Goal: Task Accomplishment & Management: Manage account settings

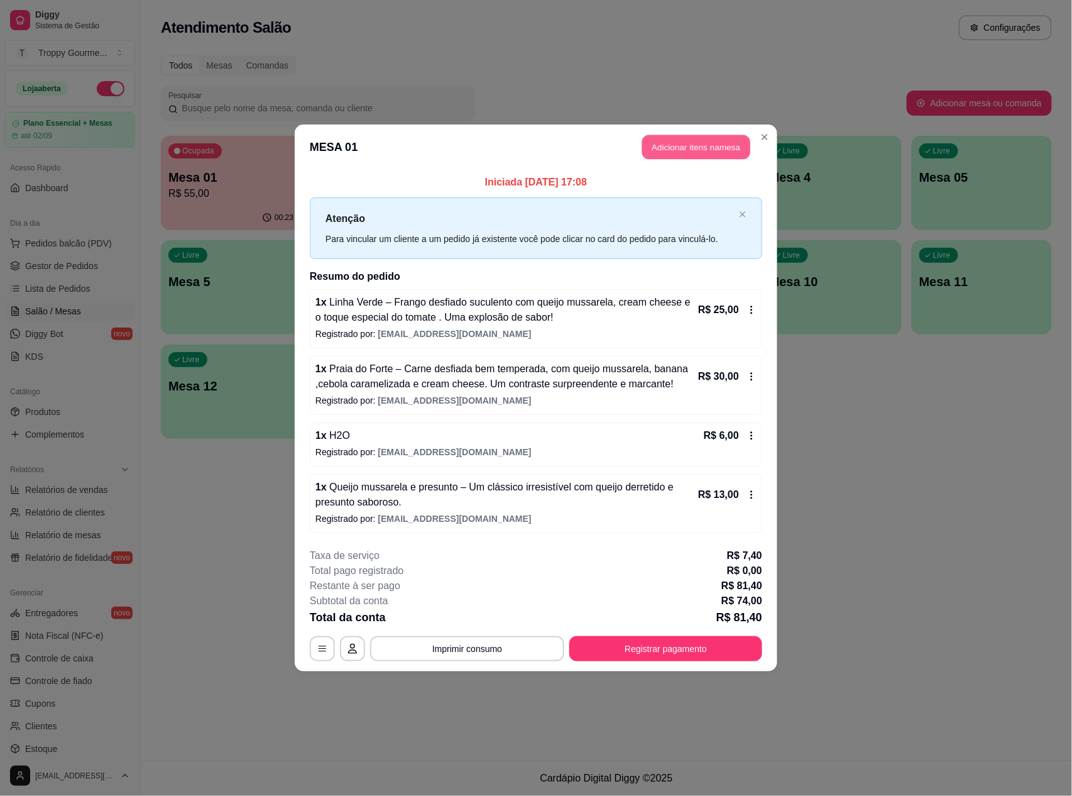
click at [666, 139] on button "Adicionar itens na mesa" at bounding box center [696, 147] width 108 height 25
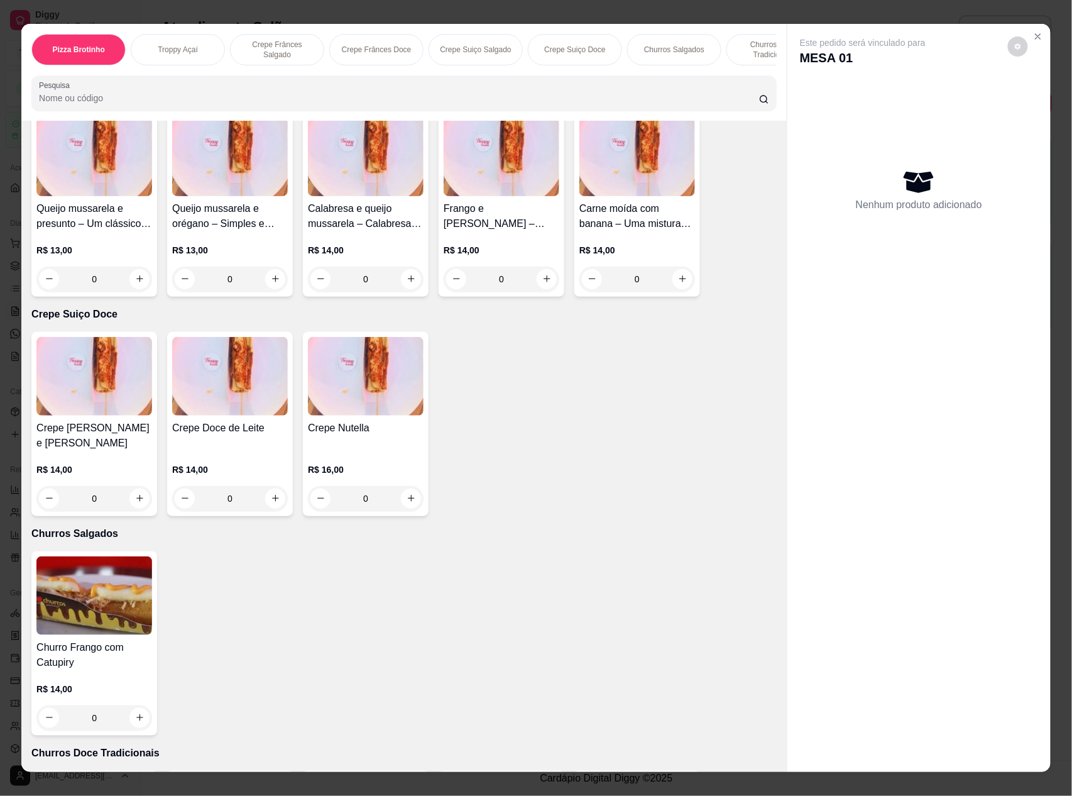
scroll to position [1592, 0]
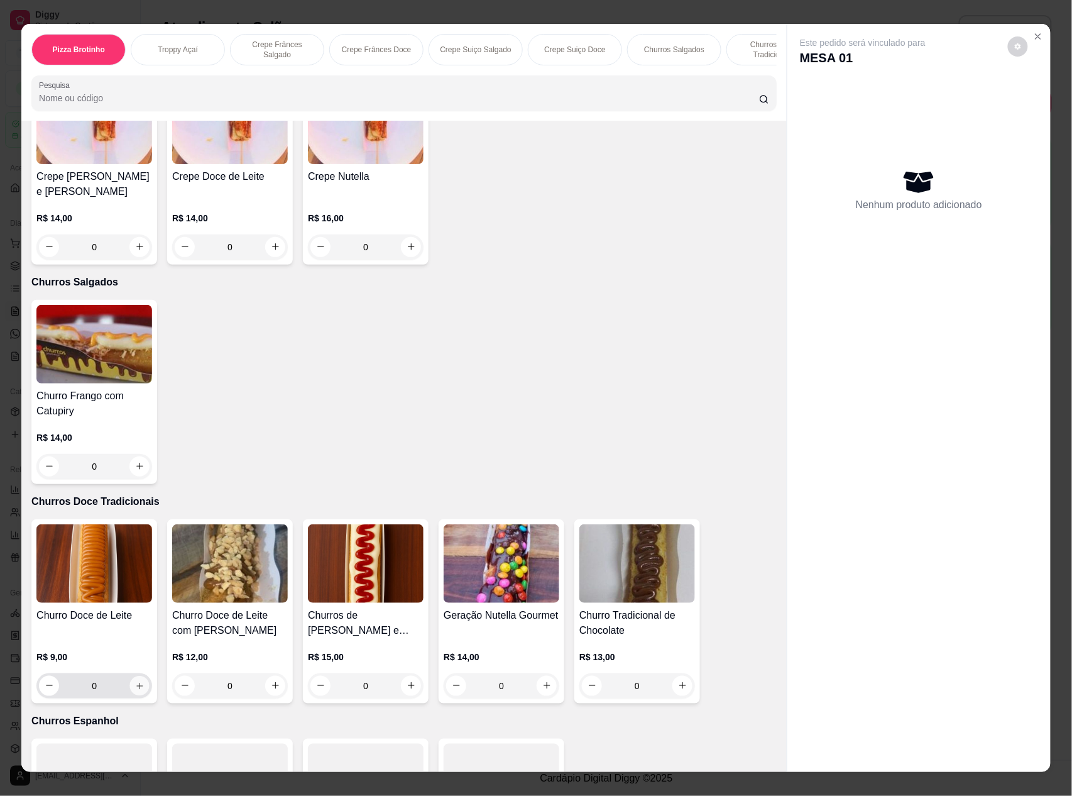
click at [139, 680] on button "increase-product-quantity" at bounding box center [139, 685] width 19 height 19
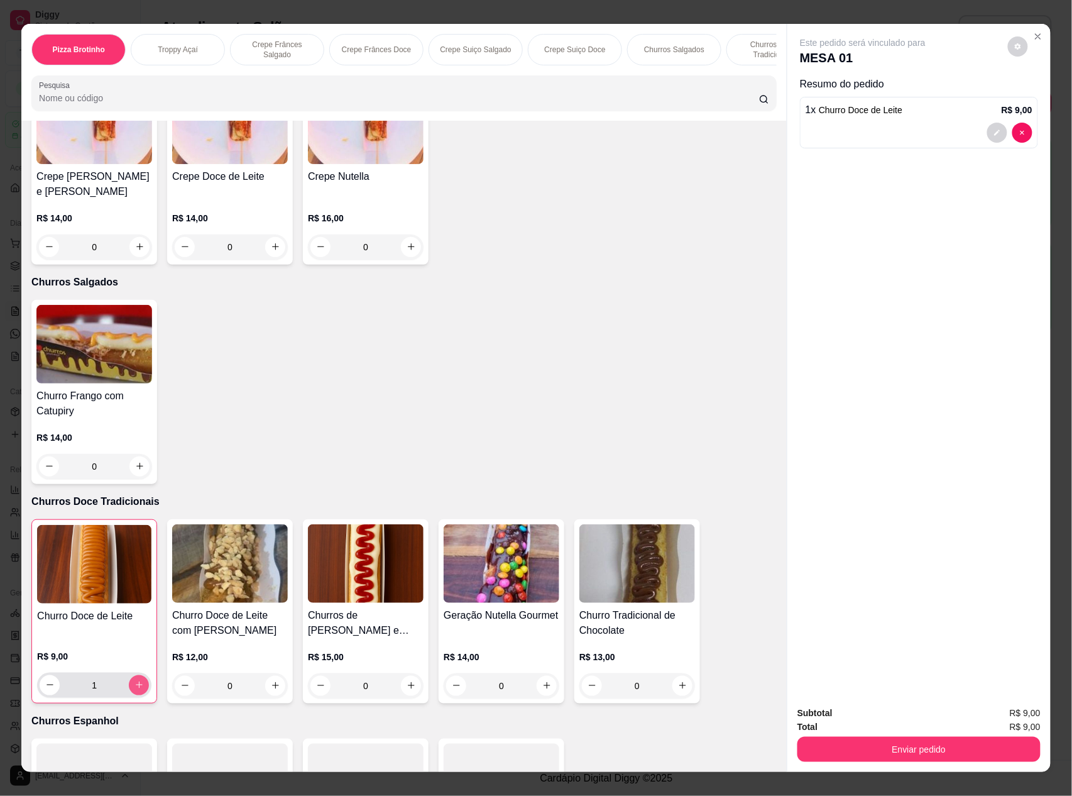
click at [139, 680] on button "increase-product-quantity" at bounding box center [139, 685] width 20 height 20
type input "2"
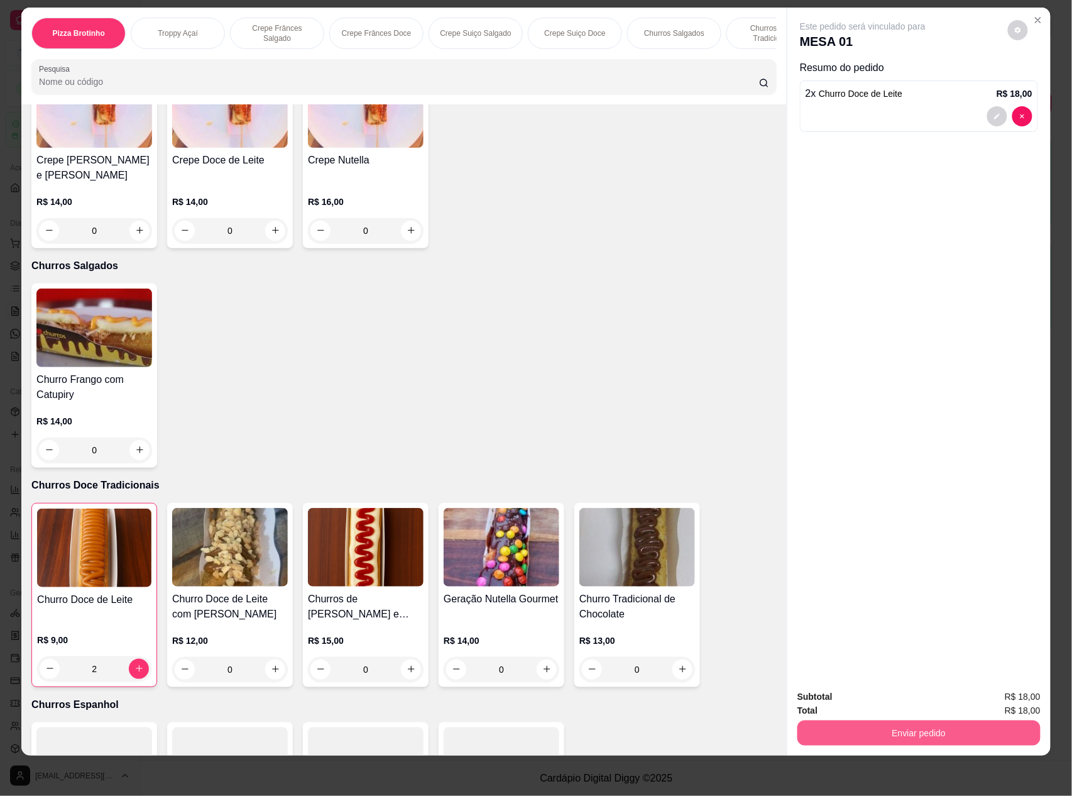
click at [860, 725] on button "Enviar pedido" at bounding box center [919, 732] width 243 height 25
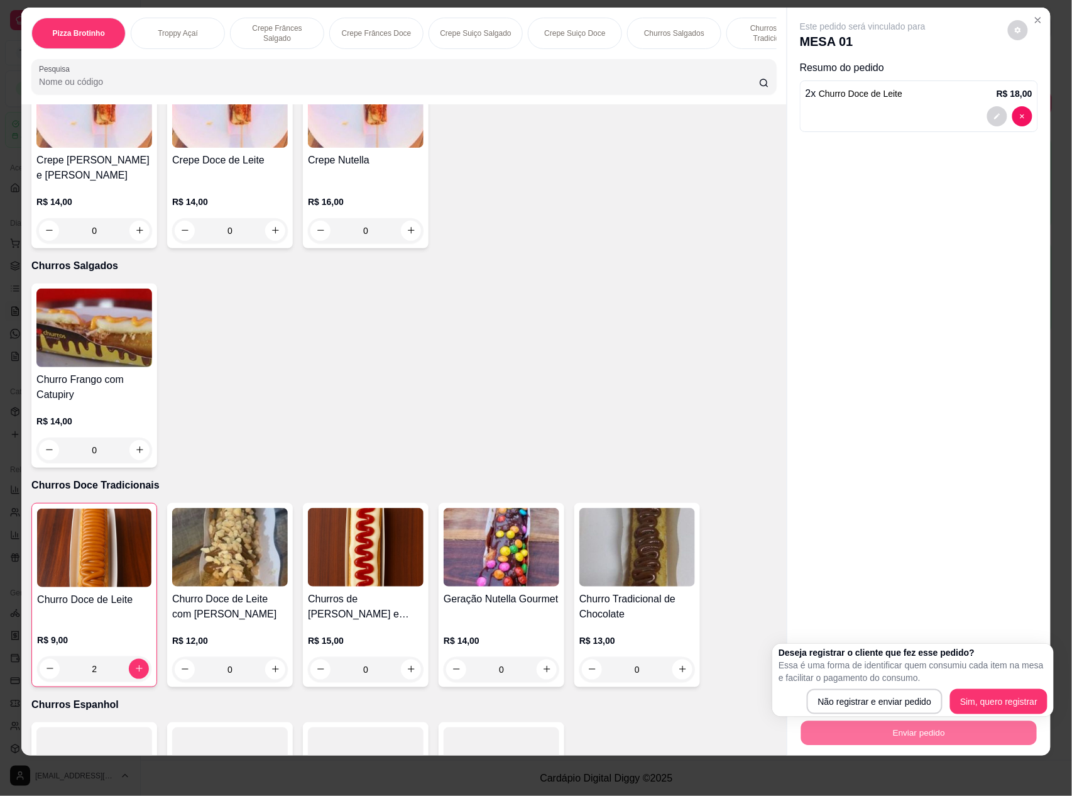
scroll to position [1424, 0]
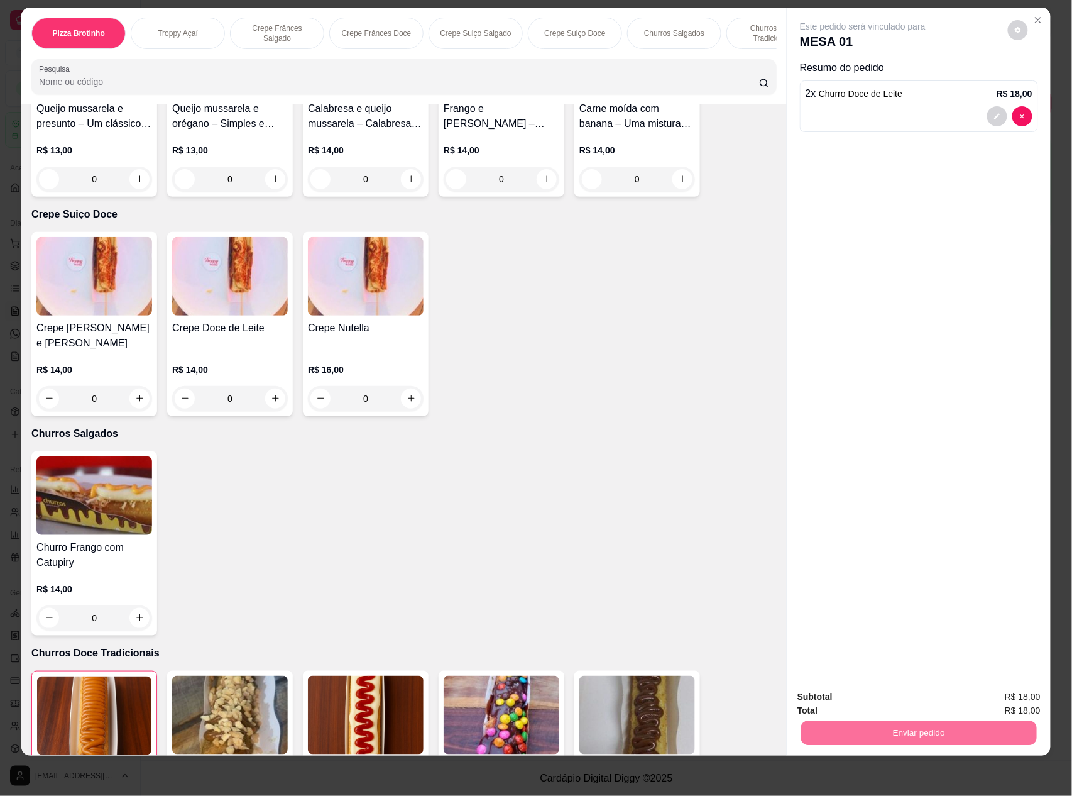
click at [863, 700] on button "Não registrar e enviar pedido" at bounding box center [876, 701] width 127 height 23
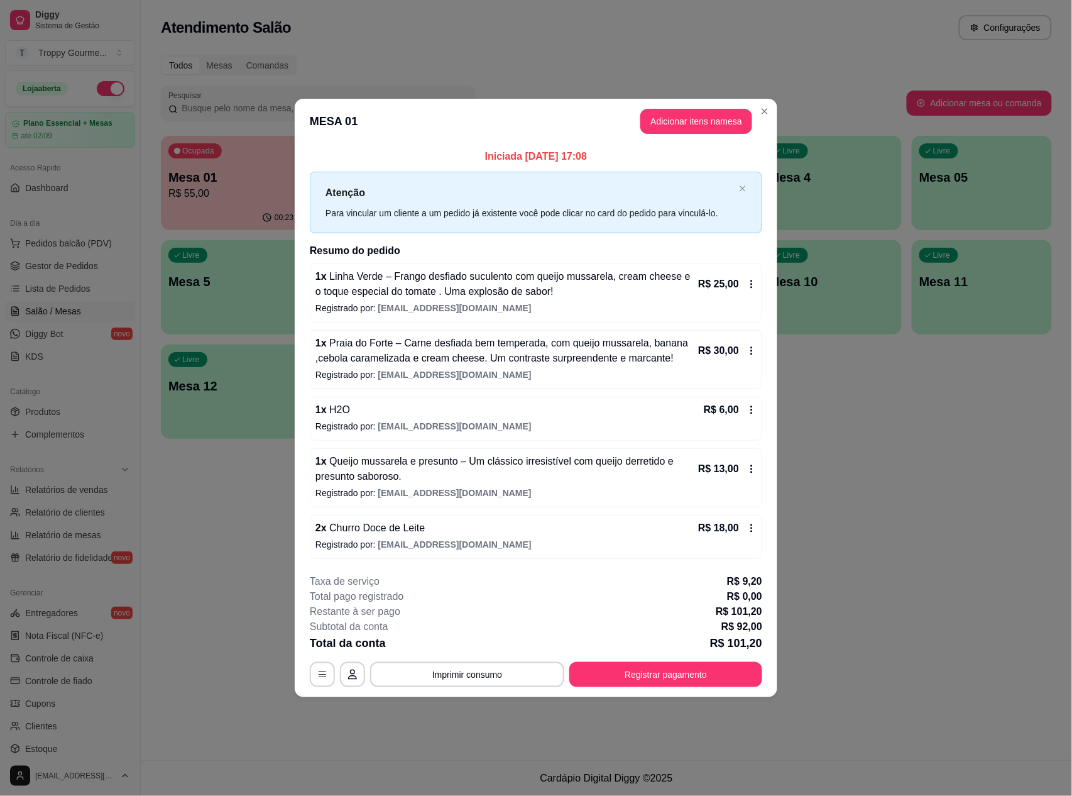
click at [760, 644] on p "R$ 101,20" at bounding box center [736, 643] width 52 height 18
click at [685, 669] on button "Registrar pagamento" at bounding box center [666, 674] width 193 height 25
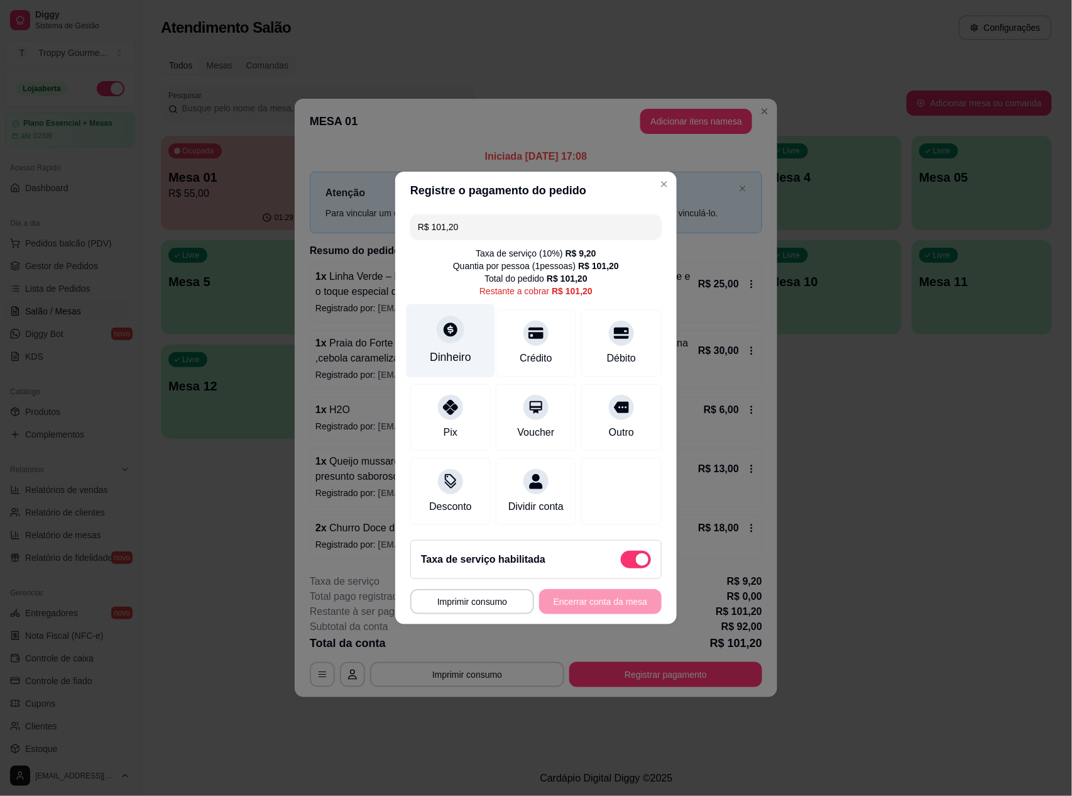
click at [417, 341] on div "Dinheiro" at bounding box center [451, 341] width 89 height 74
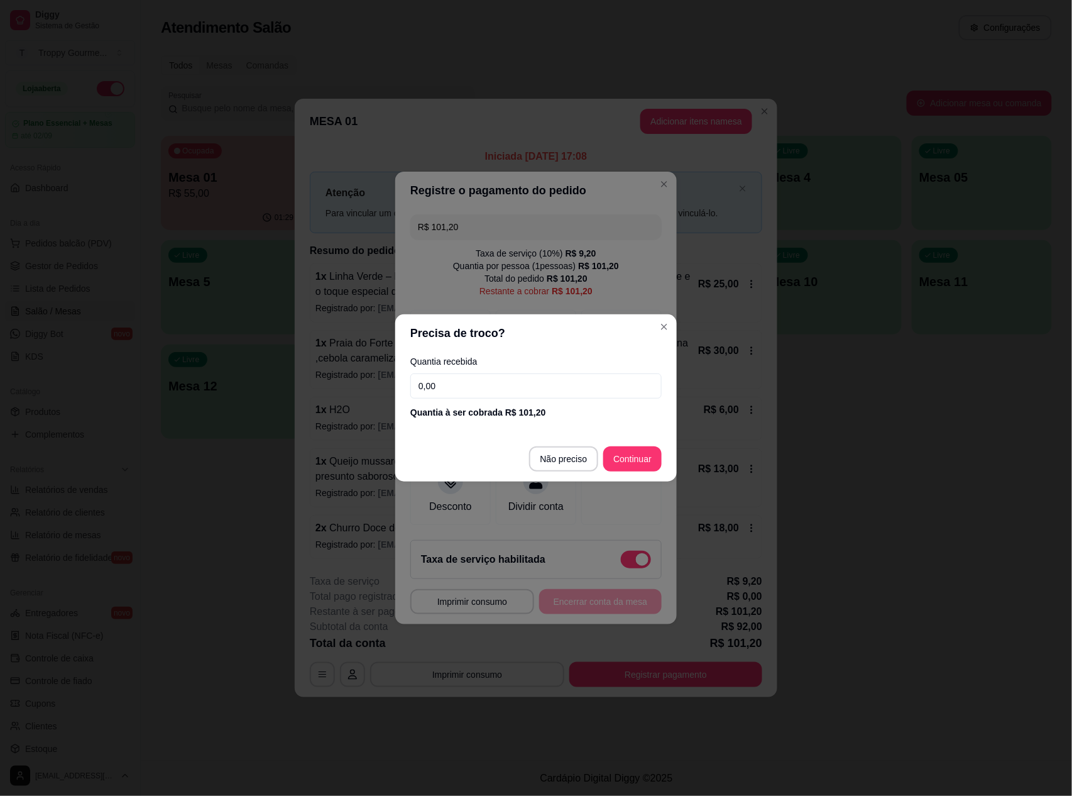
click at [430, 375] on input "0,00" at bounding box center [535, 385] width 251 height 25
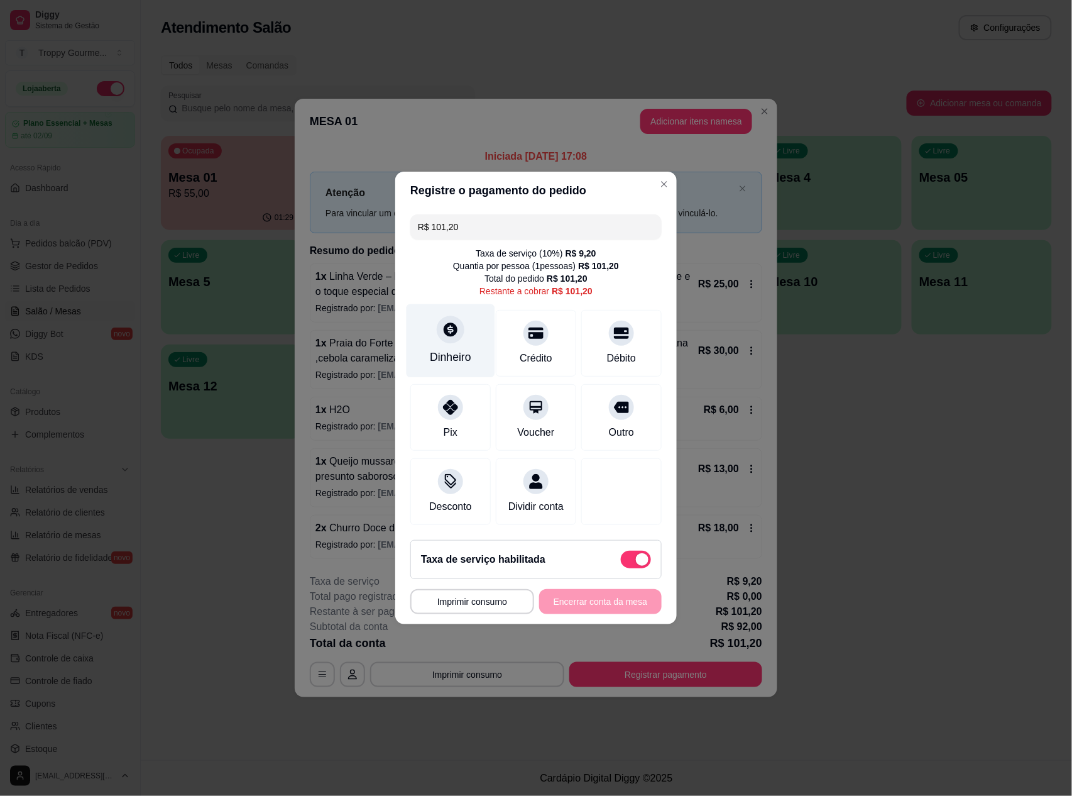
click at [443, 335] on div "Dinheiro" at bounding box center [451, 341] width 89 height 74
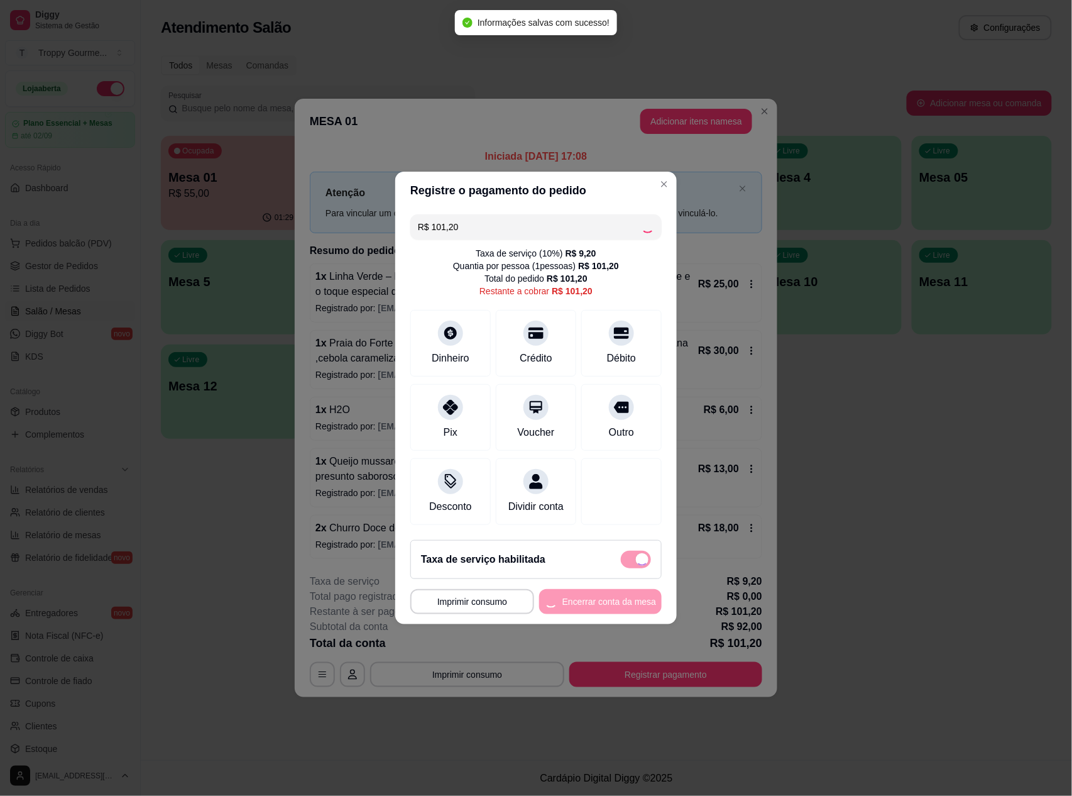
type input "R$ 0,00"
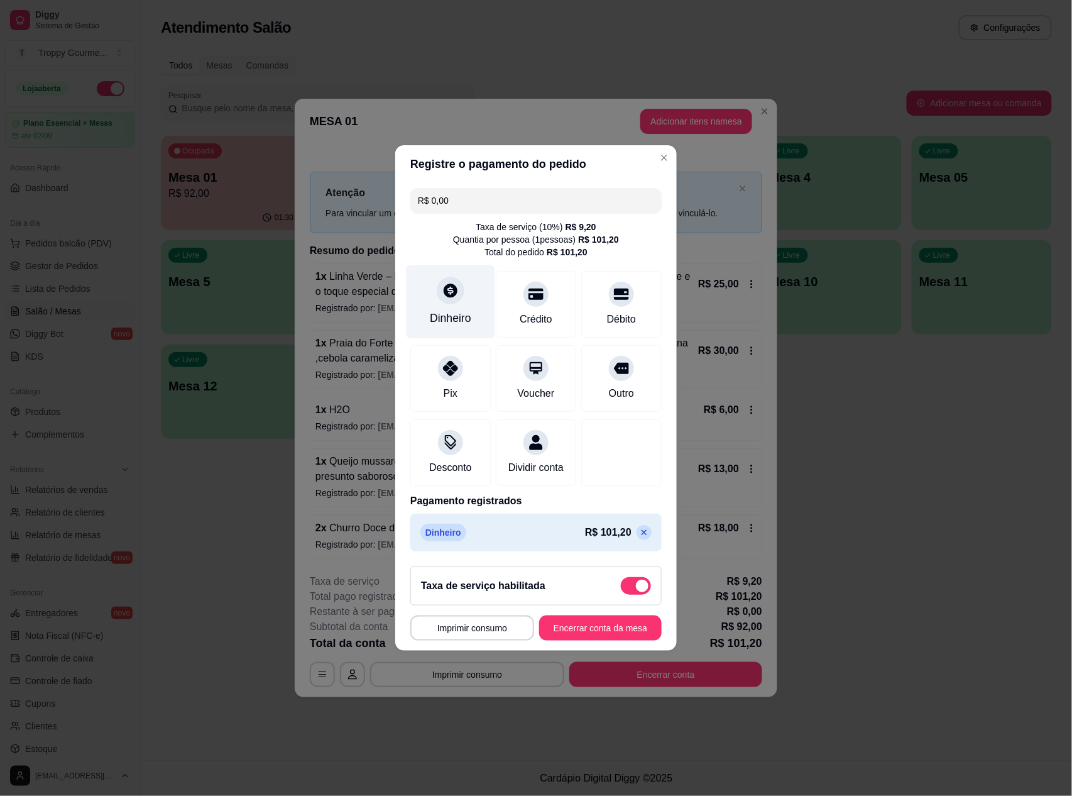
click at [431, 310] on div "Dinheiro" at bounding box center [450, 318] width 41 height 16
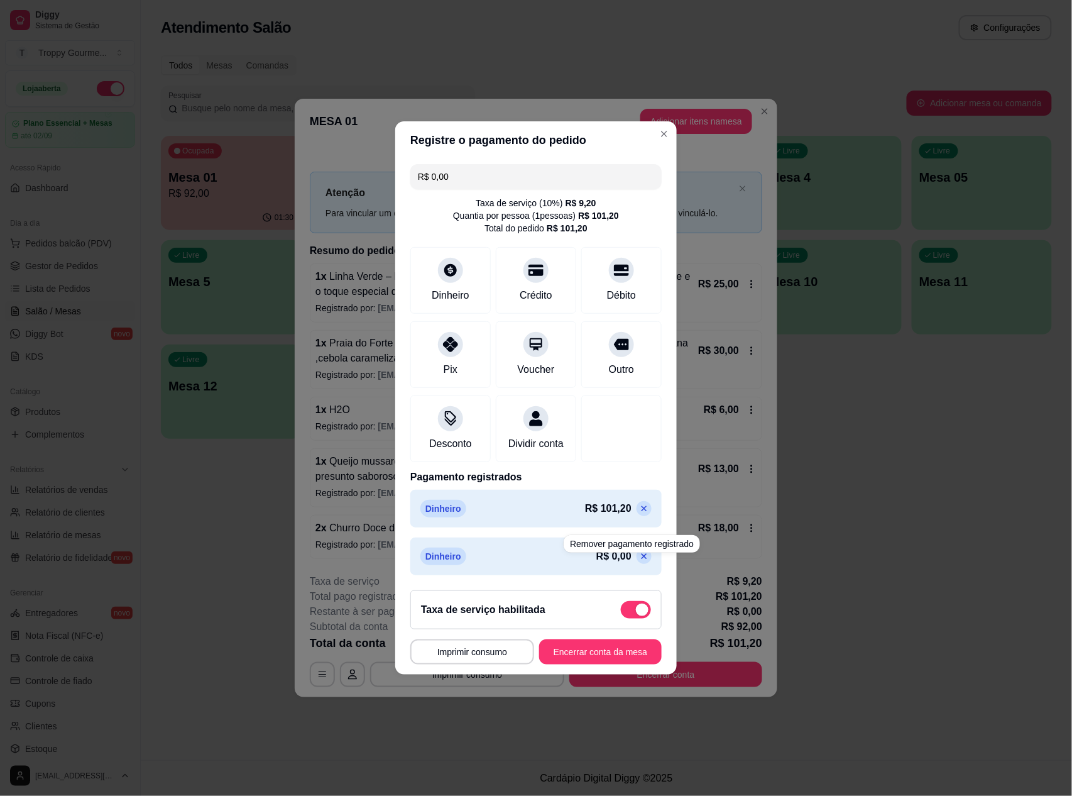
click at [639, 561] on icon at bounding box center [644, 556] width 10 height 10
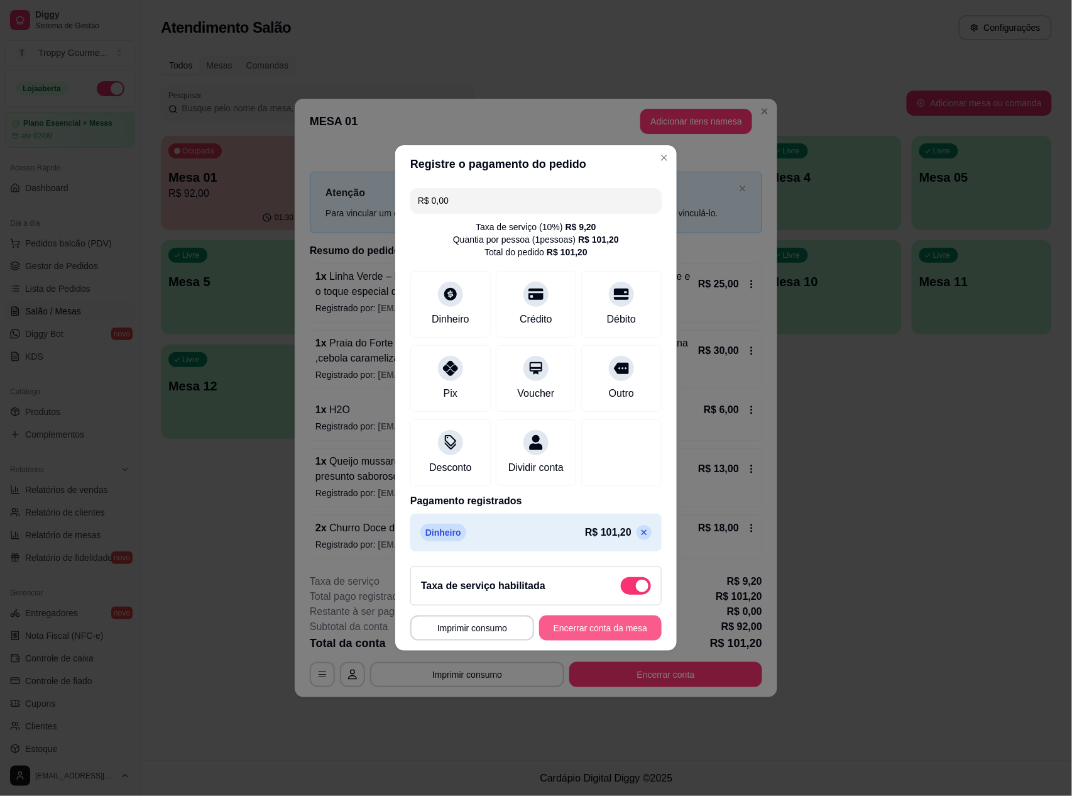
click at [572, 630] on button "Encerrar conta da mesa" at bounding box center [600, 627] width 123 height 25
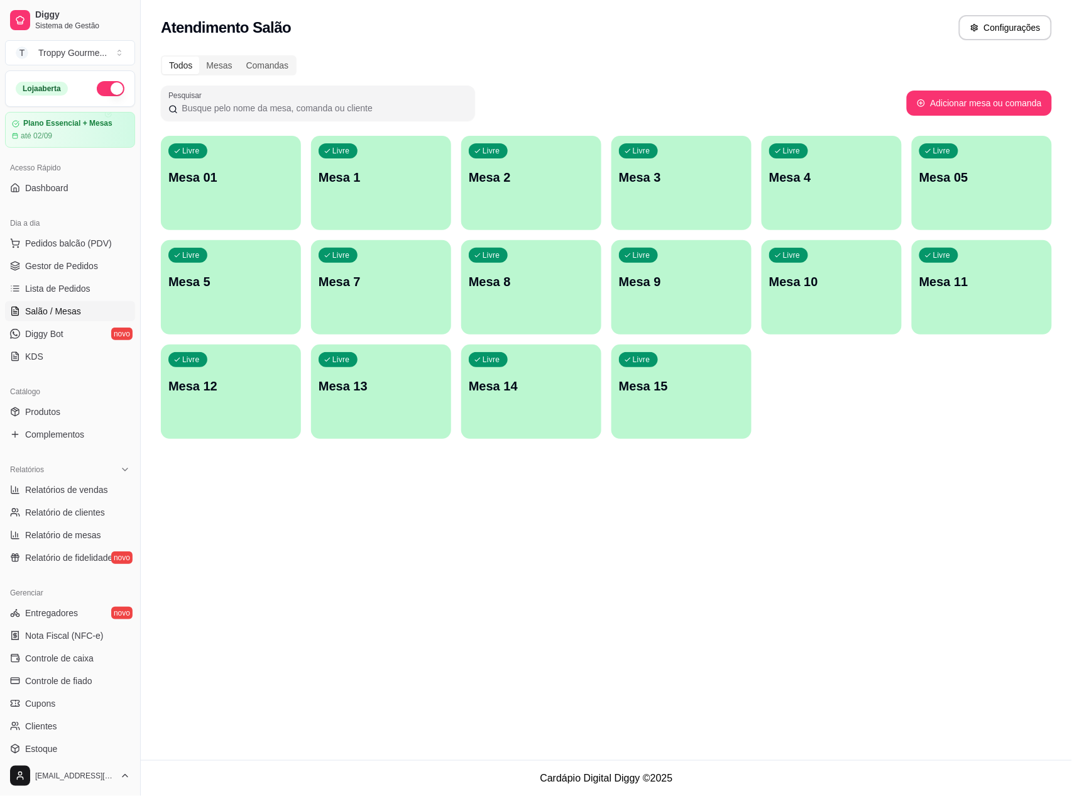
click at [34, 312] on span "Salão / Mesas" at bounding box center [53, 311] width 56 height 13
click at [260, 184] on p "Mesa 01" at bounding box center [230, 177] width 121 height 17
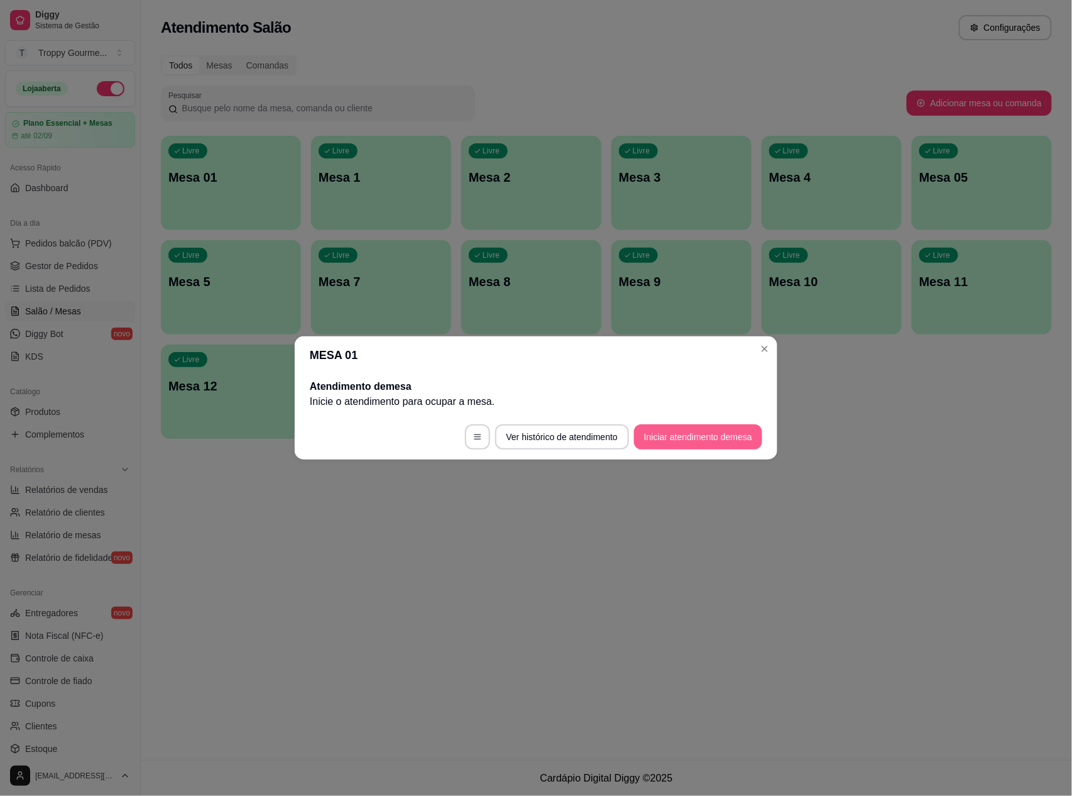
click at [697, 435] on button "Iniciar atendimento de mesa" at bounding box center [698, 436] width 128 height 25
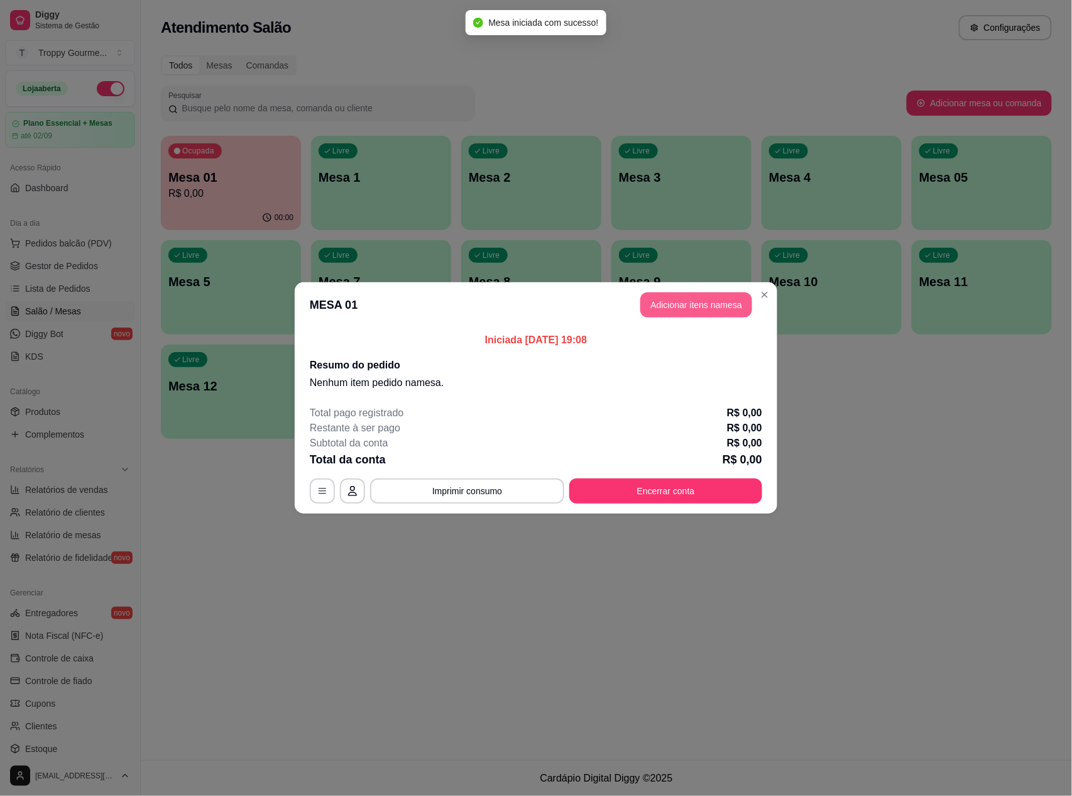
click at [714, 299] on button "Adicionar itens na mesa" at bounding box center [697, 304] width 112 height 25
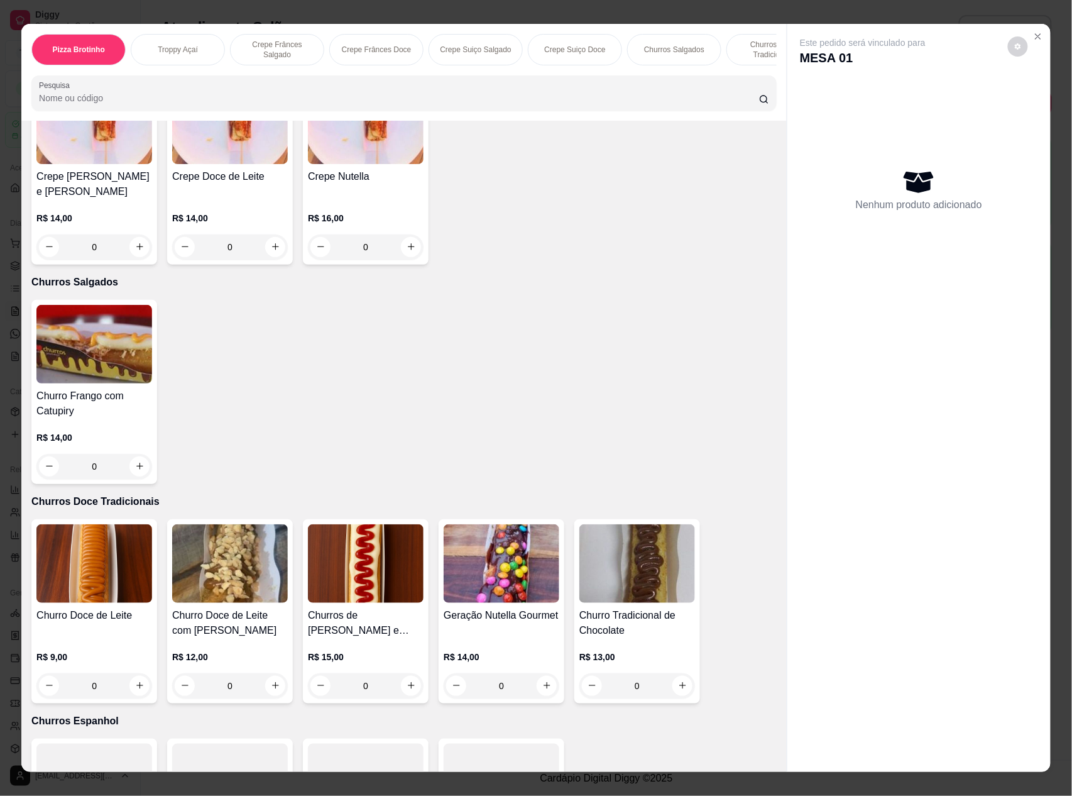
scroll to position [1844, 0]
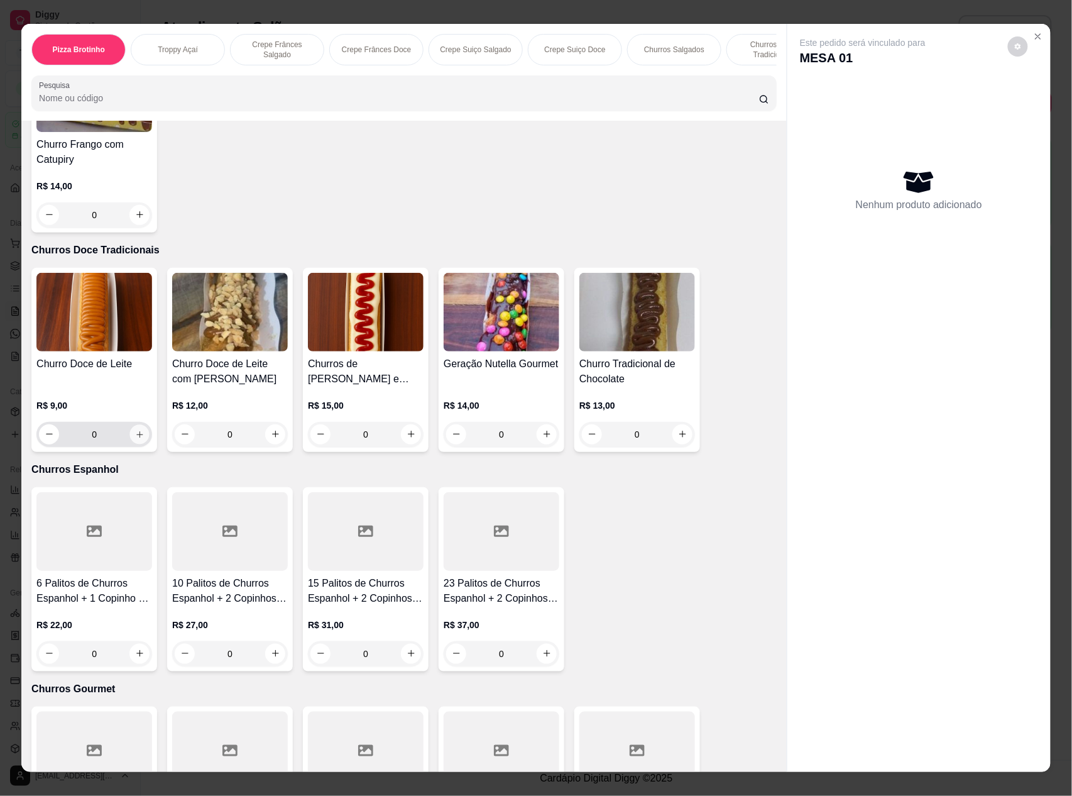
click at [136, 432] on icon "increase-product-quantity" at bounding box center [139, 434] width 6 height 6
type input "1"
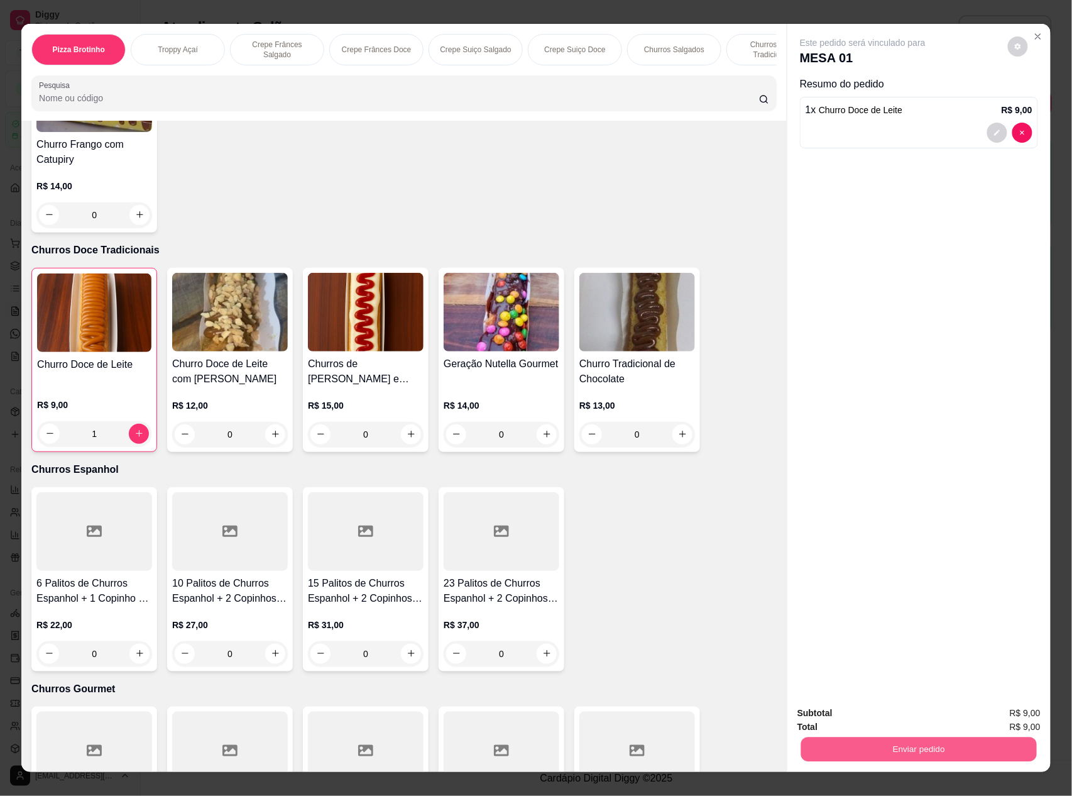
click at [898, 753] on button "Enviar pedido" at bounding box center [919, 749] width 236 height 25
click at [888, 720] on button "Não registrar e enviar pedido" at bounding box center [876, 718] width 127 height 23
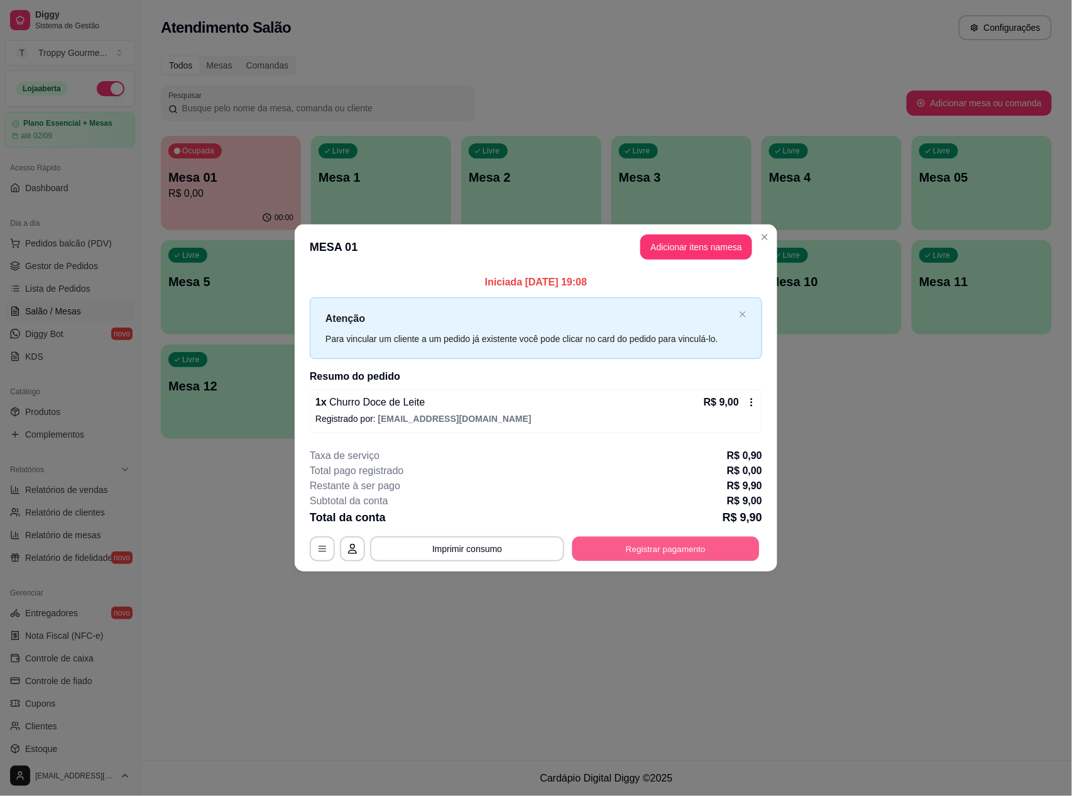
click at [661, 549] on button "Registrar pagamento" at bounding box center [666, 548] width 187 height 25
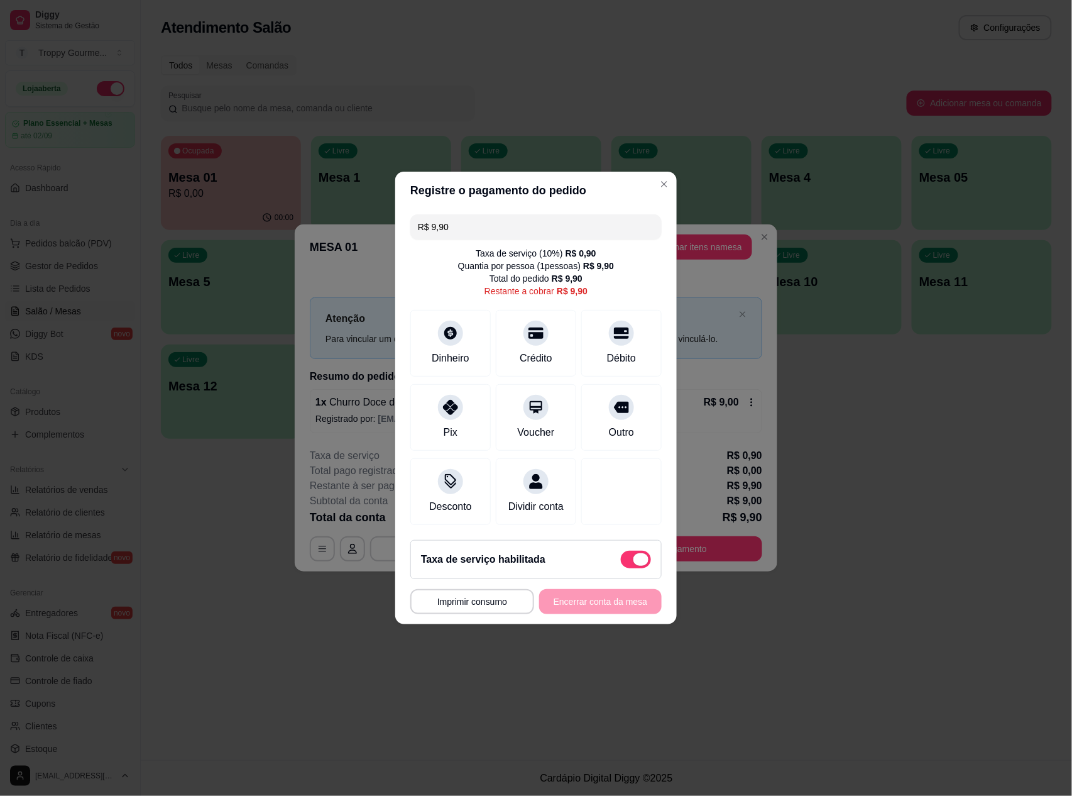
click at [624, 559] on span at bounding box center [636, 560] width 30 height 18
click at [624, 562] on input "checkbox" at bounding box center [624, 566] width 8 height 8
checkbox input "true"
type input "R$ 9,00"
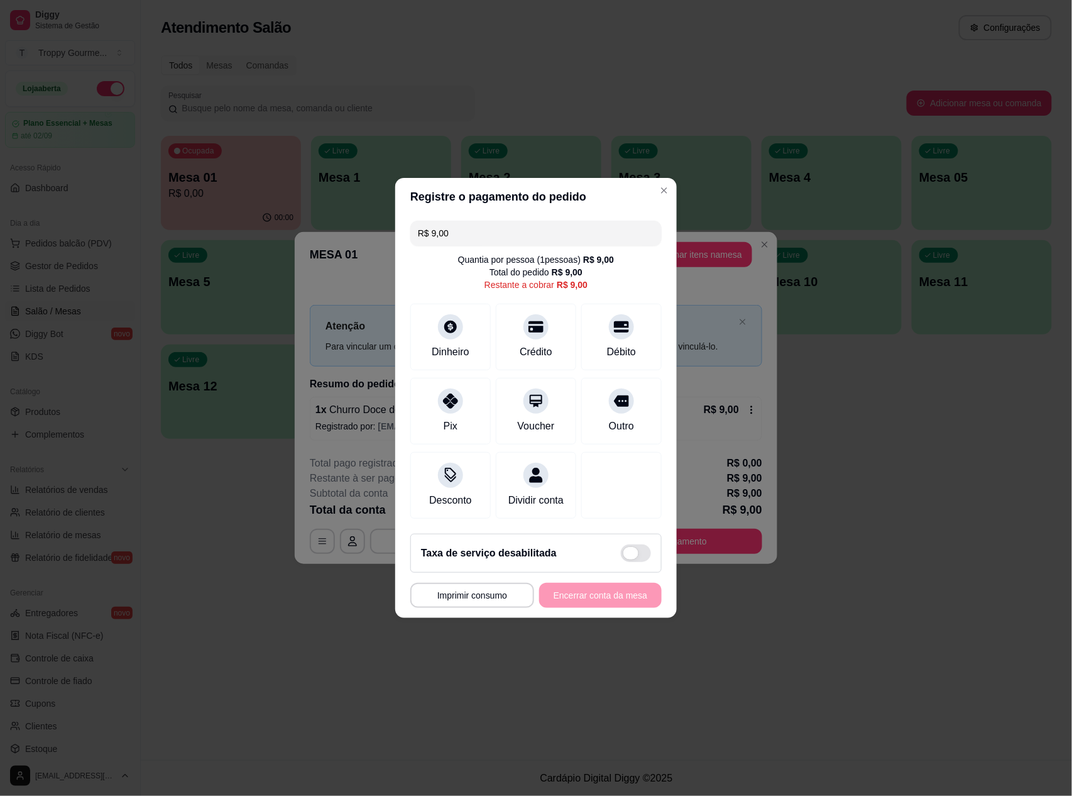
click at [624, 557] on span at bounding box center [631, 553] width 15 height 13
click at [620, 557] on input "checkbox" at bounding box center [624, 560] width 8 height 8
checkbox input "false"
type input "R$ 9,90"
checkbox input "true"
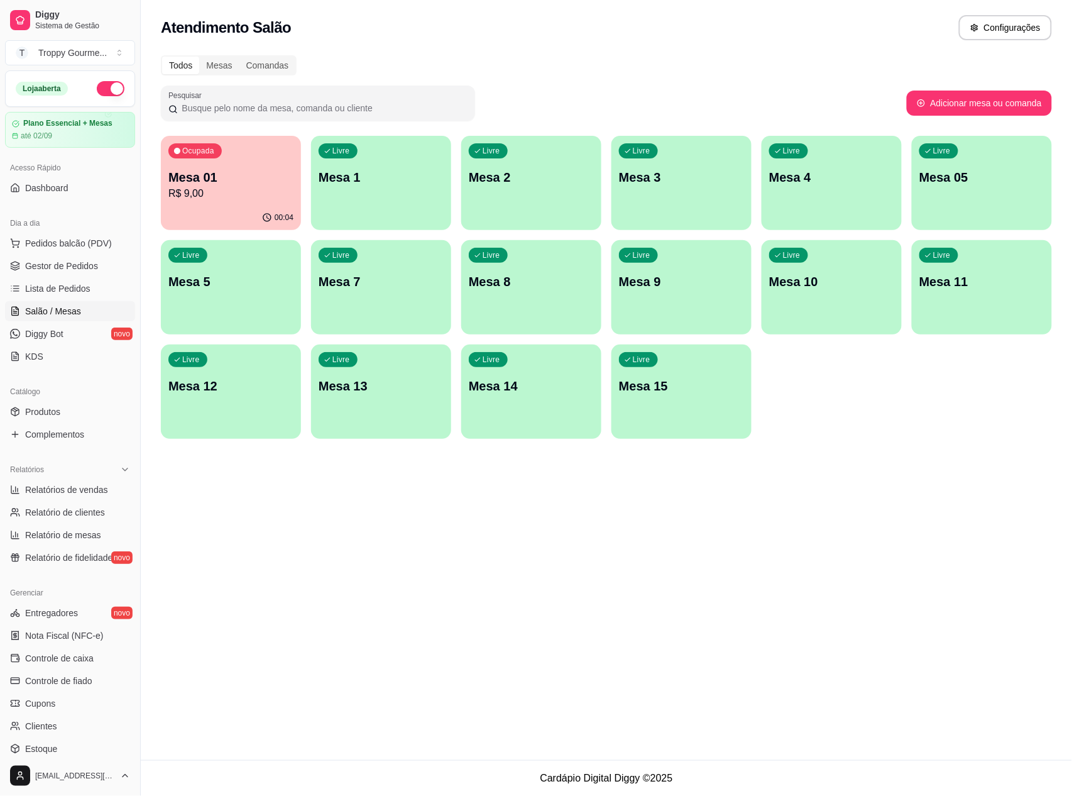
click at [33, 306] on span "Salão / Mesas" at bounding box center [53, 311] width 56 height 13
click at [395, 177] on p "Mesa 1" at bounding box center [381, 177] width 125 height 18
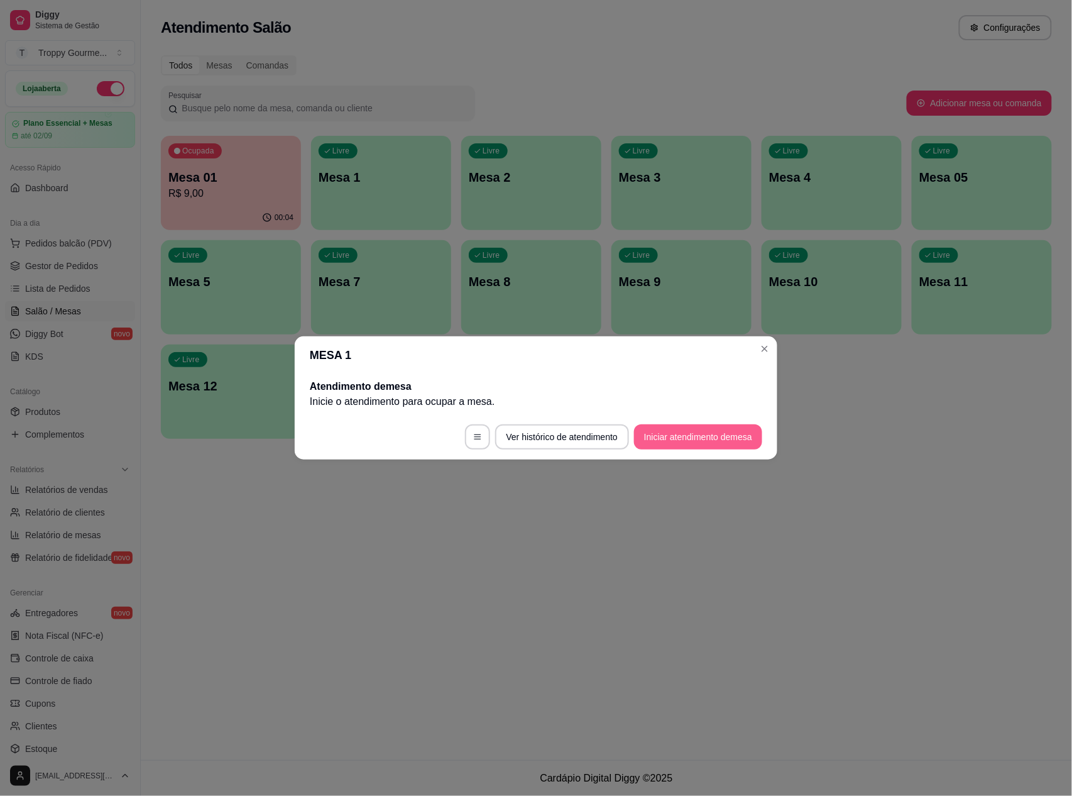
click at [692, 430] on button "Iniciar atendimento de mesa" at bounding box center [698, 436] width 128 height 25
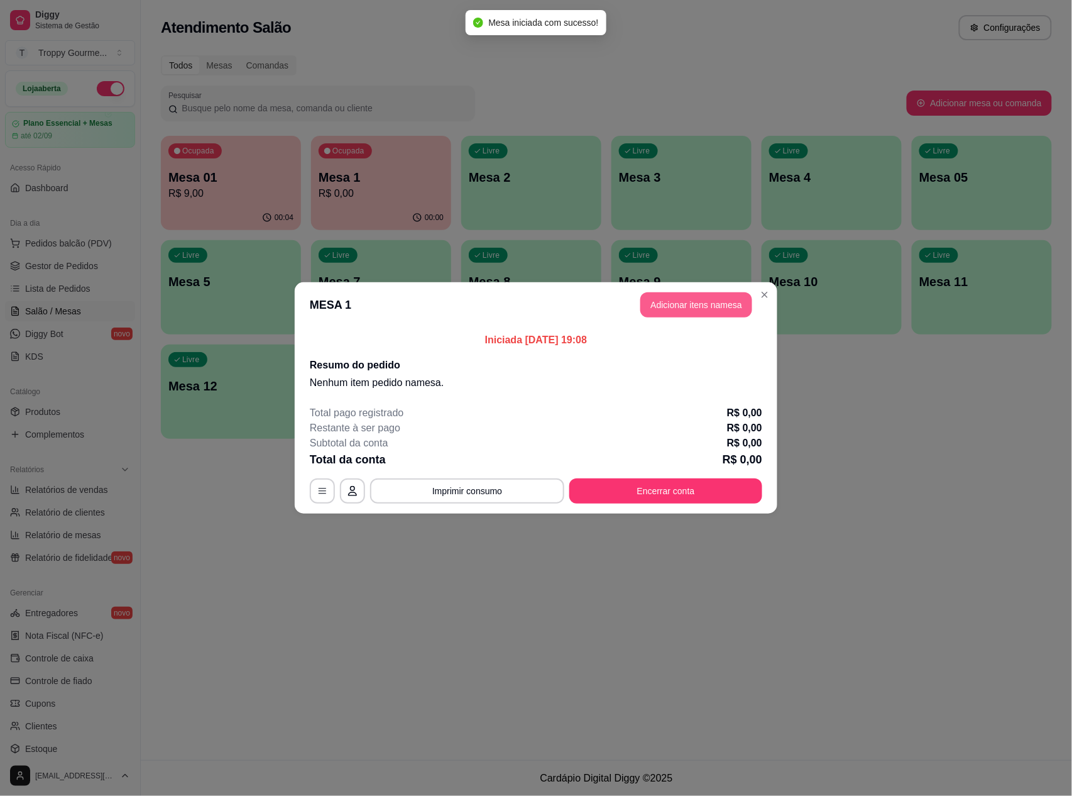
click at [698, 299] on button "Adicionar itens na mesa" at bounding box center [697, 304] width 112 height 25
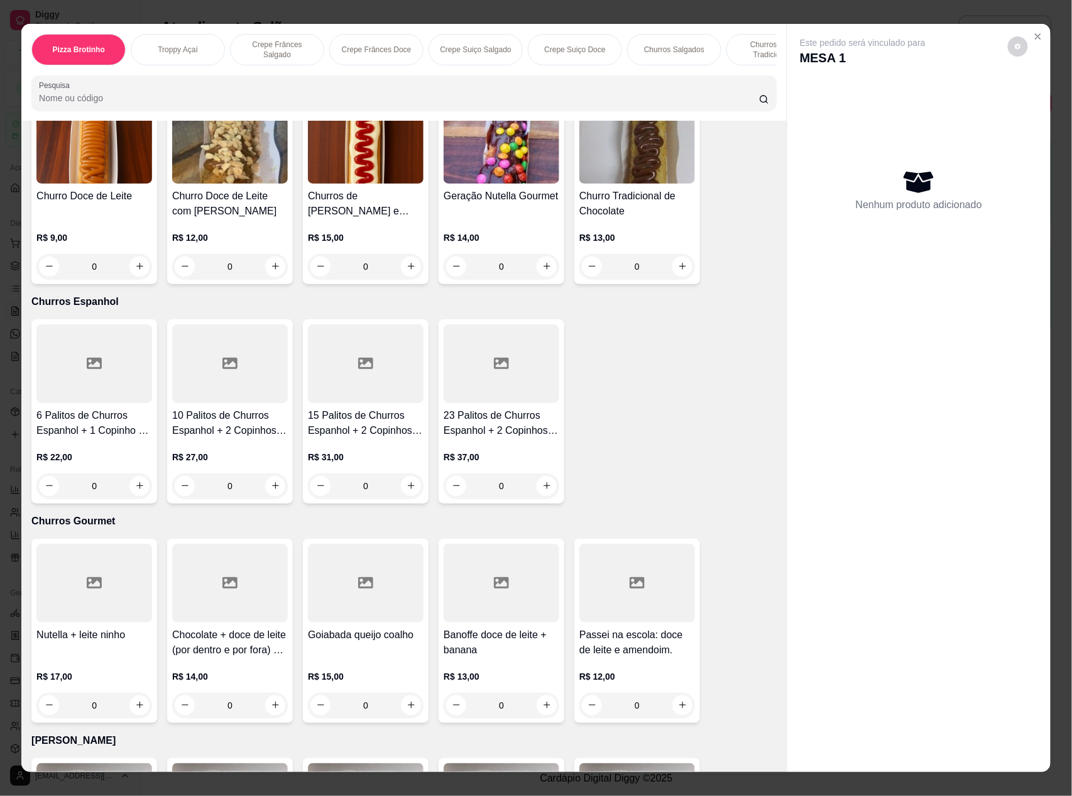
scroll to position [2347, 0]
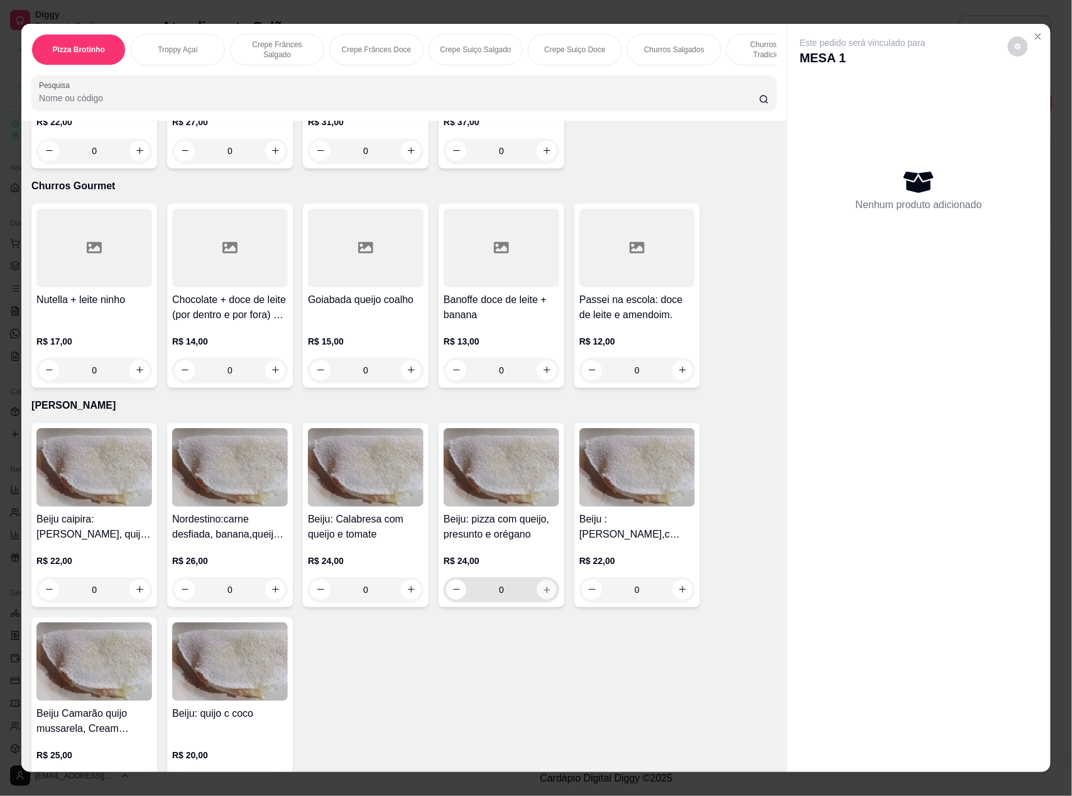
click at [543, 591] on icon "increase-product-quantity" at bounding box center [547, 589] width 9 height 9
type input "1"
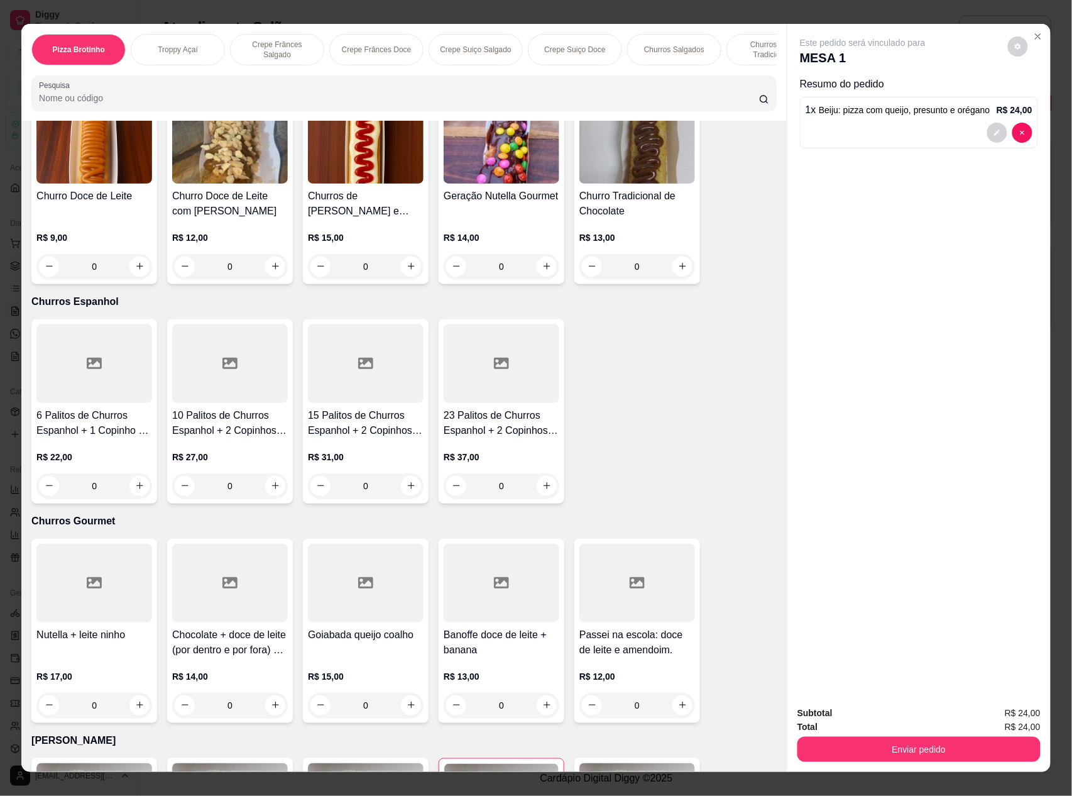
scroll to position [2263, 0]
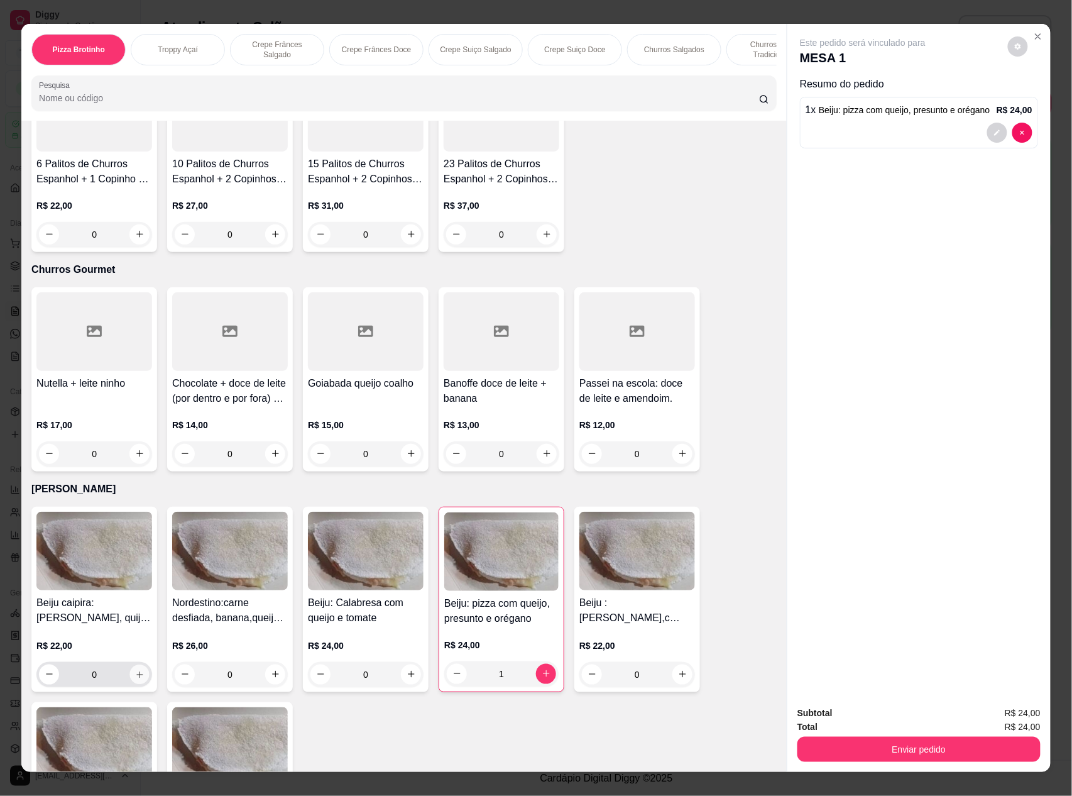
click at [135, 677] on icon "increase-product-quantity" at bounding box center [139, 674] width 9 height 9
type input "1"
click at [543, 670] on icon "increase-product-quantity" at bounding box center [546, 673] width 9 height 9
type input "2"
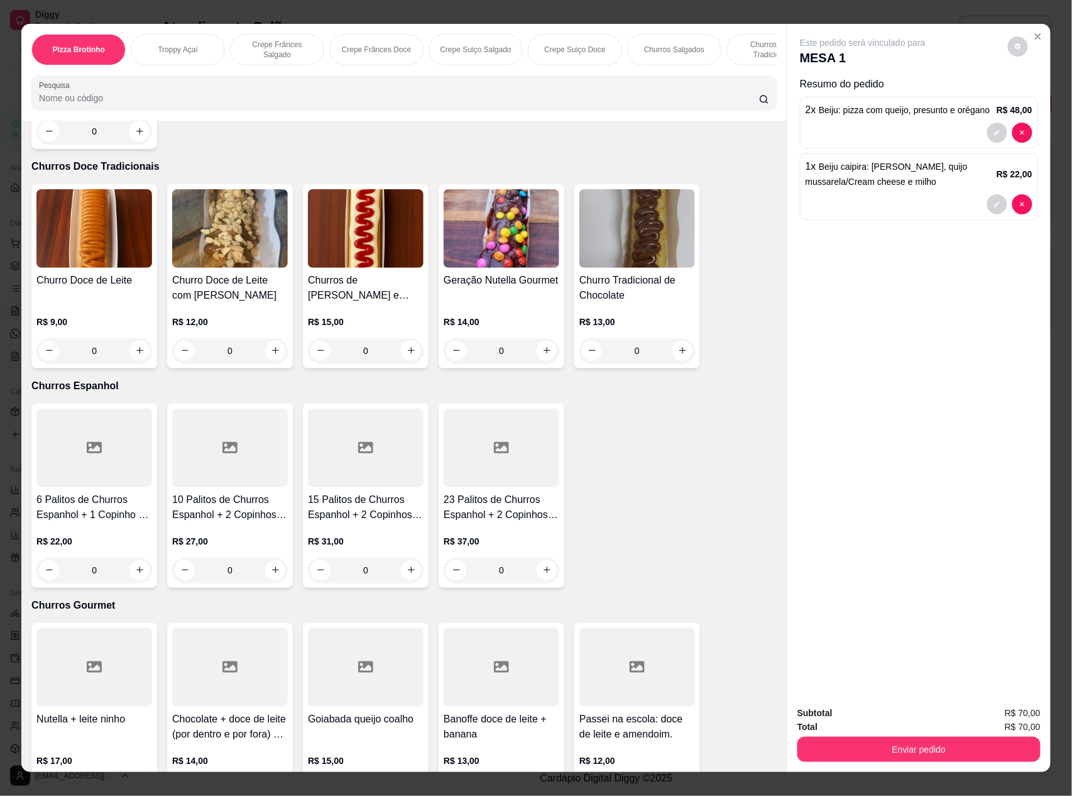
scroll to position [2430, 0]
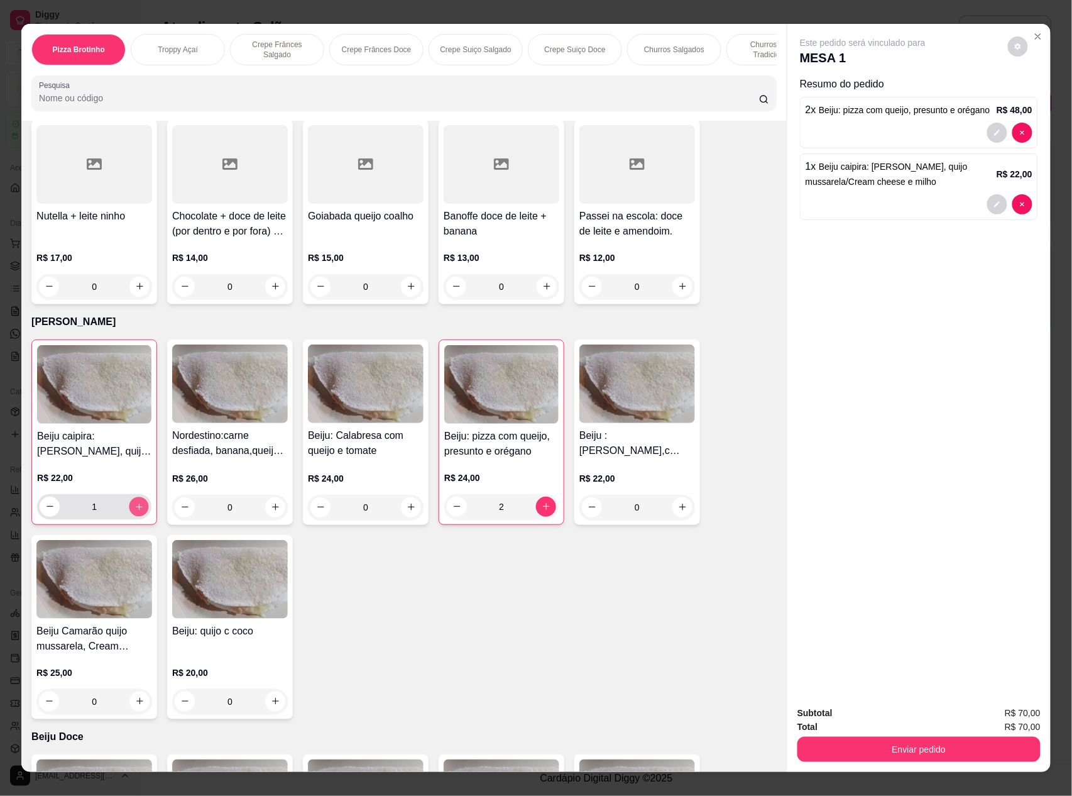
click at [135, 502] on icon "increase-product-quantity" at bounding box center [139, 506] width 9 height 9
type input "2"
click at [1033, 33] on icon "Close" at bounding box center [1038, 36] width 10 height 10
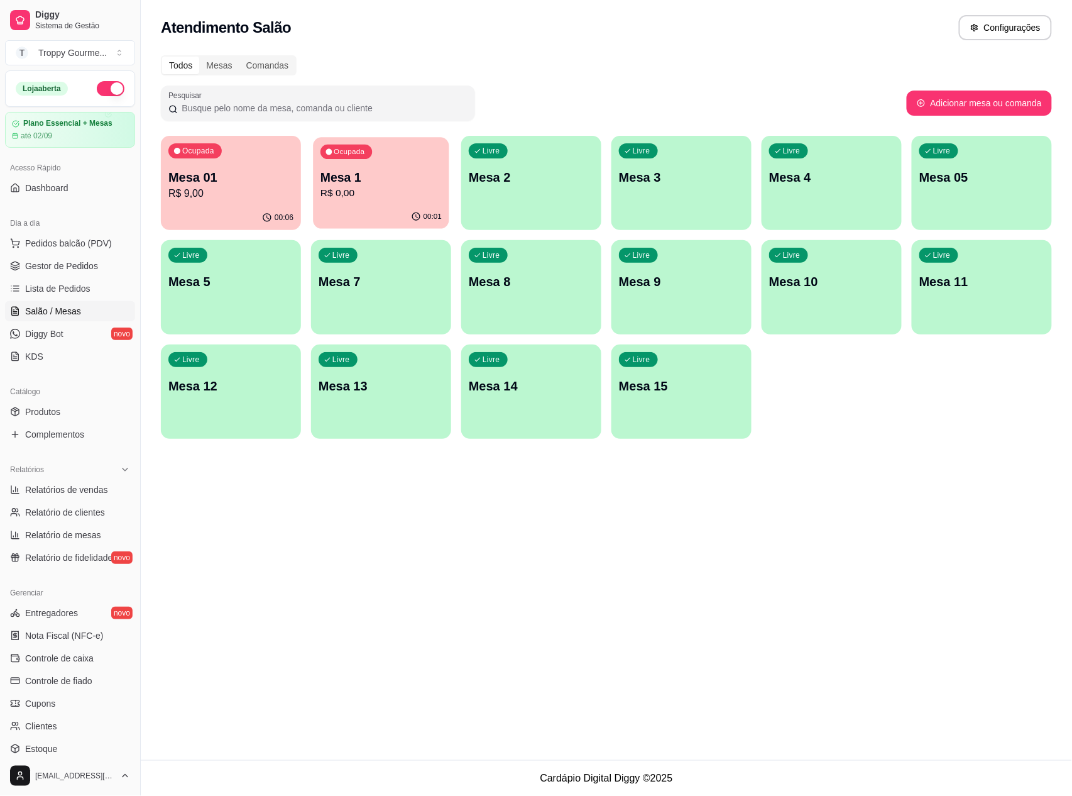
click at [420, 184] on p "Mesa 1" at bounding box center [381, 177] width 121 height 17
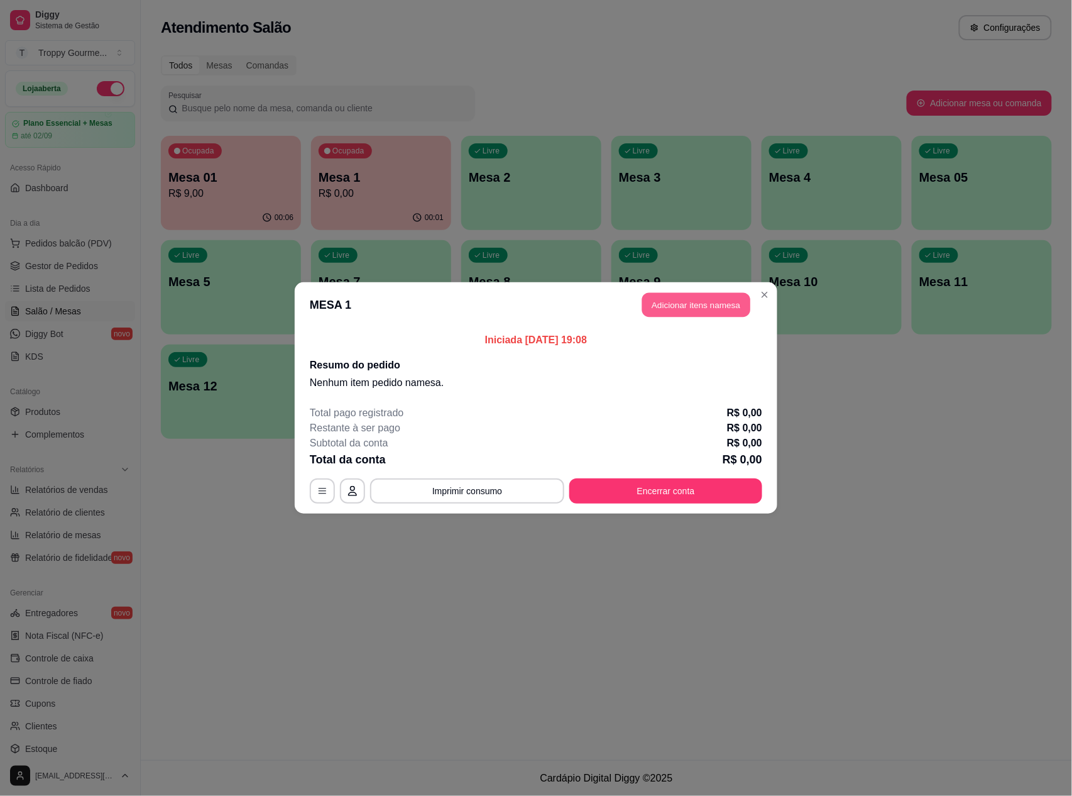
click at [697, 300] on button "Adicionar itens na mesa" at bounding box center [696, 305] width 108 height 25
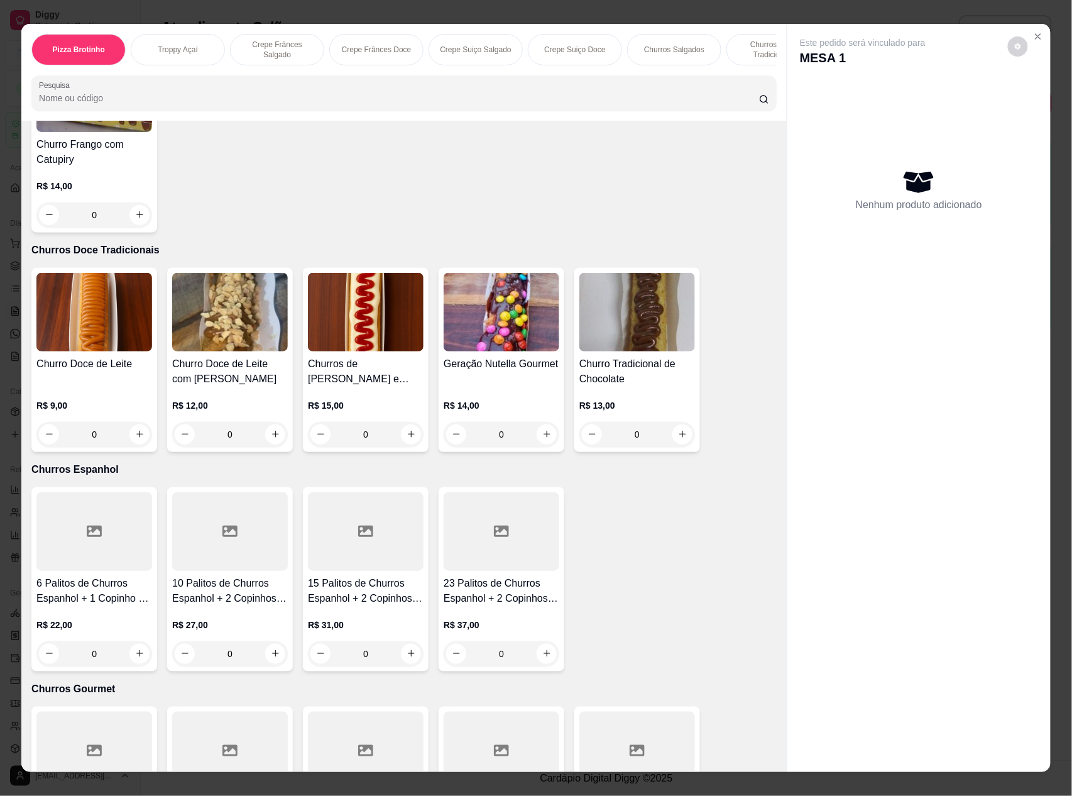
scroll to position [2347, 0]
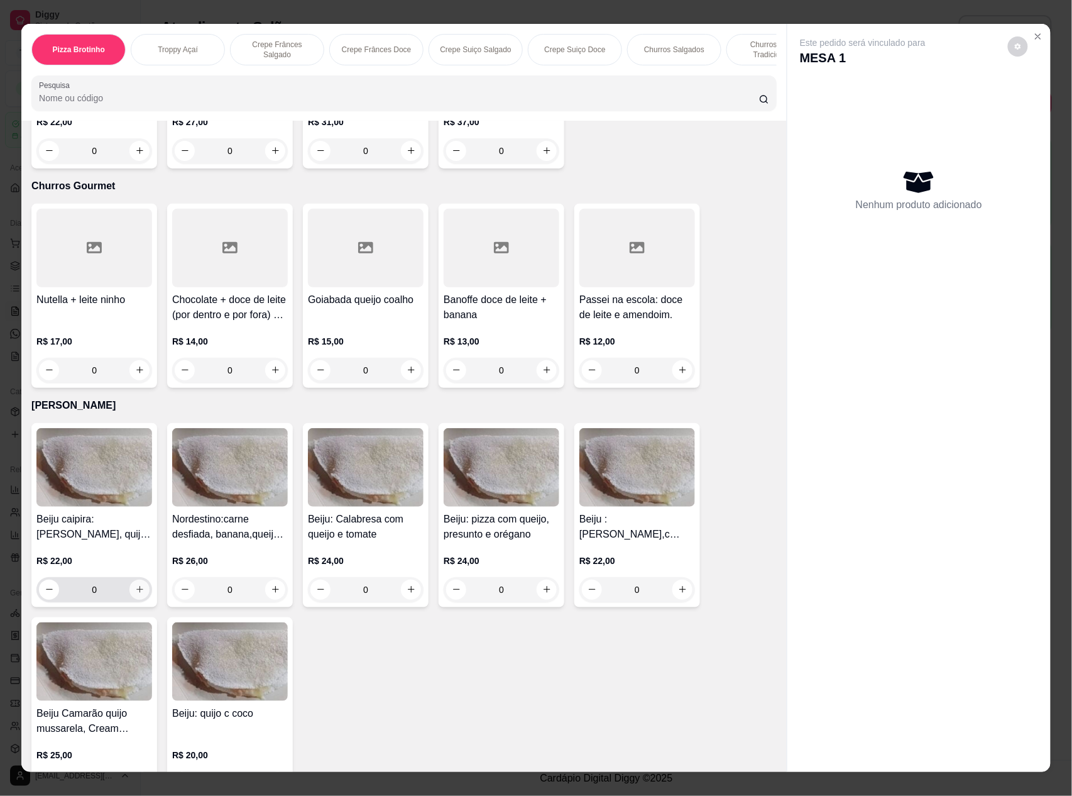
click at [135, 586] on icon "increase-product-quantity" at bounding box center [139, 589] width 9 height 9
type input "1"
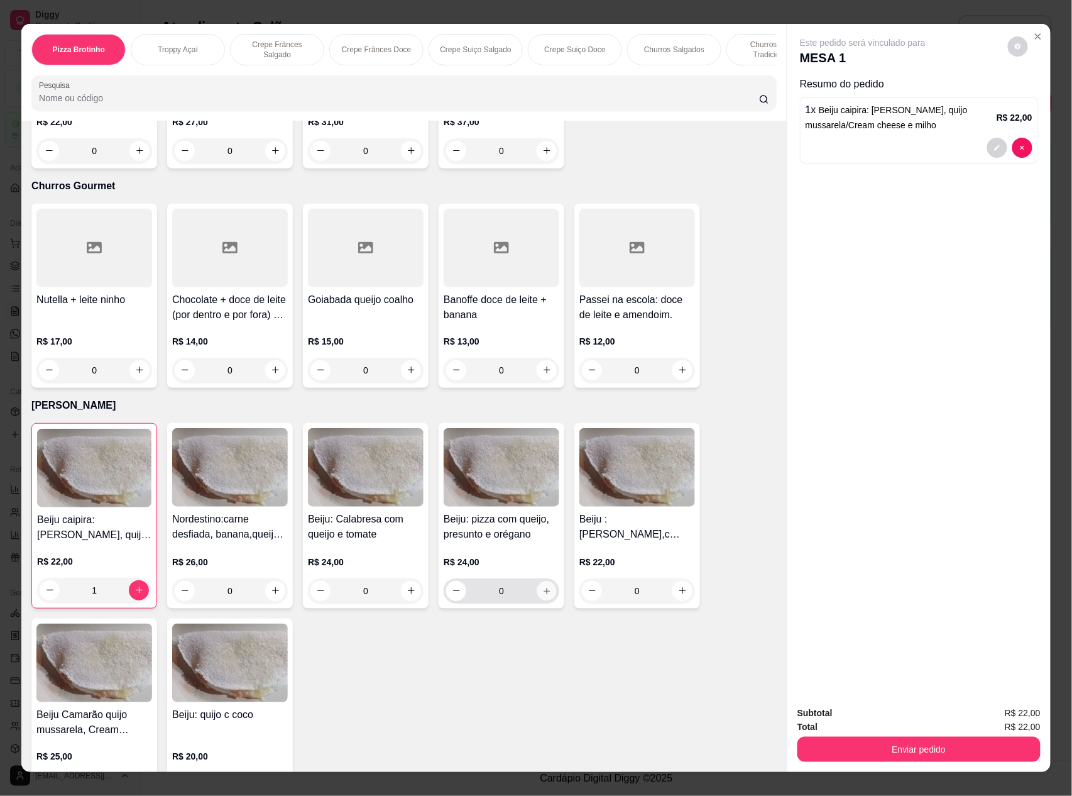
click at [543, 591] on icon "increase-product-quantity" at bounding box center [547, 591] width 9 height 9
type input "1"
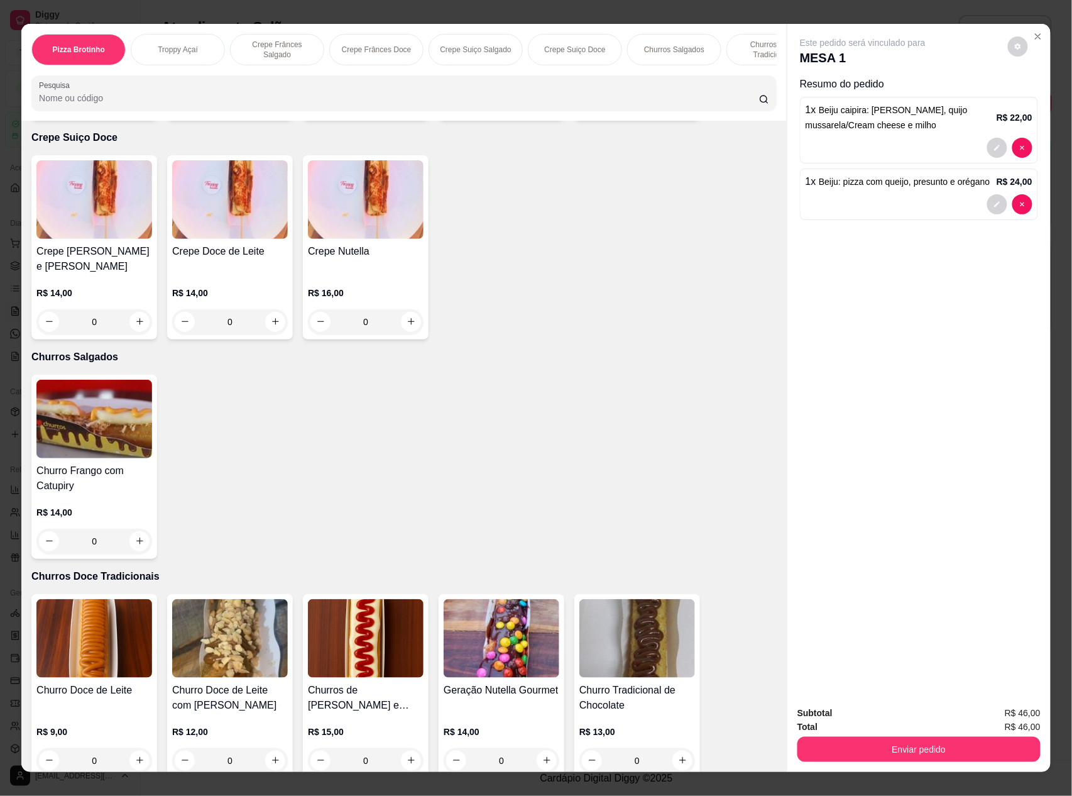
scroll to position [1015, 0]
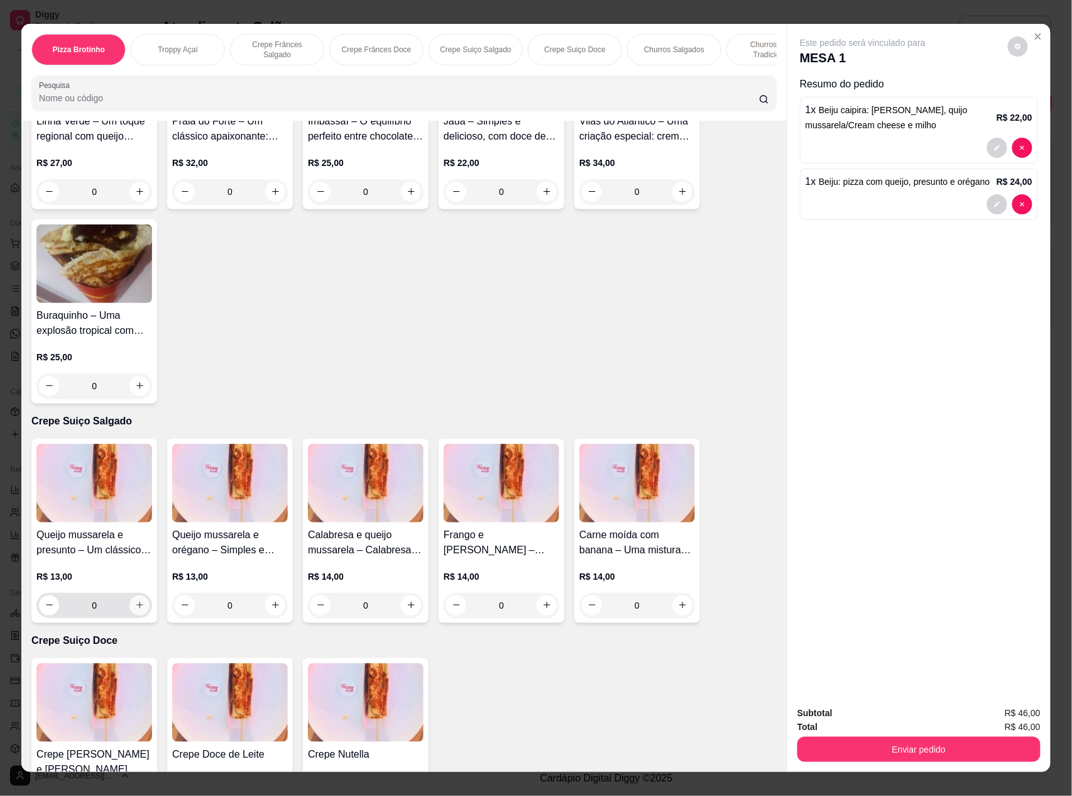
click at [129, 615] on button "increase-product-quantity" at bounding box center [139, 605] width 20 height 20
click at [136, 610] on icon "increase-product-quantity" at bounding box center [139, 605] width 9 height 9
type input "2"
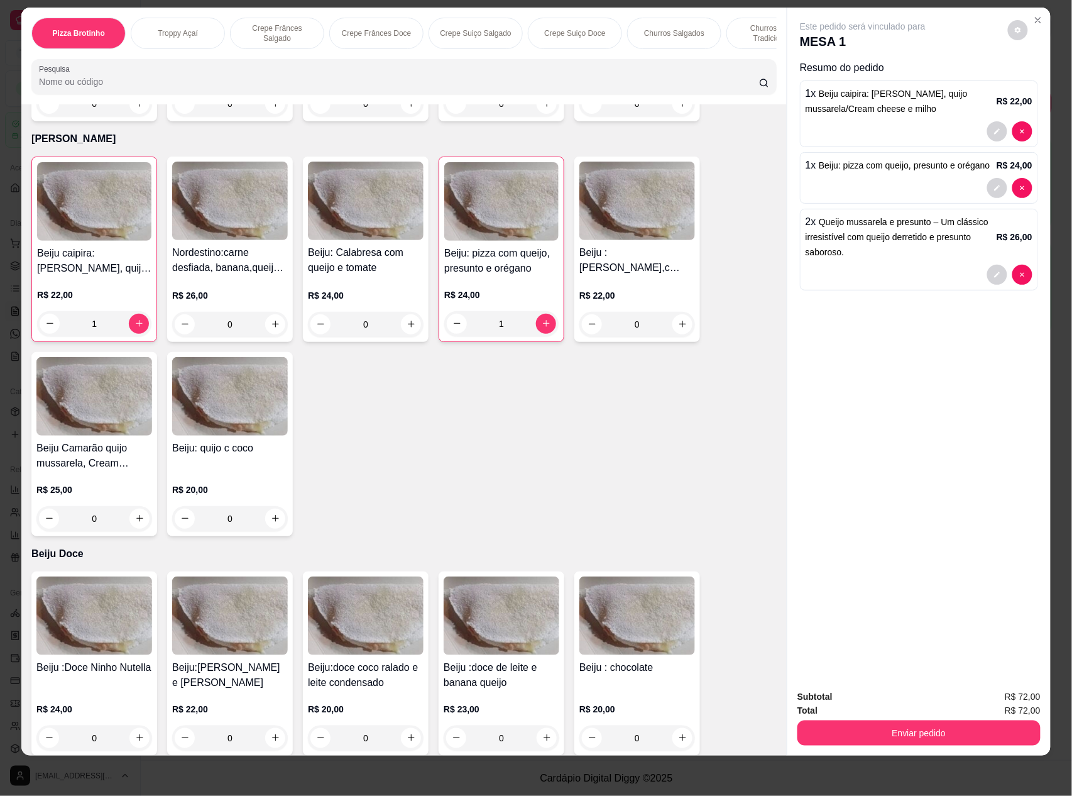
scroll to position [3269, 0]
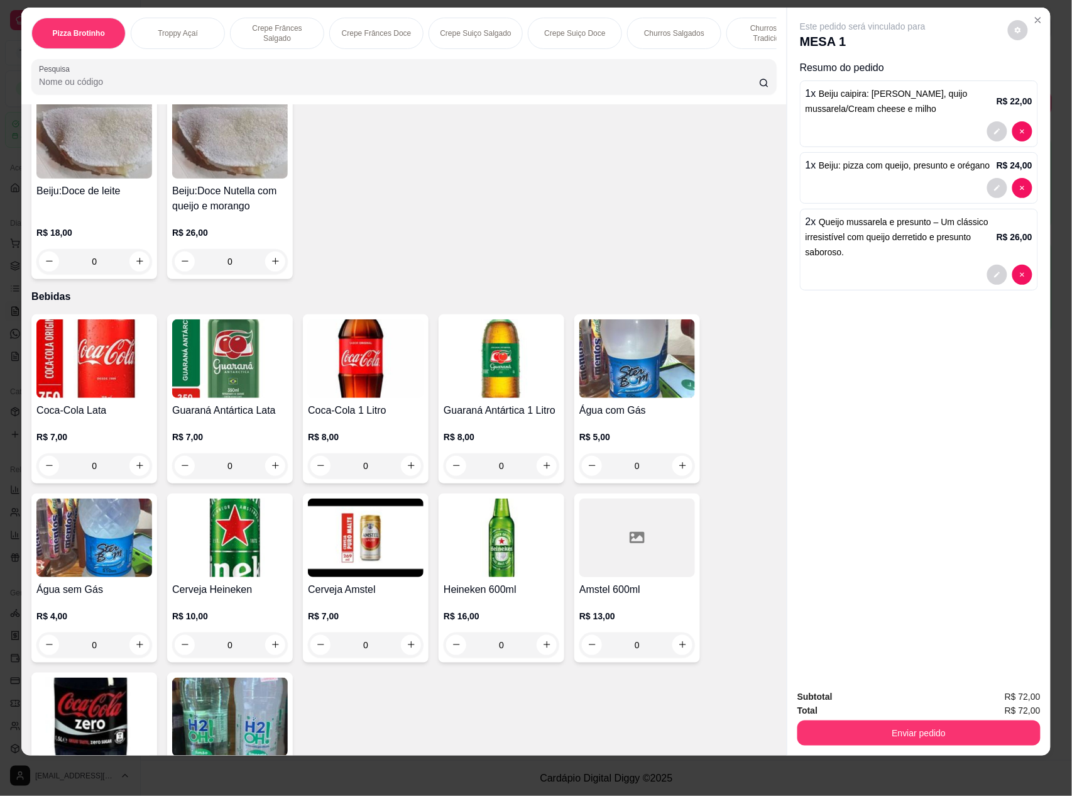
click at [102, 377] on img at bounding box center [94, 358] width 116 height 79
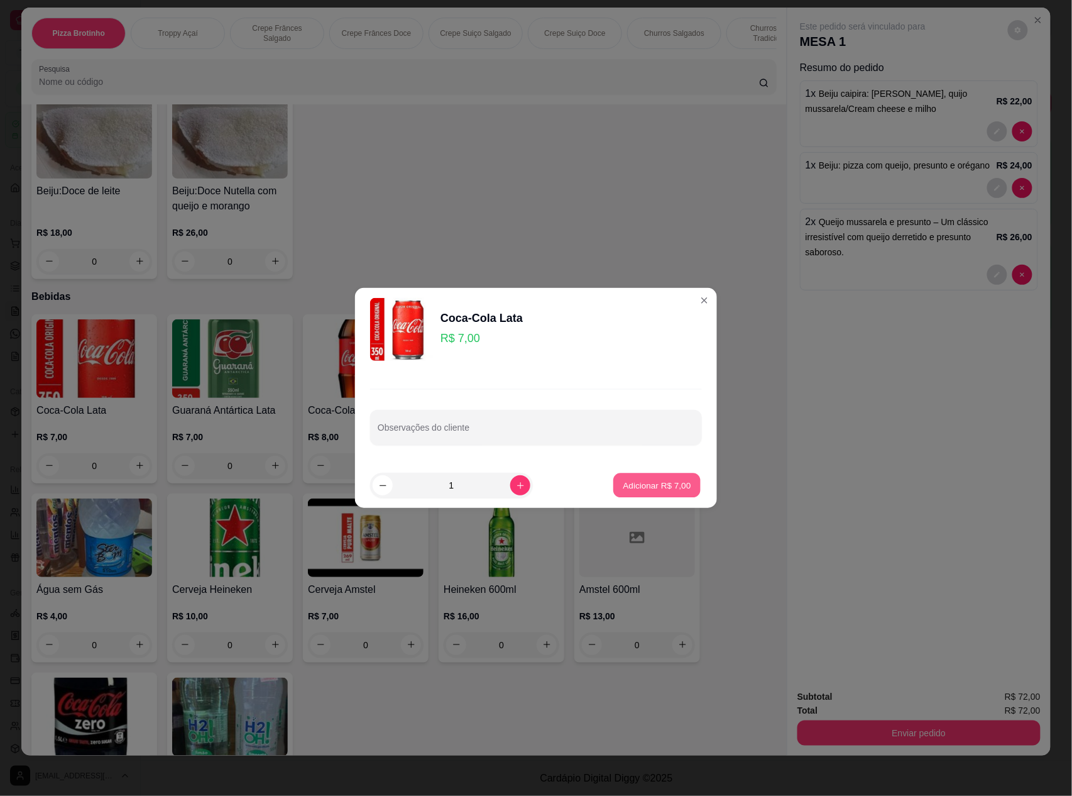
click at [647, 483] on p "Adicionar R$ 7,00" at bounding box center [657, 485] width 68 height 12
type input "1"
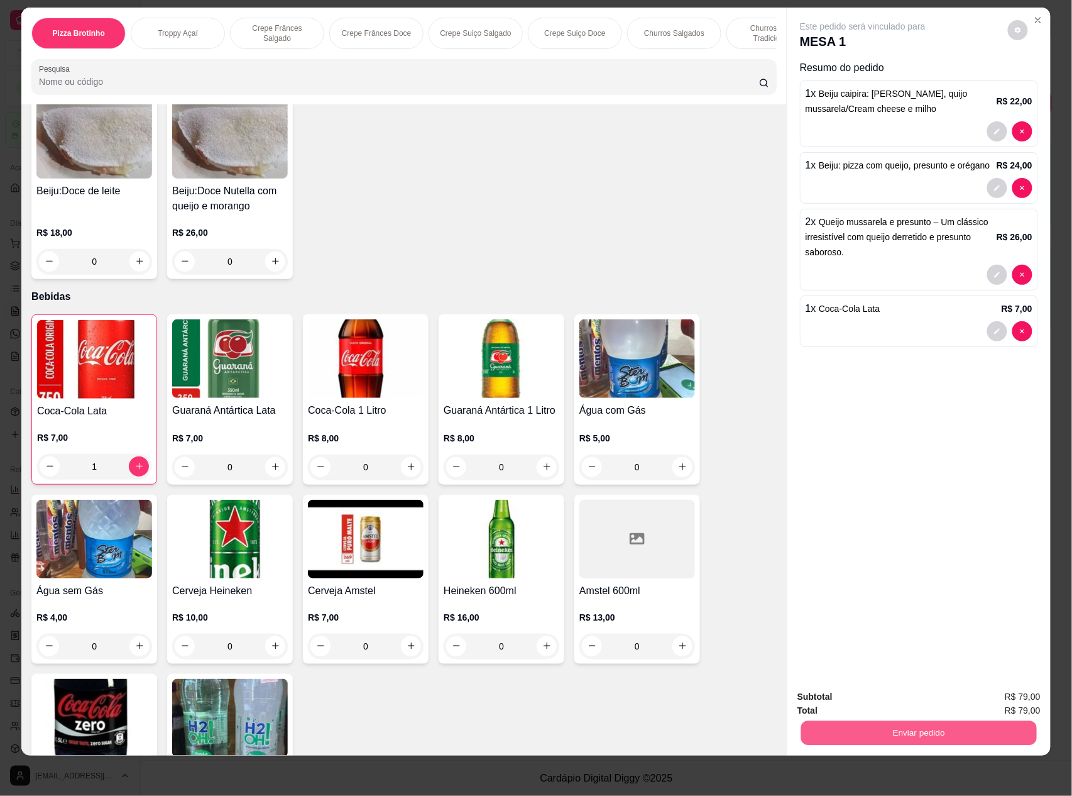
click at [868, 727] on button "Enviar pedido" at bounding box center [919, 733] width 236 height 25
click at [864, 699] on button "Não registrar e enviar pedido" at bounding box center [876, 701] width 127 height 23
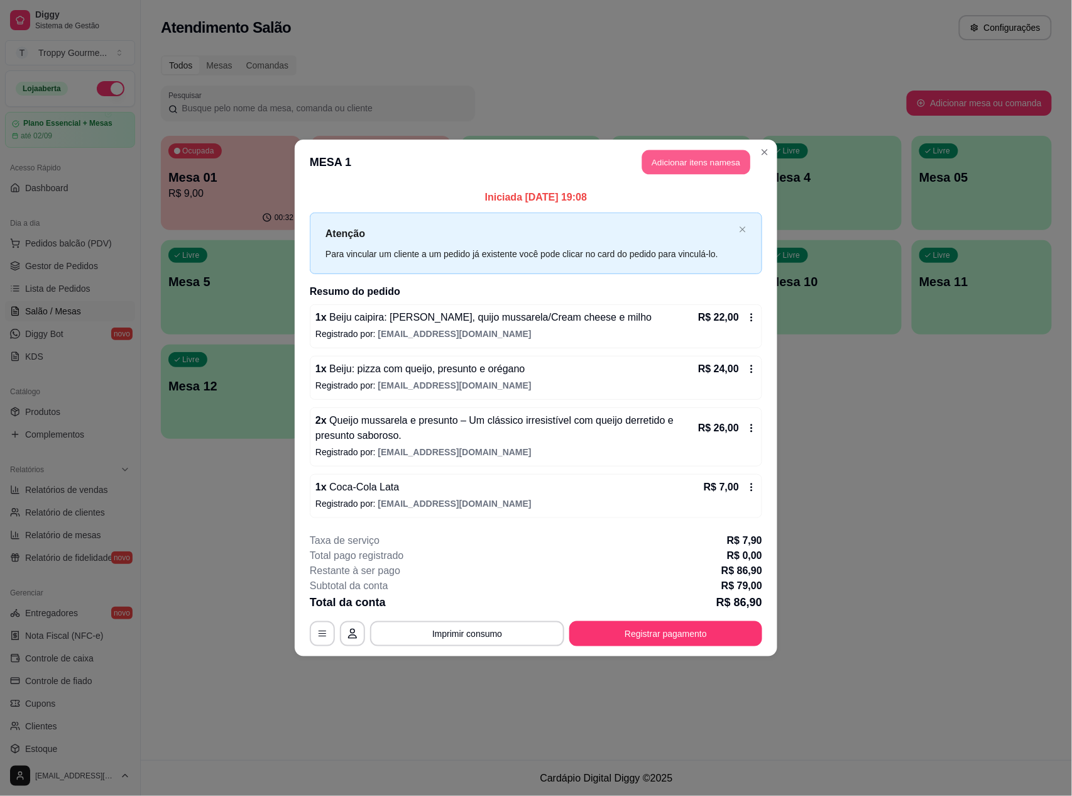
click at [702, 160] on button "Adicionar itens na mesa" at bounding box center [696, 162] width 108 height 25
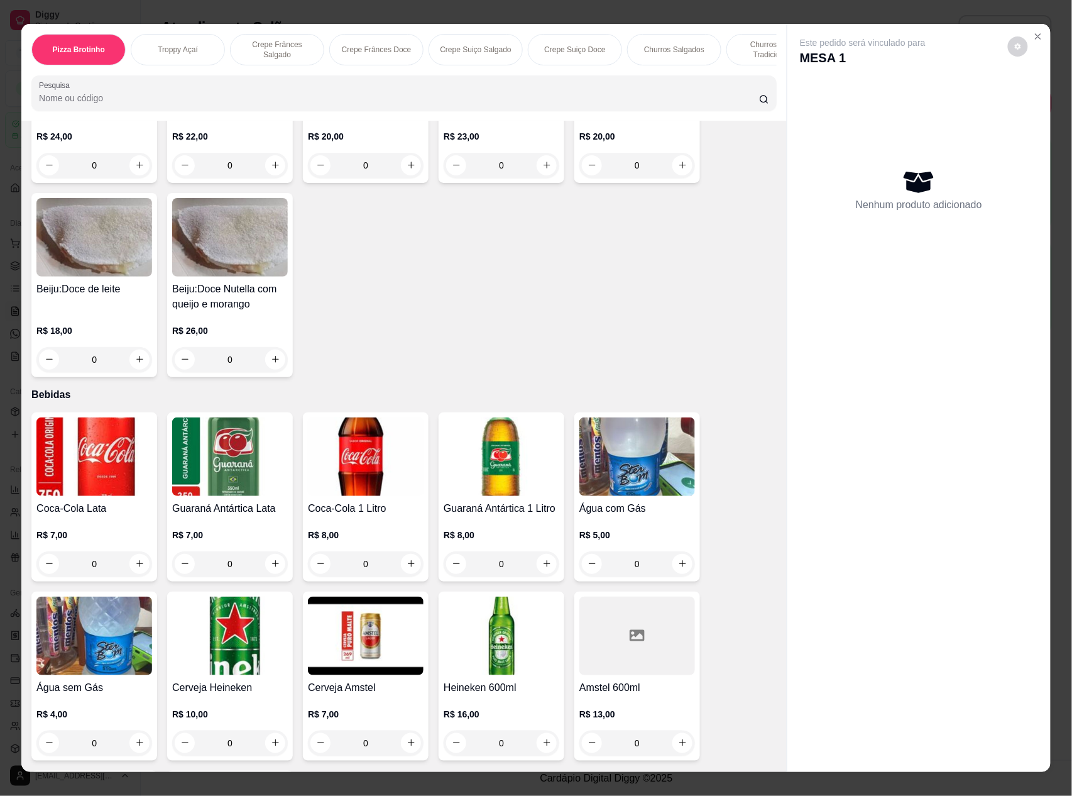
scroll to position [3352, 0]
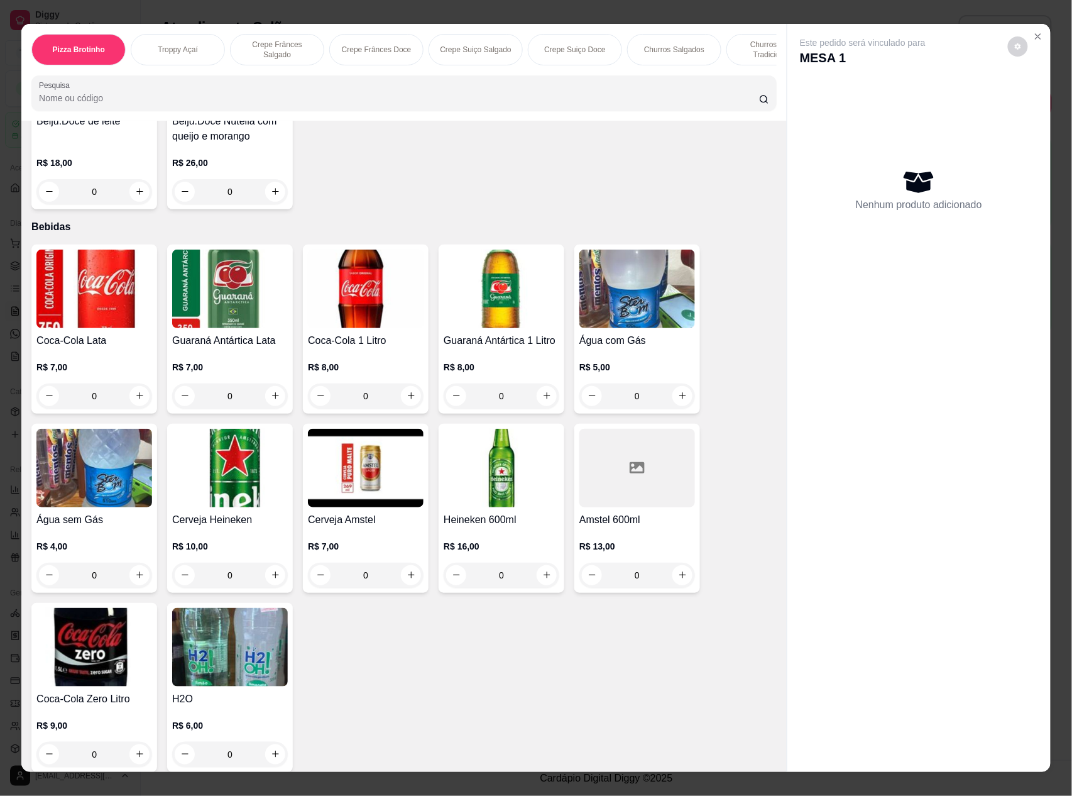
click at [235, 656] on img at bounding box center [230, 647] width 116 height 79
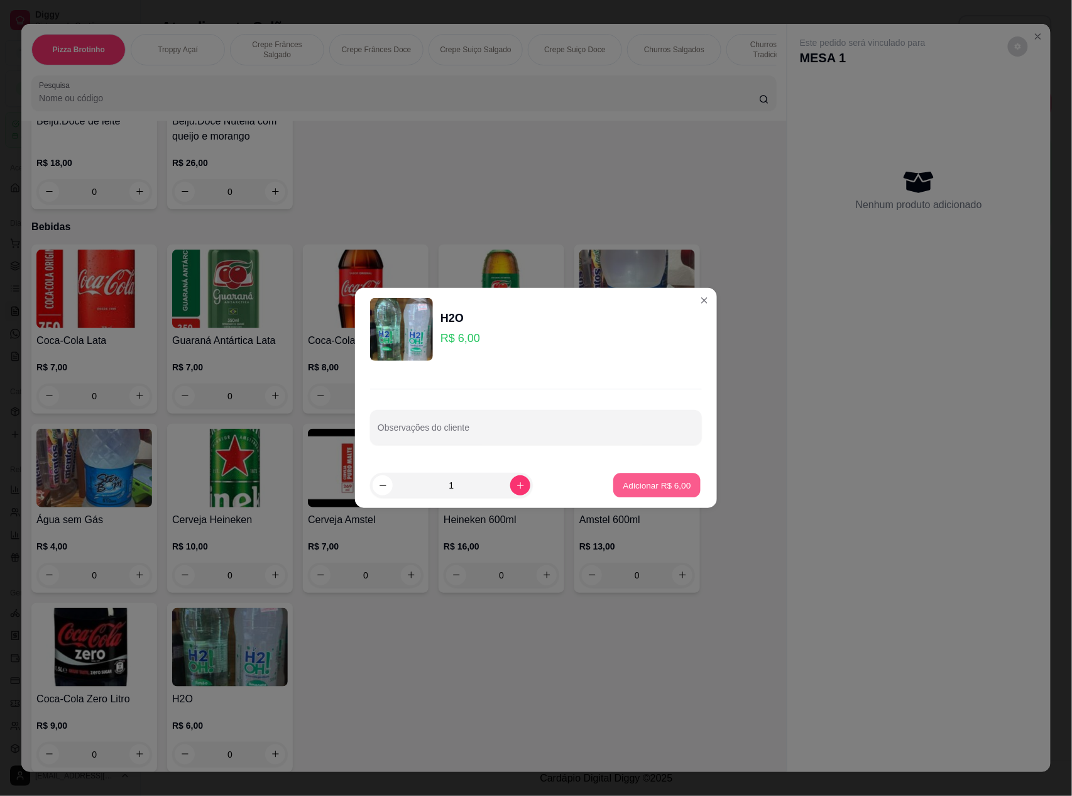
click at [649, 489] on p "Adicionar R$ 6,00" at bounding box center [657, 485] width 68 height 12
type input "1"
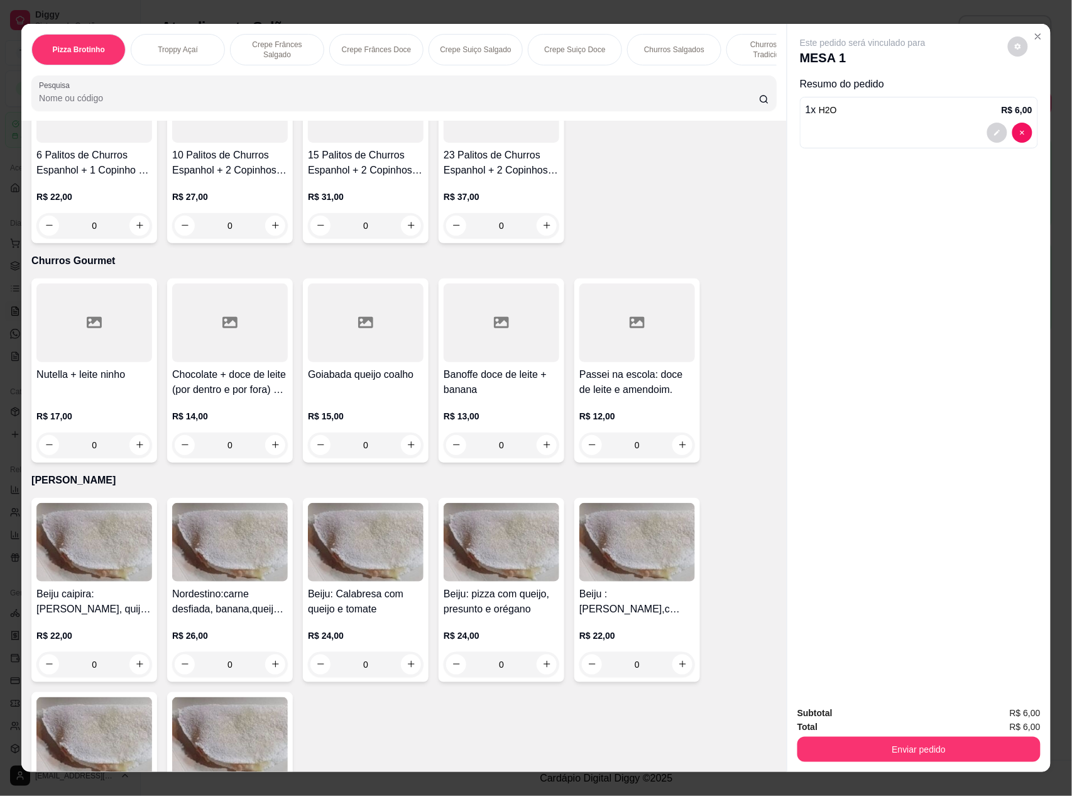
scroll to position [1853, 0]
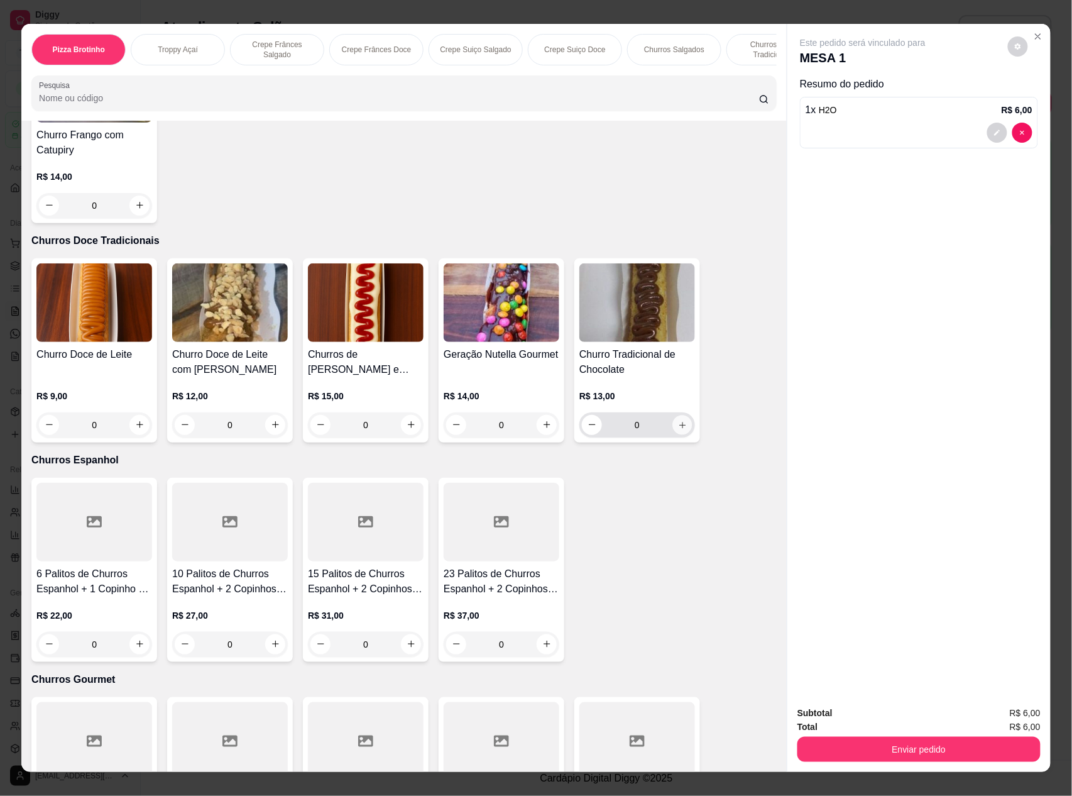
click at [678, 421] on icon "increase-product-quantity" at bounding box center [682, 425] width 9 height 9
type input "1"
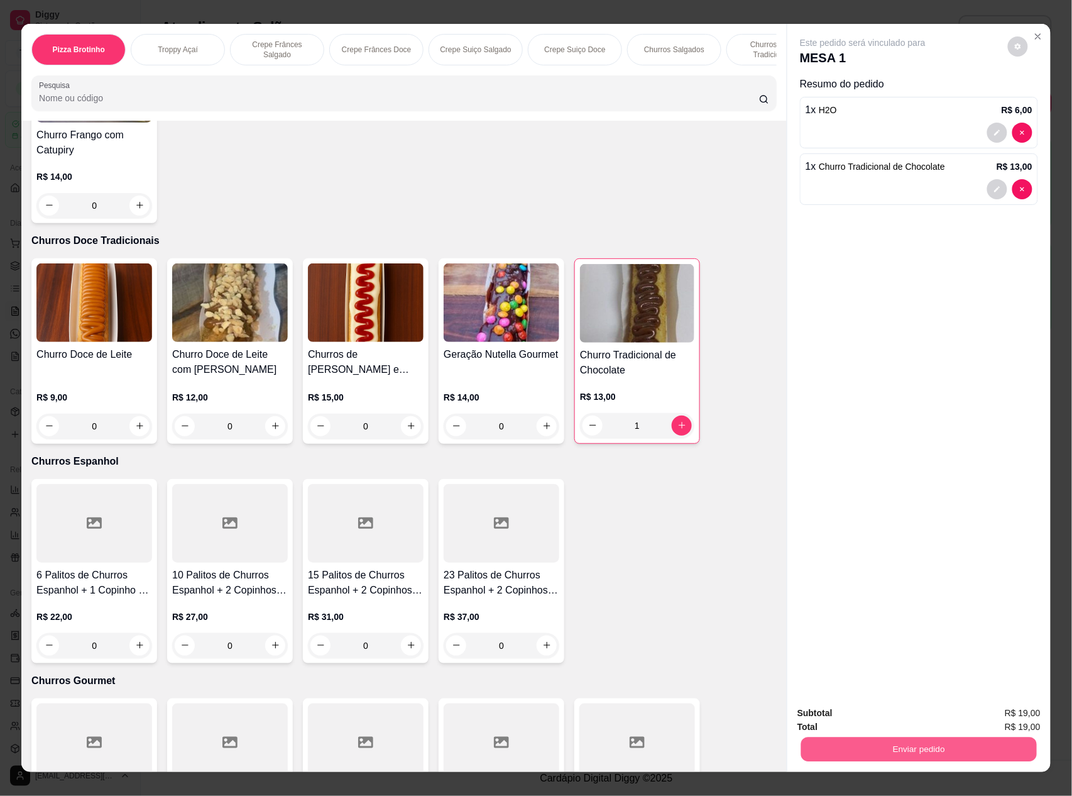
click at [874, 747] on button "Enviar pedido" at bounding box center [919, 749] width 236 height 25
click at [870, 719] on button "Não registrar e enviar pedido" at bounding box center [876, 718] width 127 height 23
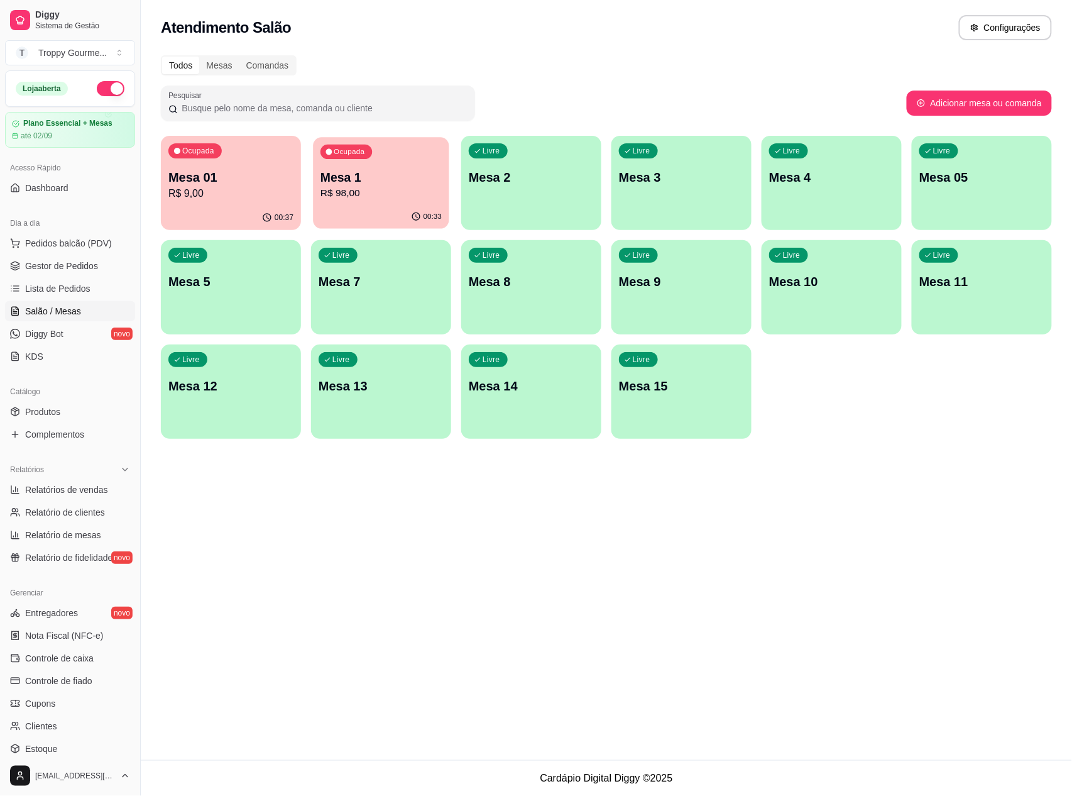
click at [410, 164] on div "Ocupada Mesa 1 R$ 98,00" at bounding box center [381, 171] width 136 height 68
click at [403, 181] on p "Mesa 1" at bounding box center [381, 177] width 125 height 18
click at [686, 200] on div "Livre Mesa 3" at bounding box center [682, 175] width 136 height 77
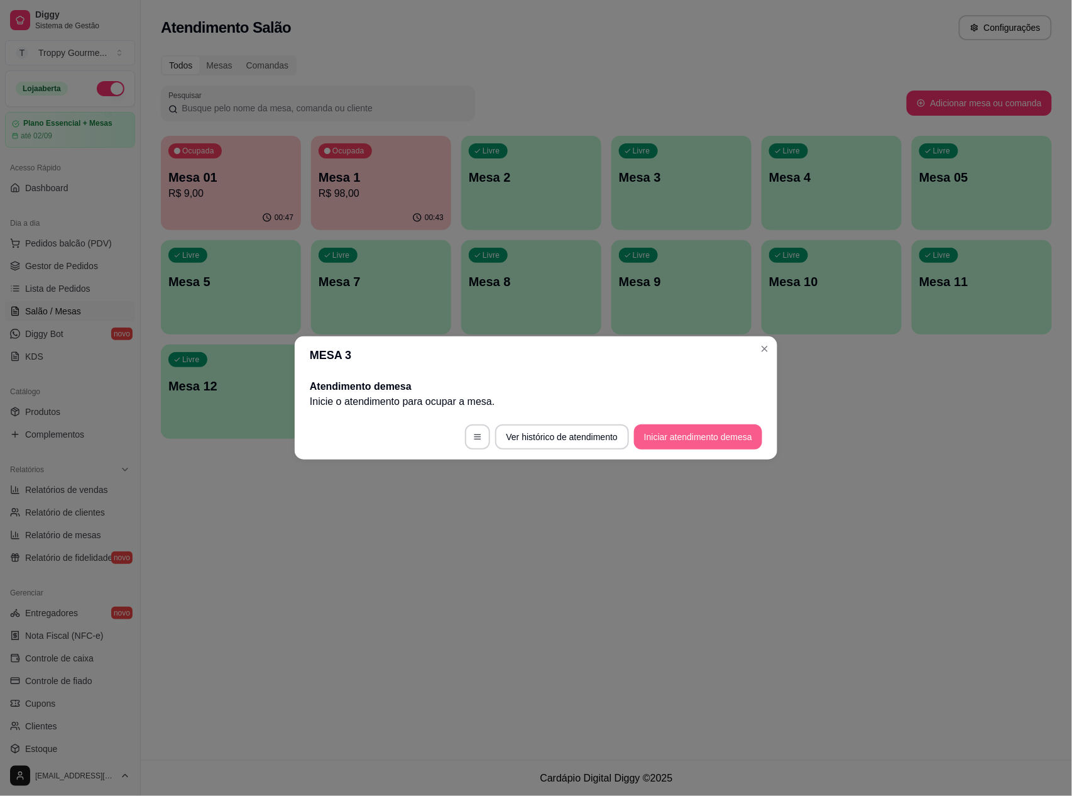
click at [700, 438] on button "Iniciar atendimento de mesa" at bounding box center [698, 436] width 128 height 25
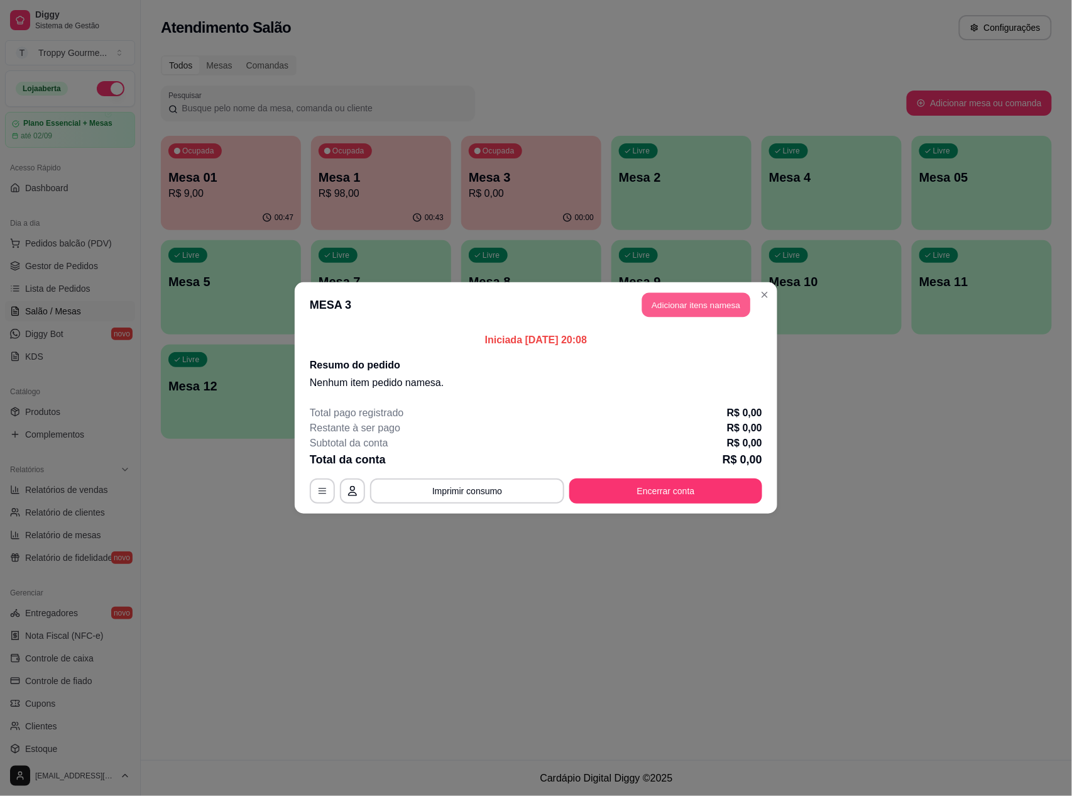
click at [695, 302] on button "Adicionar itens na mesa" at bounding box center [696, 305] width 108 height 25
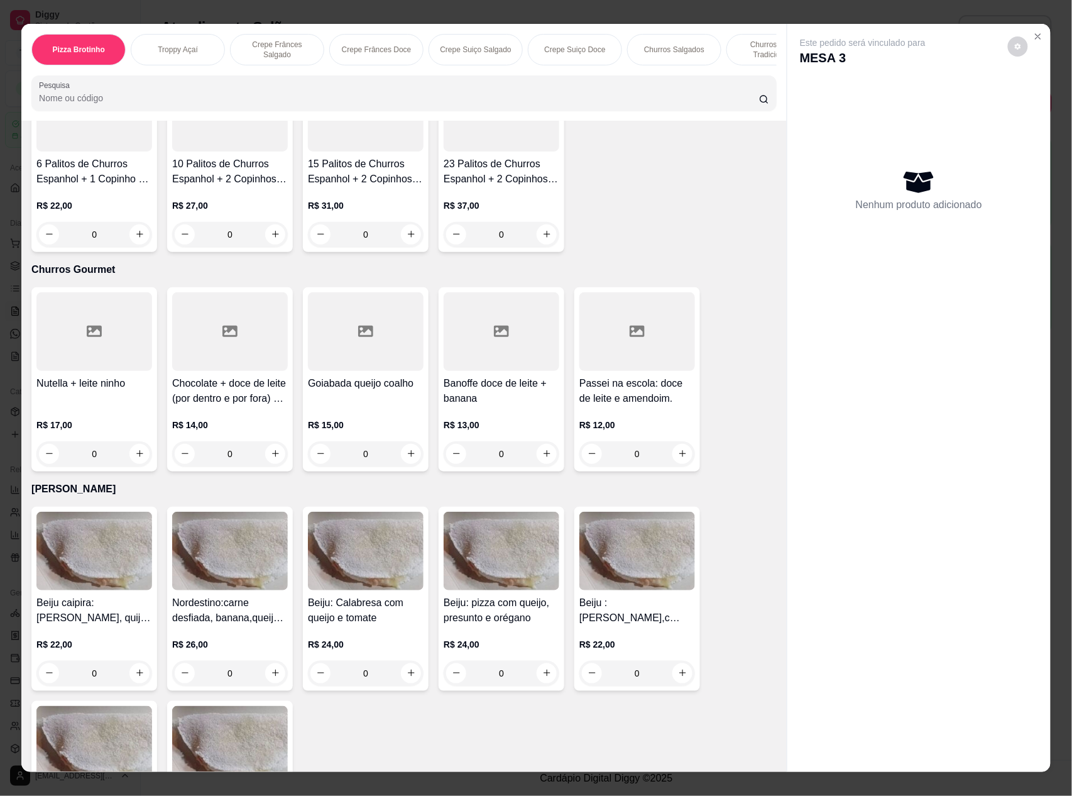
scroll to position [2347, 0]
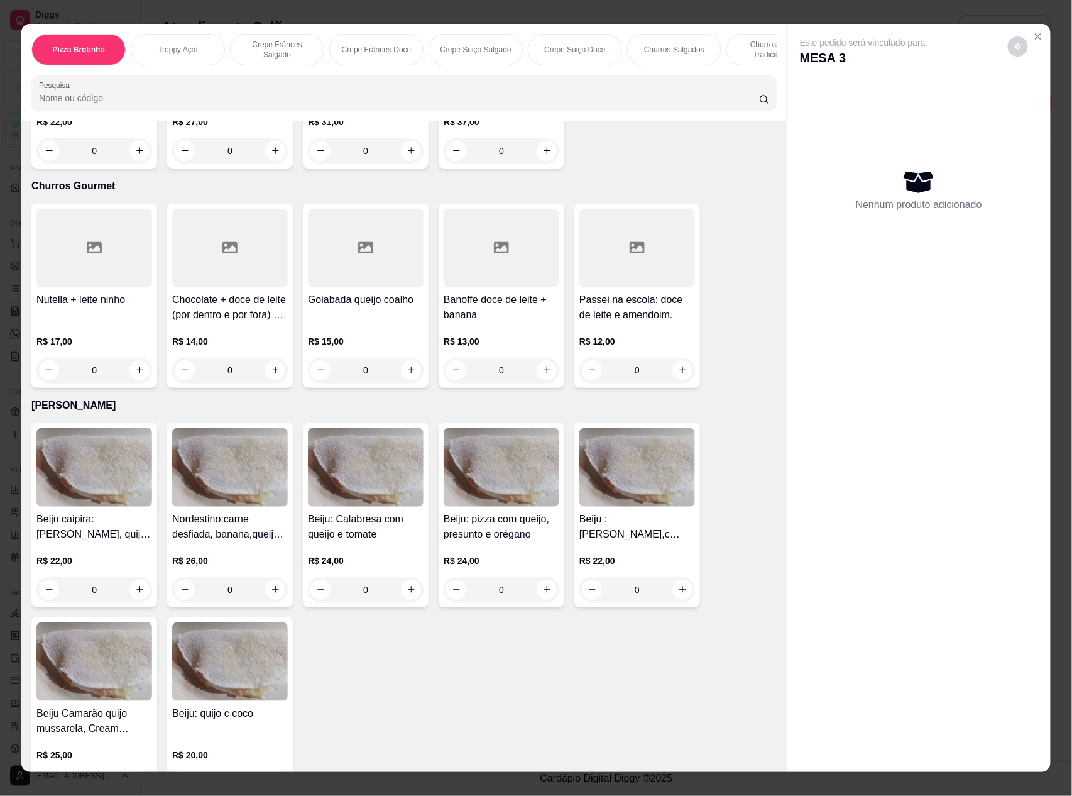
click at [518, 465] on img at bounding box center [502, 467] width 116 height 79
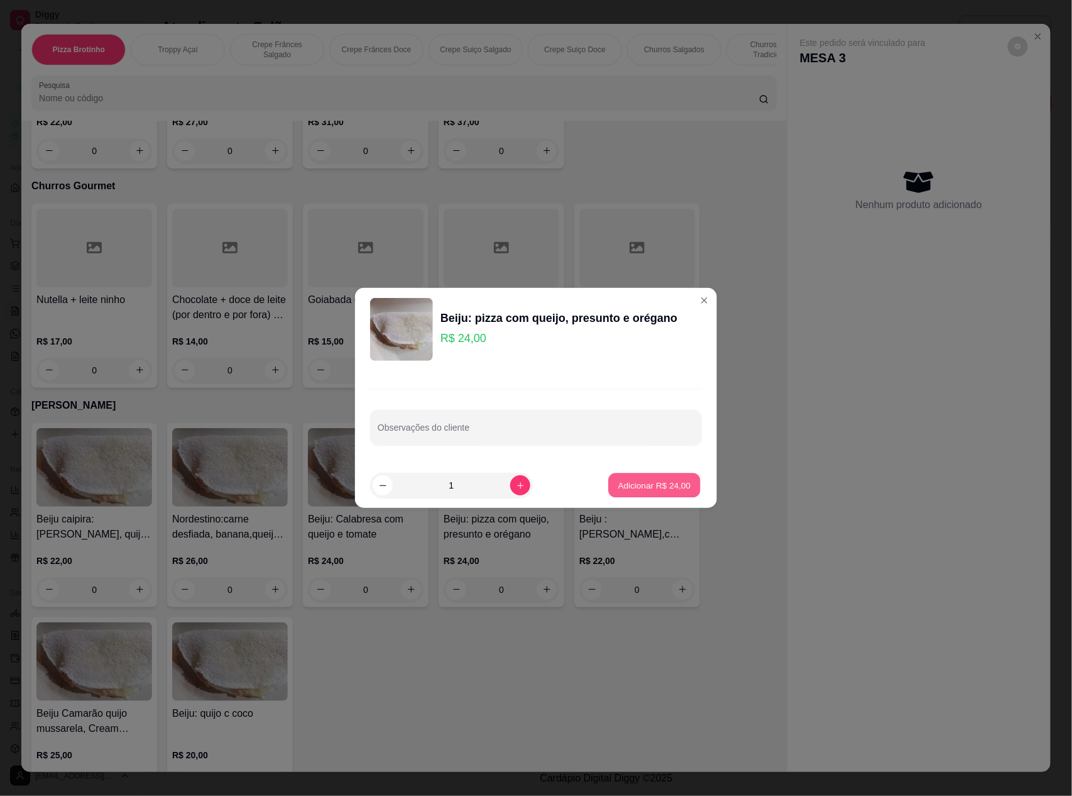
click at [624, 483] on p "Adicionar R$ 24,00" at bounding box center [655, 485] width 73 height 12
type input "1"
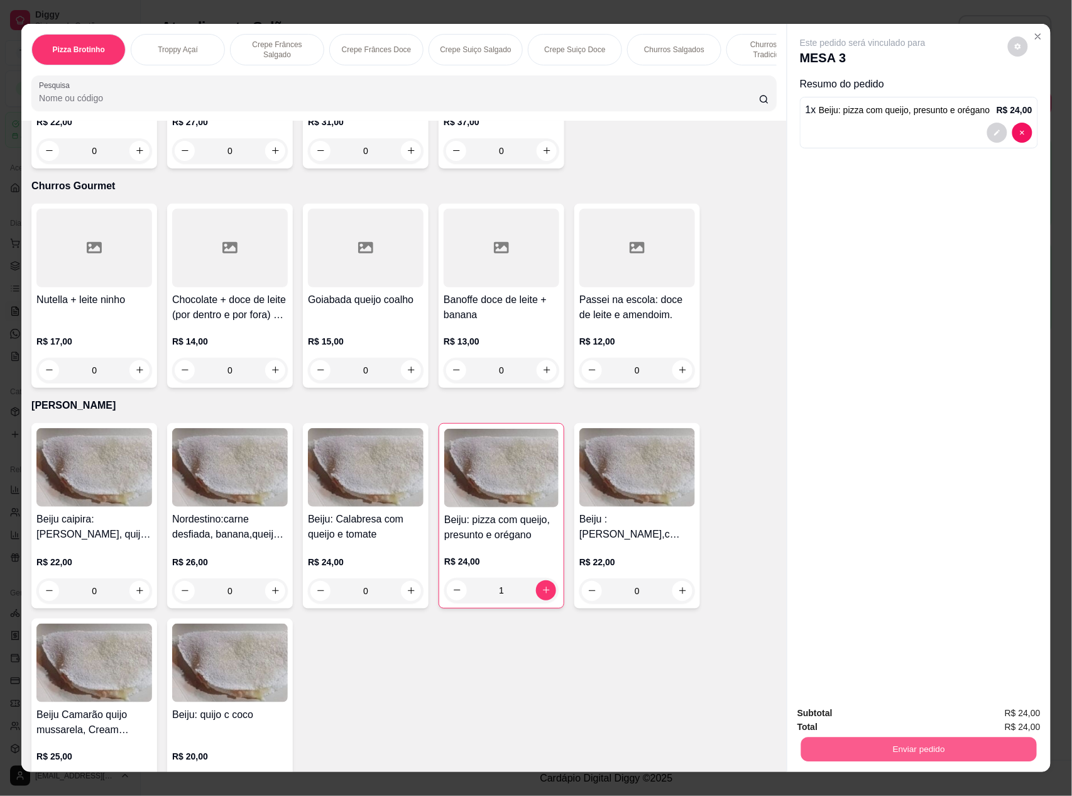
click at [843, 739] on button "Enviar pedido" at bounding box center [919, 749] width 236 height 25
click at [840, 715] on button "Não registrar e enviar pedido" at bounding box center [876, 718] width 127 height 23
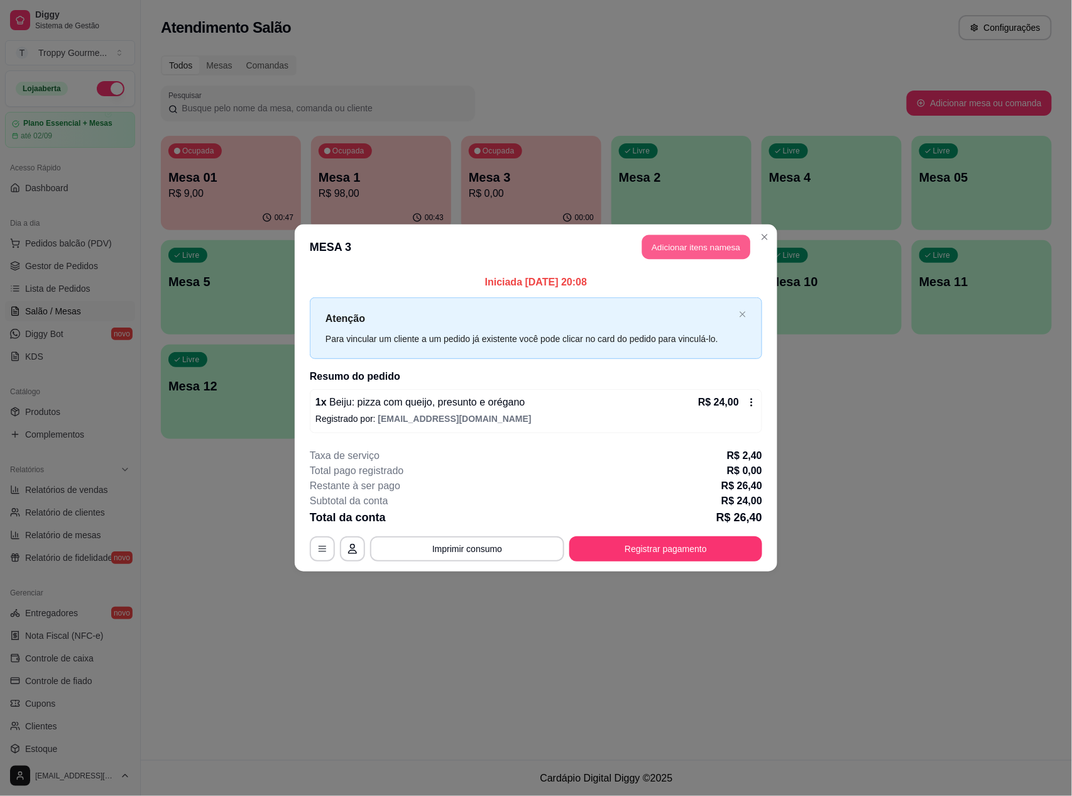
click at [692, 244] on button "Adicionar itens na mesa" at bounding box center [696, 247] width 108 height 25
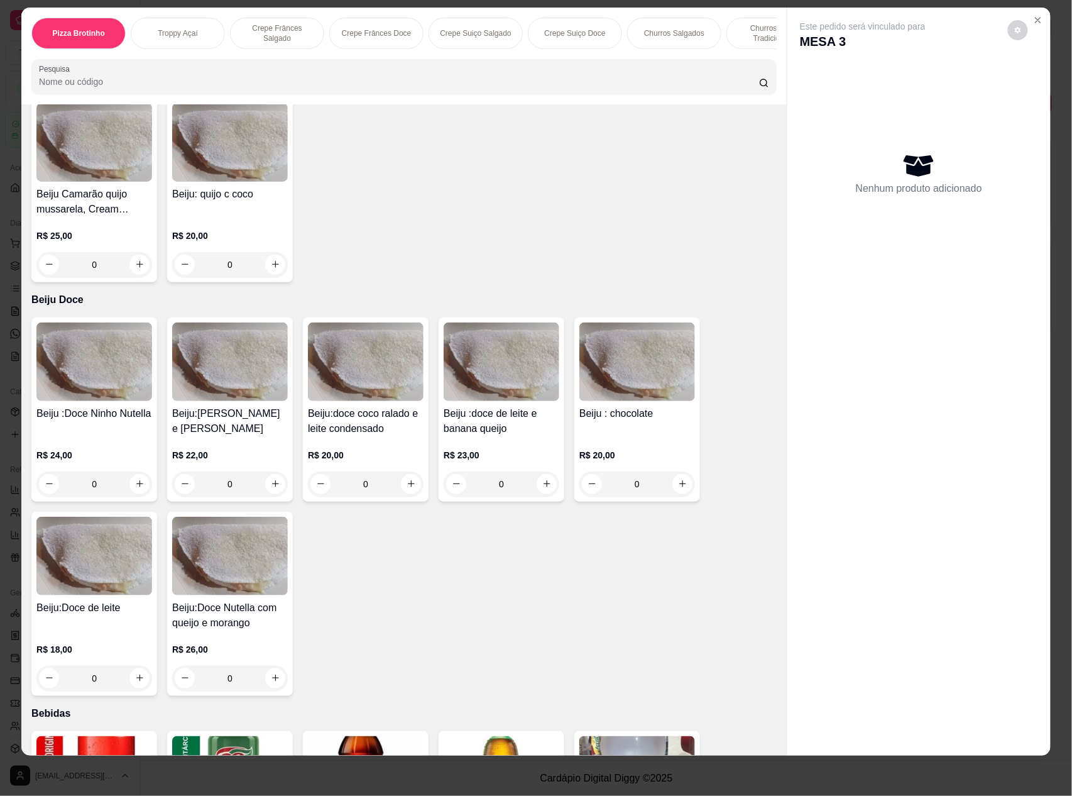
scroll to position [3101, 0]
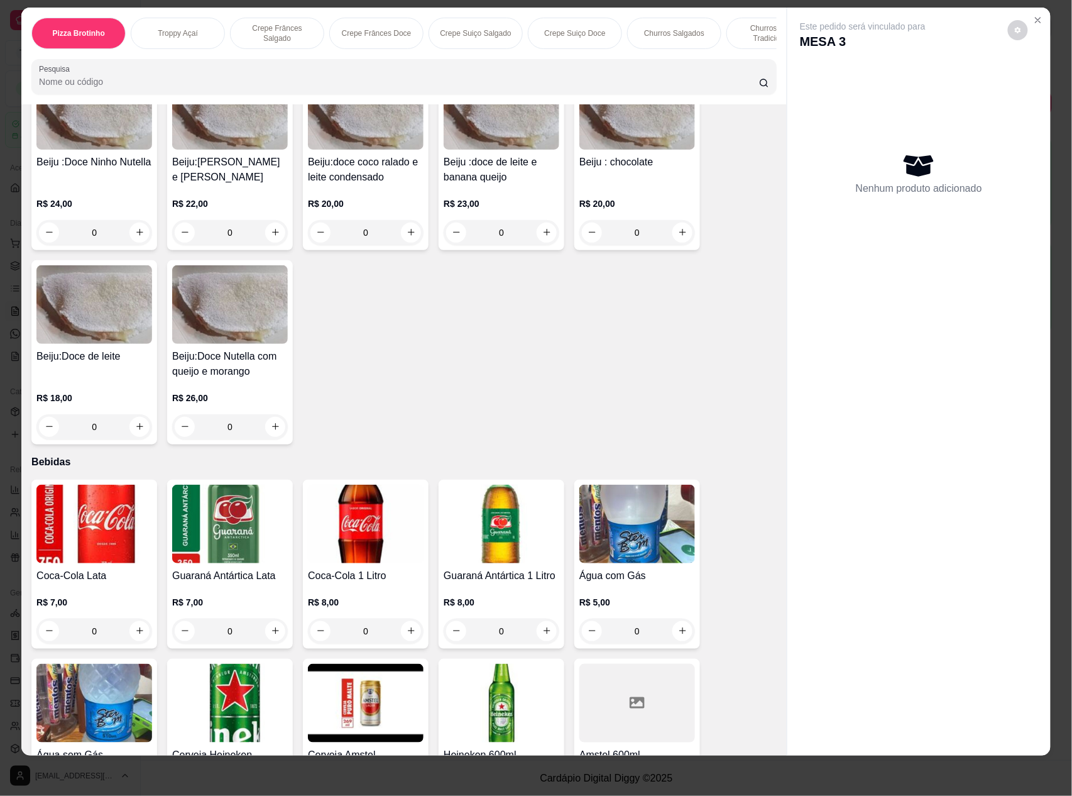
click at [80, 518] on img at bounding box center [94, 524] width 116 height 79
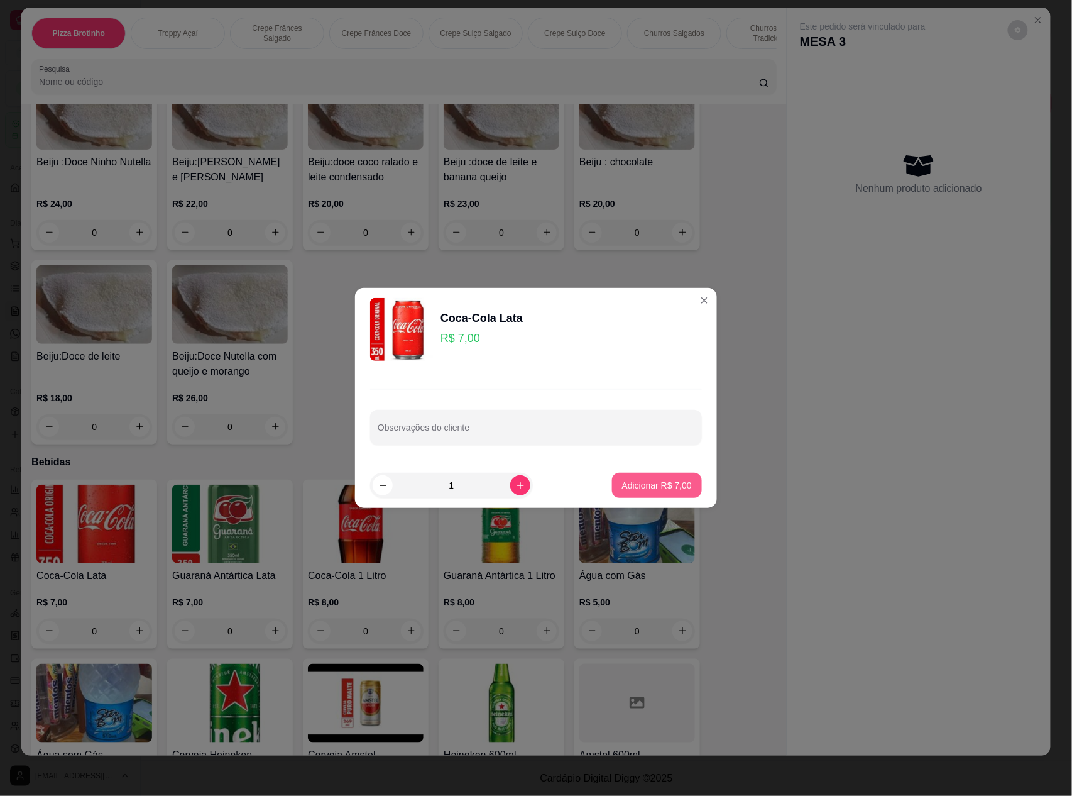
click at [642, 474] on button "Adicionar R$ 7,00" at bounding box center [657, 485] width 90 height 25
type input "1"
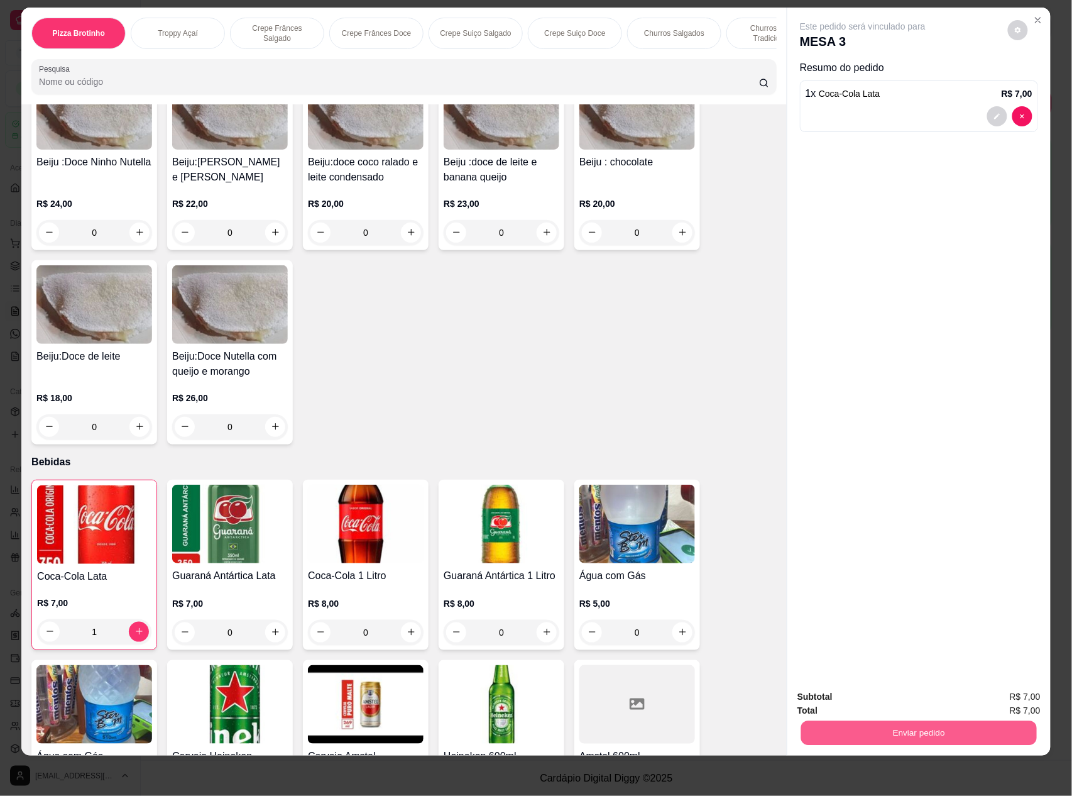
click at [823, 729] on button "Enviar pedido" at bounding box center [919, 733] width 236 height 25
click at [832, 700] on button "Não registrar e enviar pedido" at bounding box center [876, 702] width 131 height 24
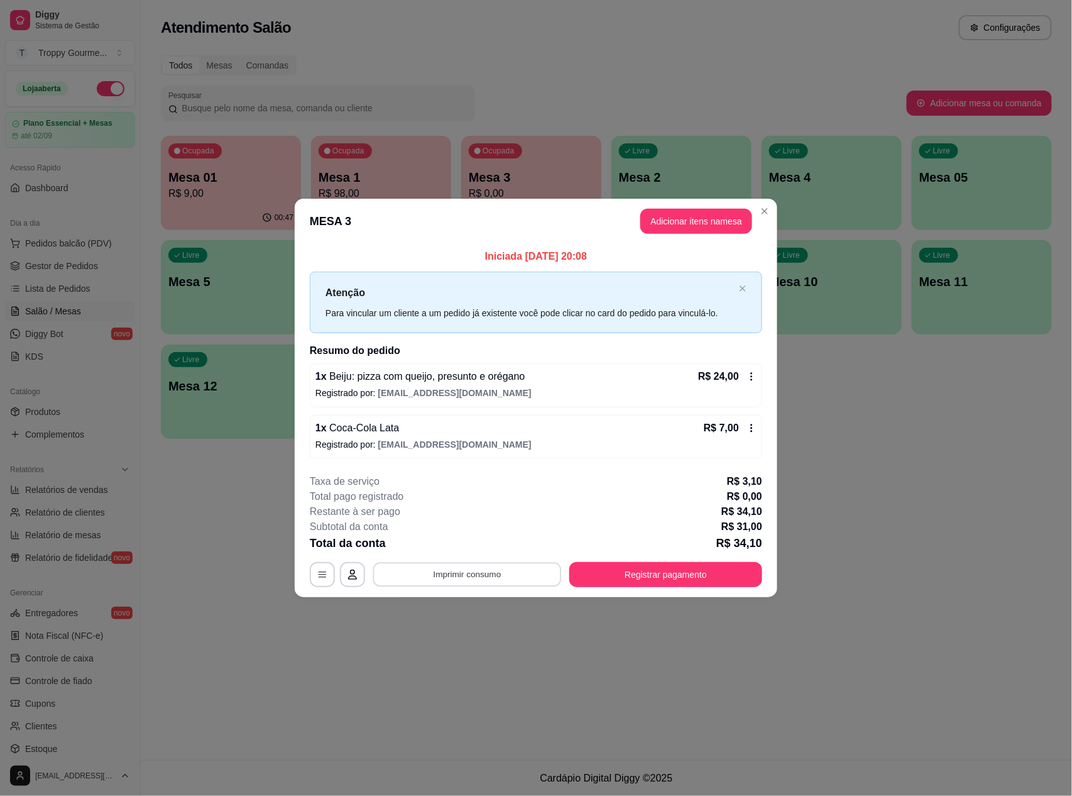
click at [514, 571] on button "Imprimir consumo" at bounding box center [467, 574] width 189 height 25
click at [483, 518] on button "IMPRESSORA" at bounding box center [471, 520] width 88 height 19
click at [710, 568] on button "Registrar pagamento" at bounding box center [666, 574] width 187 height 25
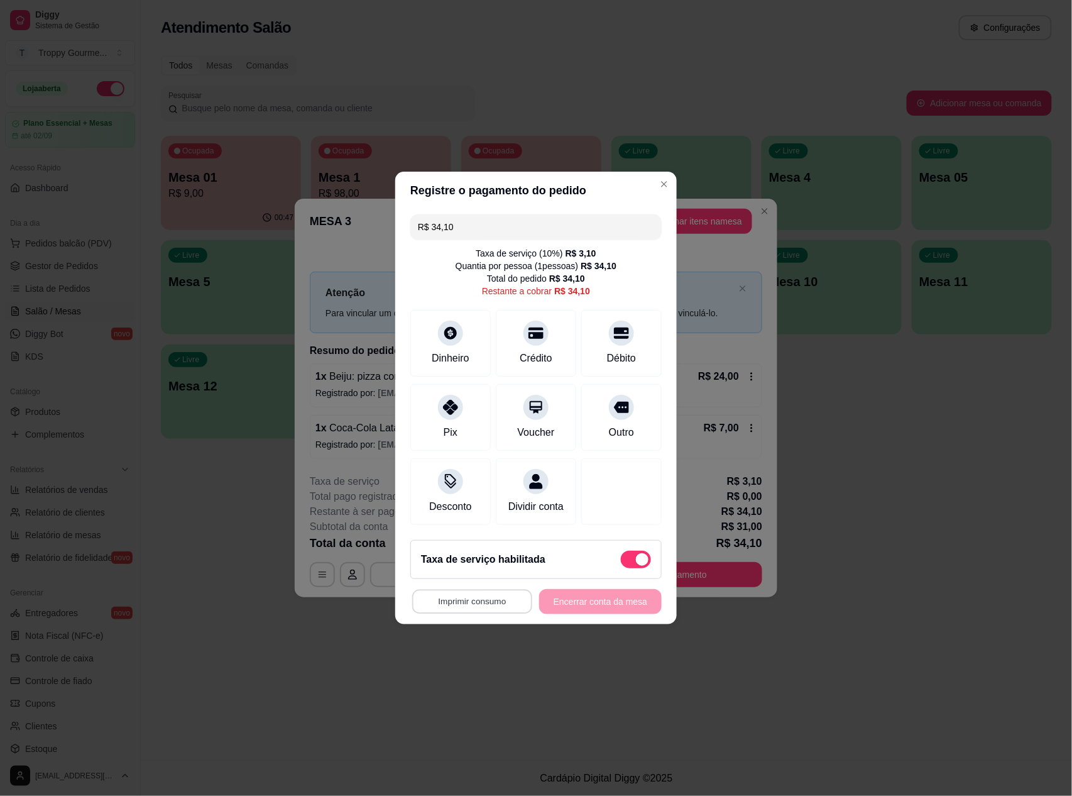
click at [471, 612] on button "Imprimir consumo" at bounding box center [472, 602] width 120 height 25
click at [475, 580] on button "IMPRESSORA" at bounding box center [473, 581] width 91 height 20
click at [459, 609] on button "Imprimir consumo" at bounding box center [472, 602] width 120 height 25
click at [466, 553] on button "IMPRESSORA" at bounding box center [473, 555] width 88 height 19
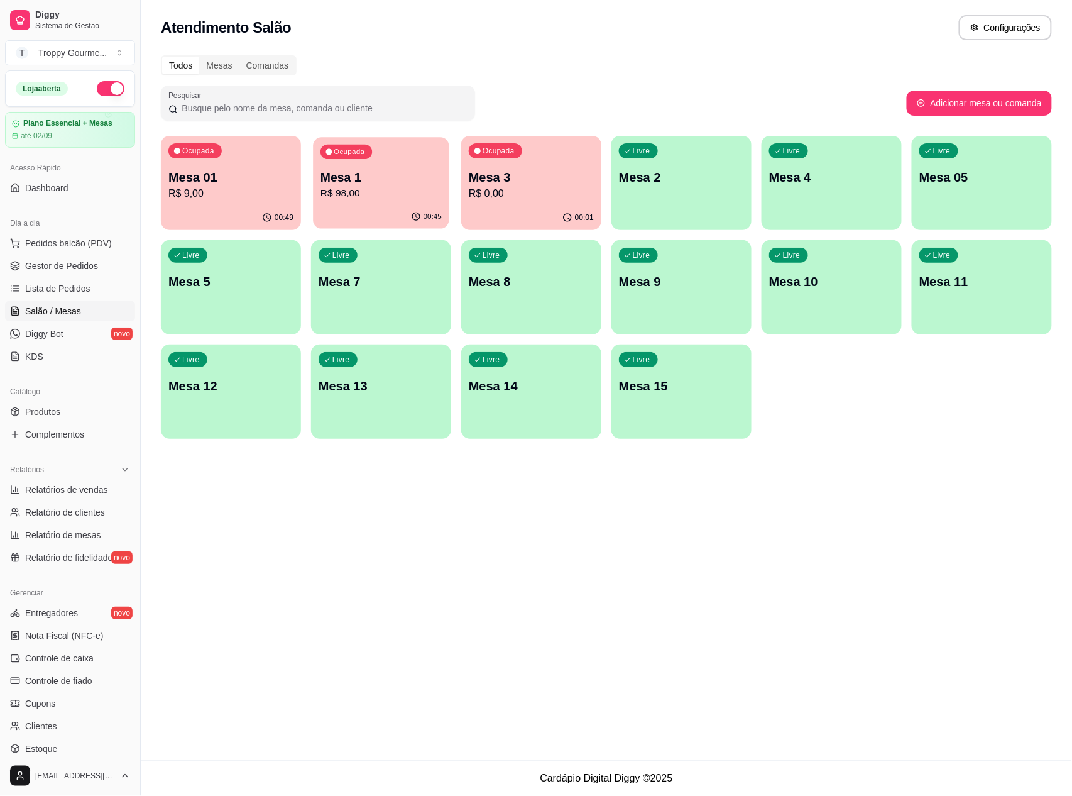
click at [398, 182] on p "Mesa 1" at bounding box center [381, 177] width 121 height 17
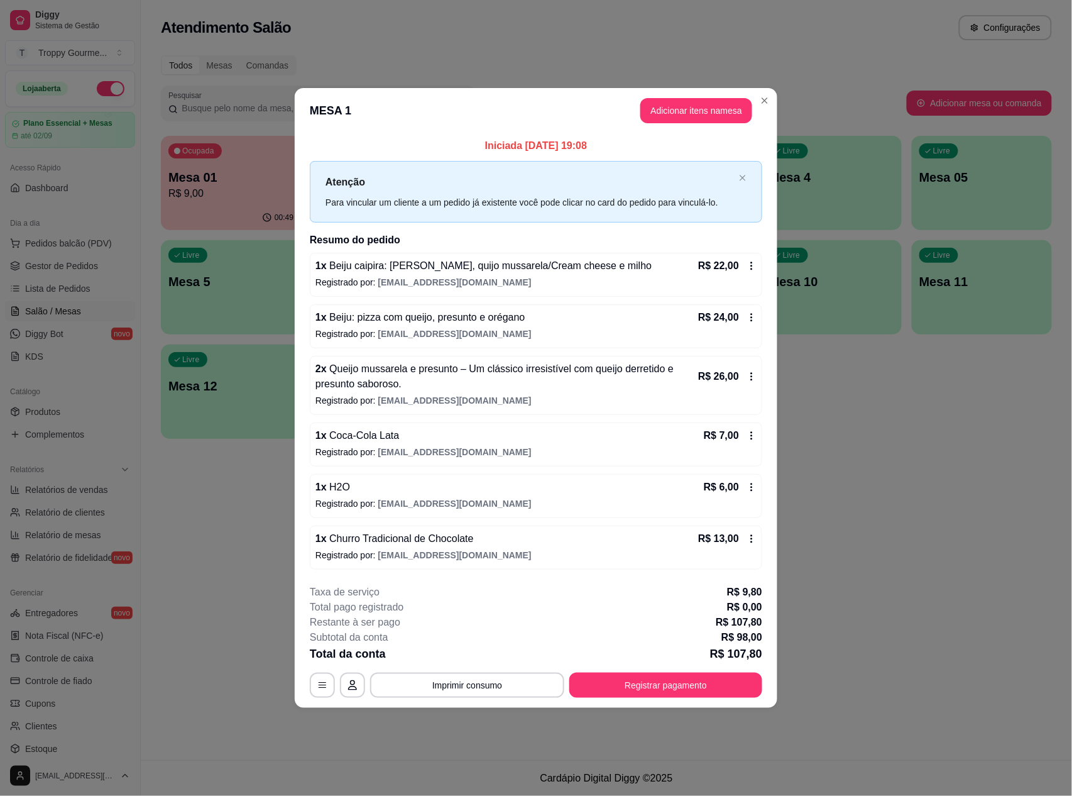
click at [747, 316] on icon at bounding box center [752, 317] width 10 height 10
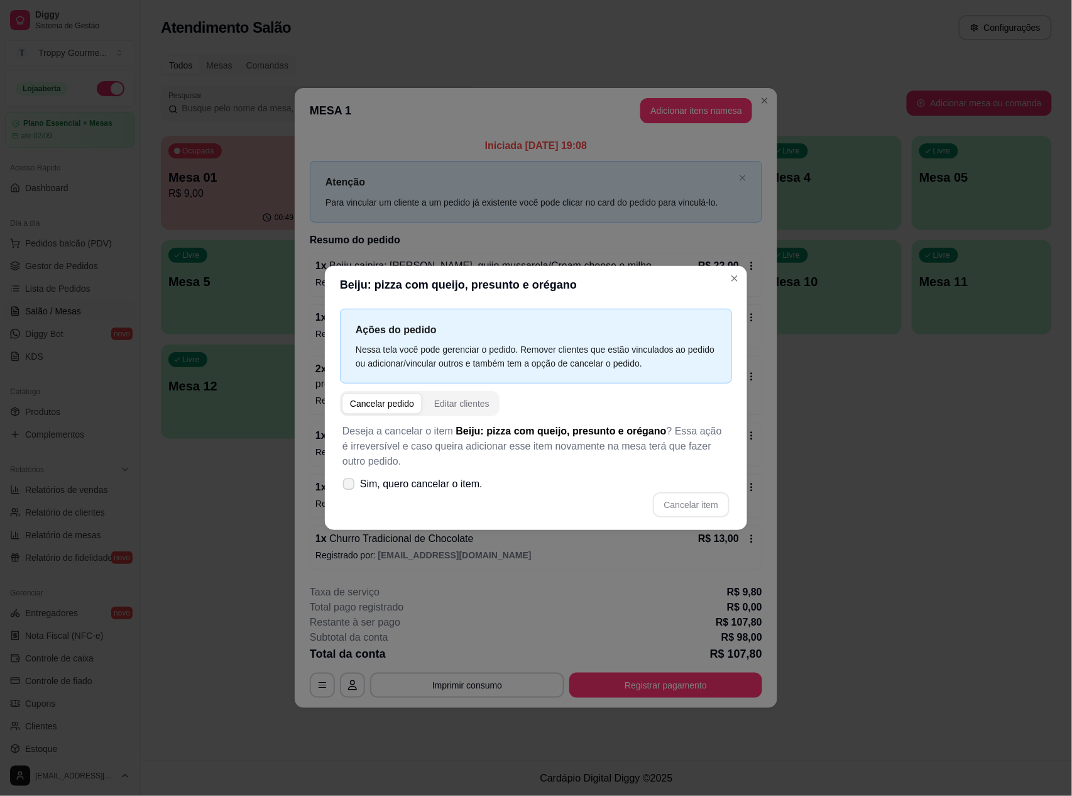
click at [350, 479] on span at bounding box center [349, 484] width 12 height 12
click at [350, 487] on input "Sim, quero cancelar o item." at bounding box center [346, 491] width 8 height 8
checkbox input "true"
click at [682, 501] on button "Cancelar item" at bounding box center [691, 504] width 77 height 25
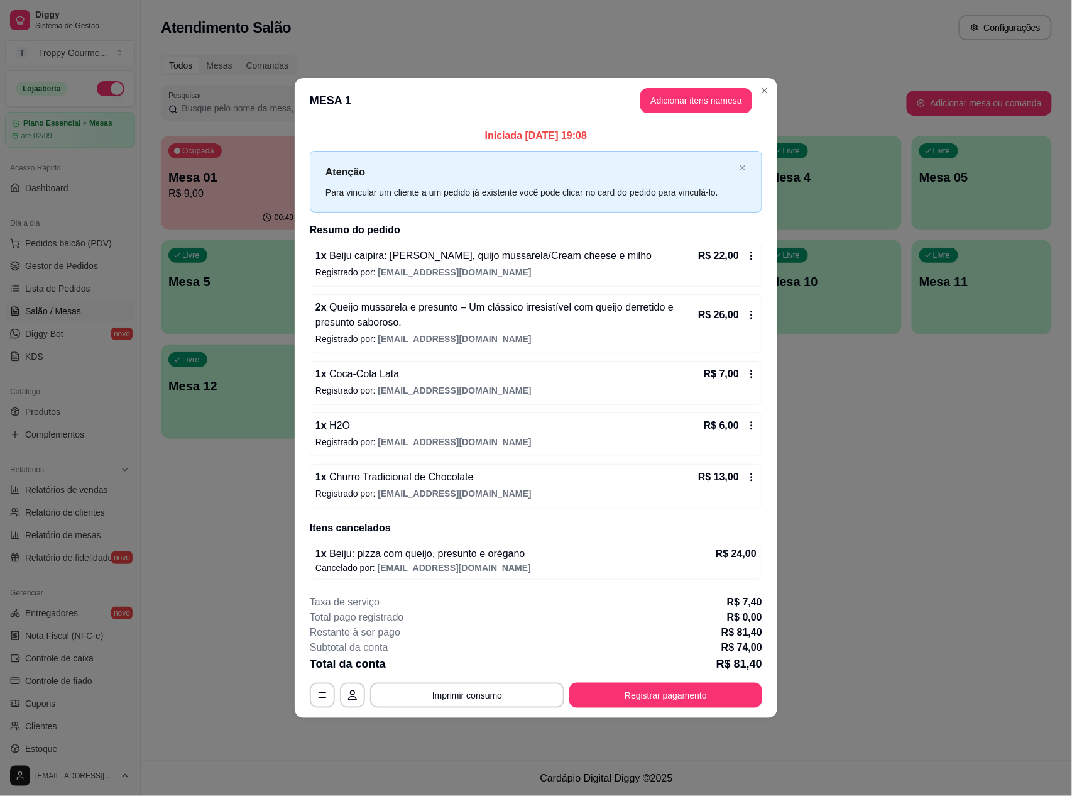
click at [749, 370] on icon at bounding box center [752, 374] width 10 height 10
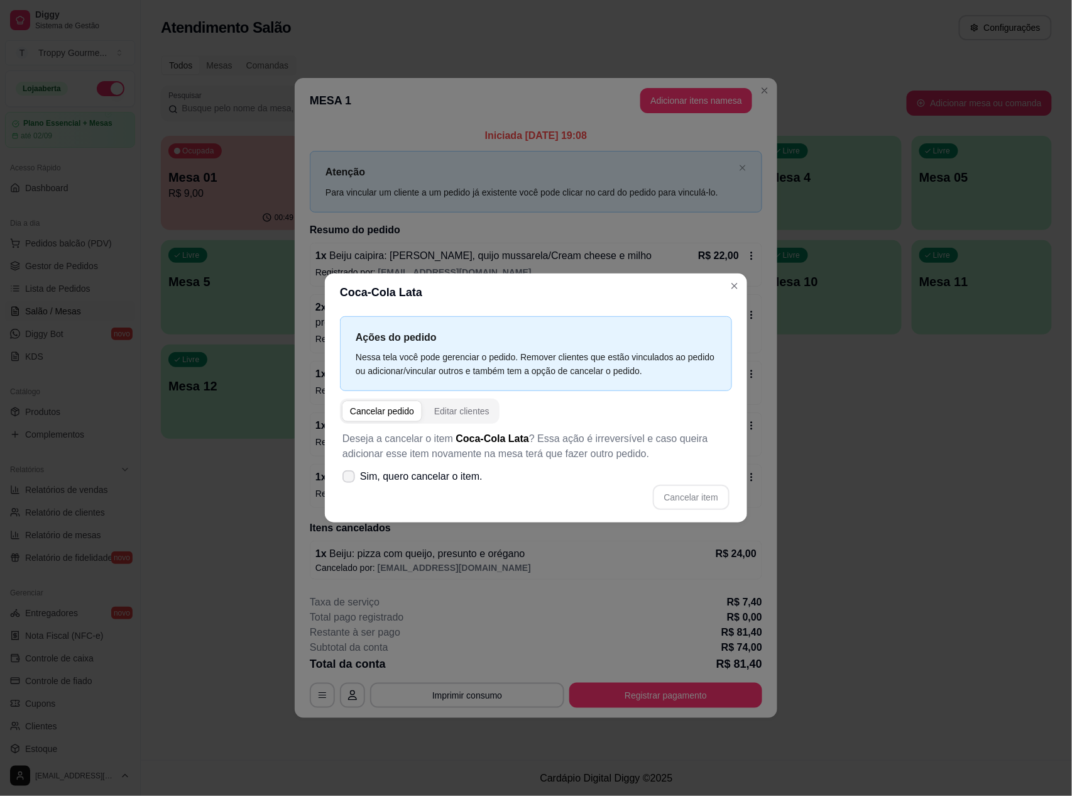
click at [351, 475] on icon at bounding box center [349, 477] width 10 height 8
click at [350, 479] on input "Sim, quero cancelar o item." at bounding box center [346, 483] width 8 height 8
checkbox input "true"
click at [695, 496] on button "Cancelar item" at bounding box center [691, 497] width 75 height 25
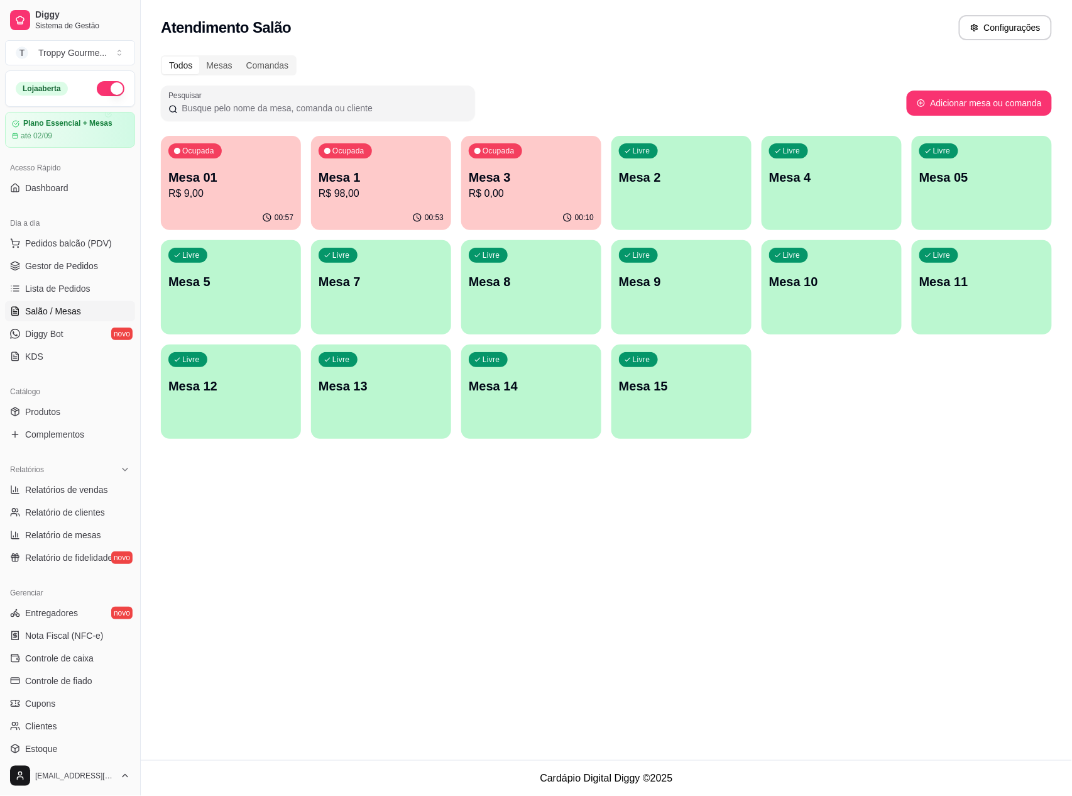
click at [373, 194] on p "R$ 98,00" at bounding box center [381, 193] width 125 height 15
click at [825, 206] on div "Livre Mesa 4" at bounding box center [832, 175] width 136 height 77
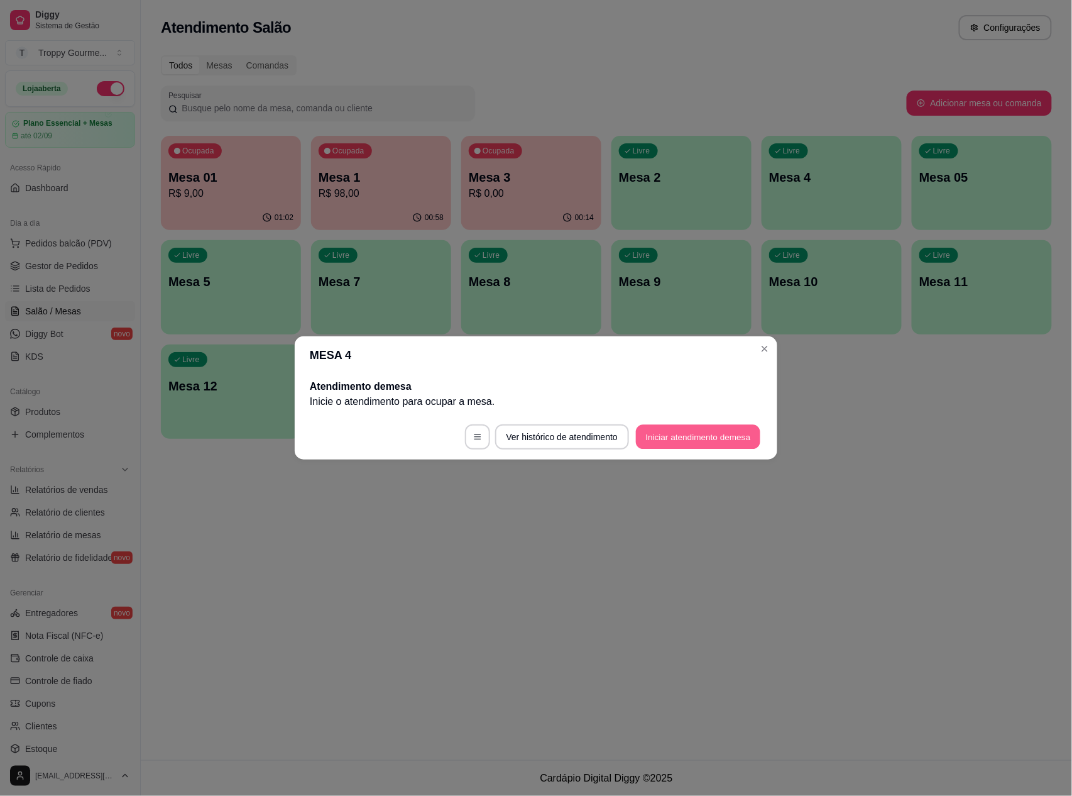
click at [659, 433] on button "Iniciar atendimento de mesa" at bounding box center [698, 437] width 124 height 25
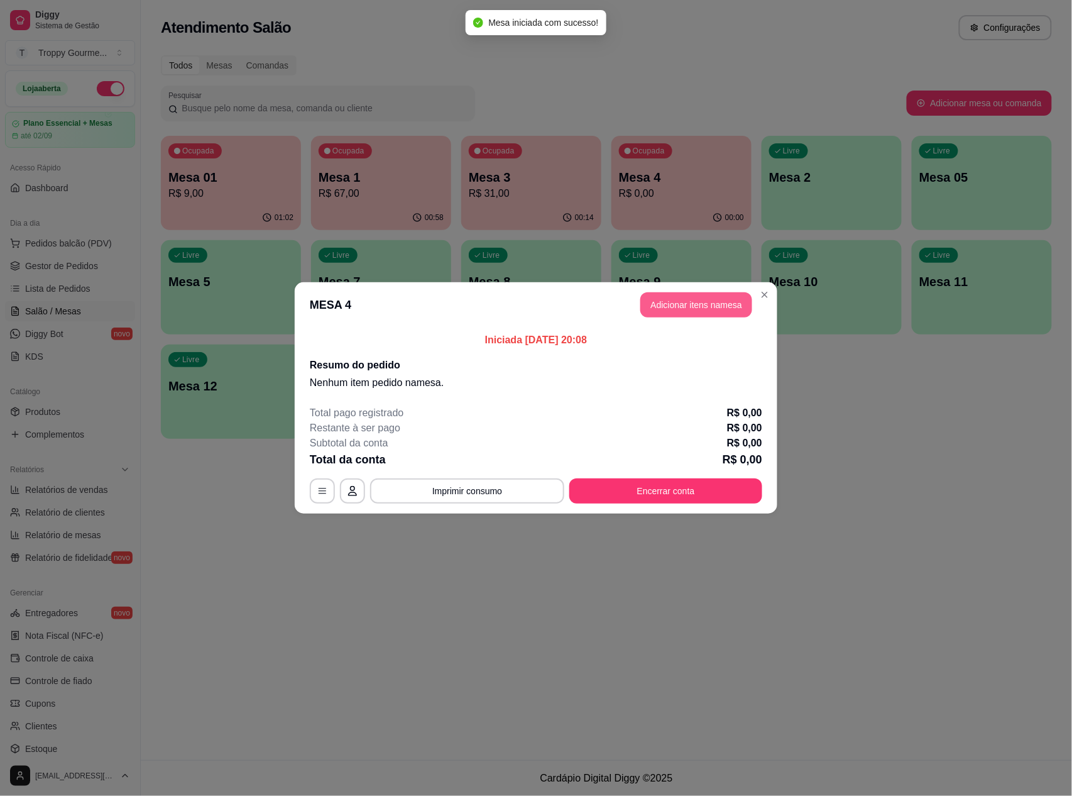
click at [679, 306] on button "Adicionar itens na mesa" at bounding box center [697, 304] width 112 height 25
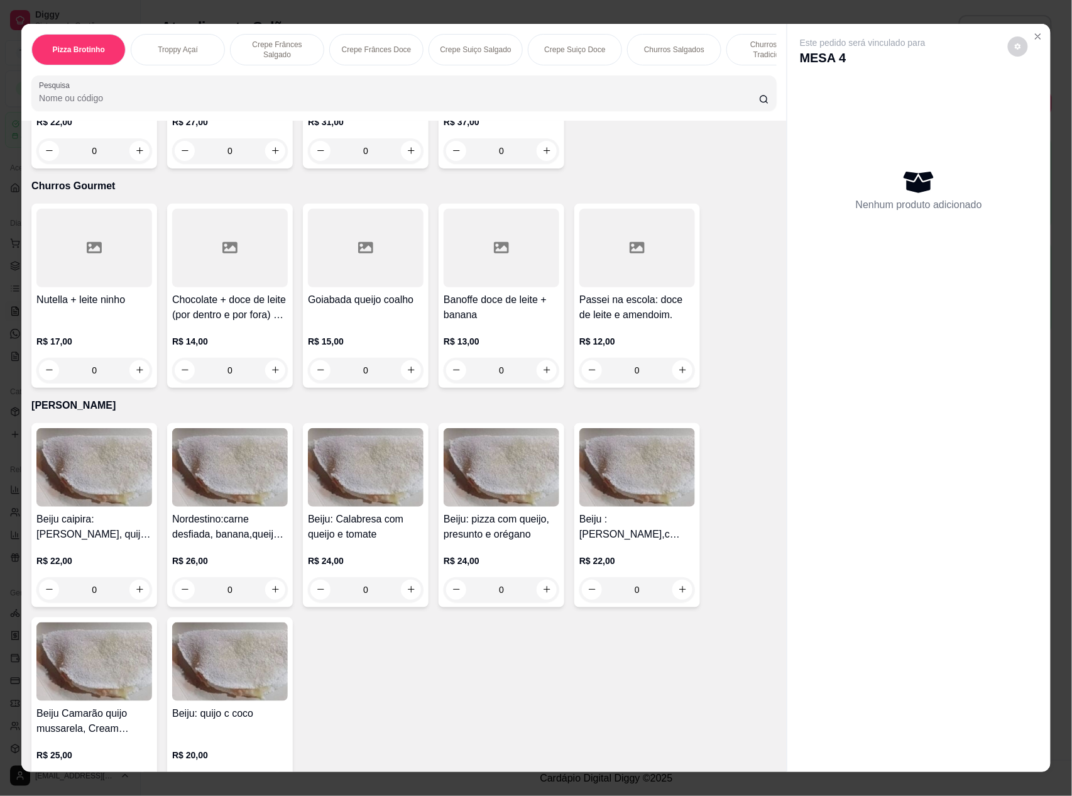
scroll to position [2430, 0]
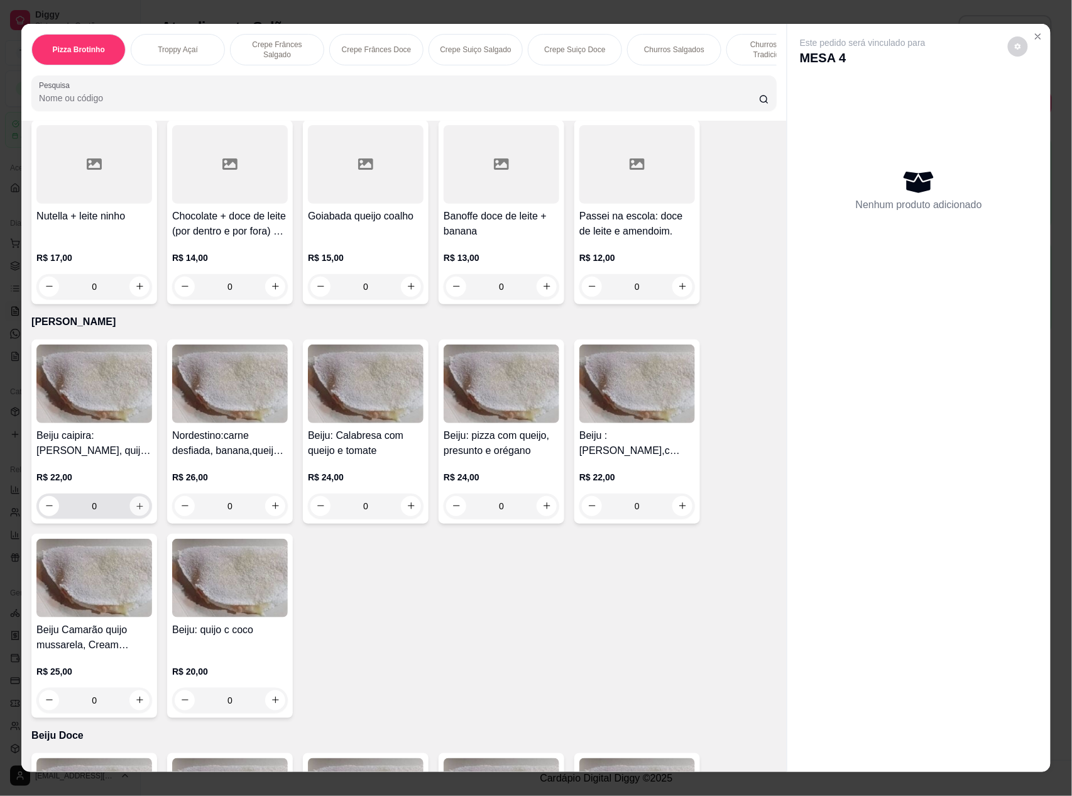
click at [135, 503] on icon "increase-product-quantity" at bounding box center [139, 506] width 9 height 9
type input "1"
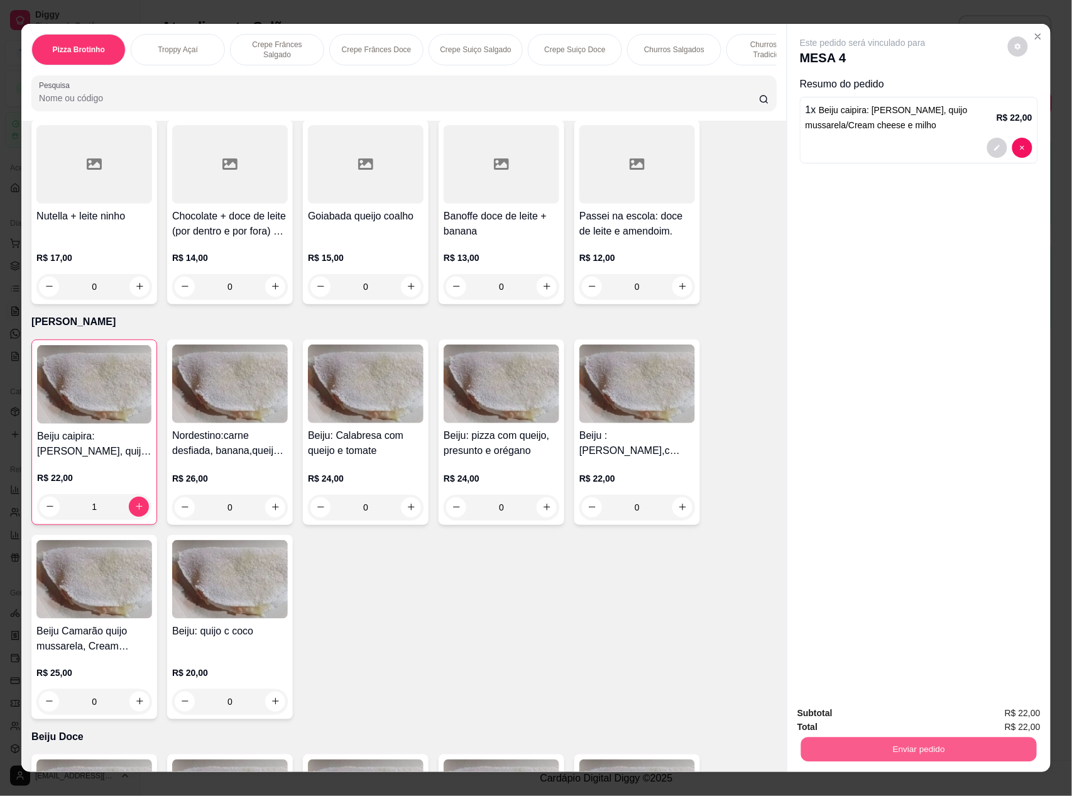
click at [879, 742] on button "Enviar pedido" at bounding box center [919, 749] width 236 height 25
click at [863, 717] on button "Não registrar e enviar pedido" at bounding box center [876, 719] width 131 height 24
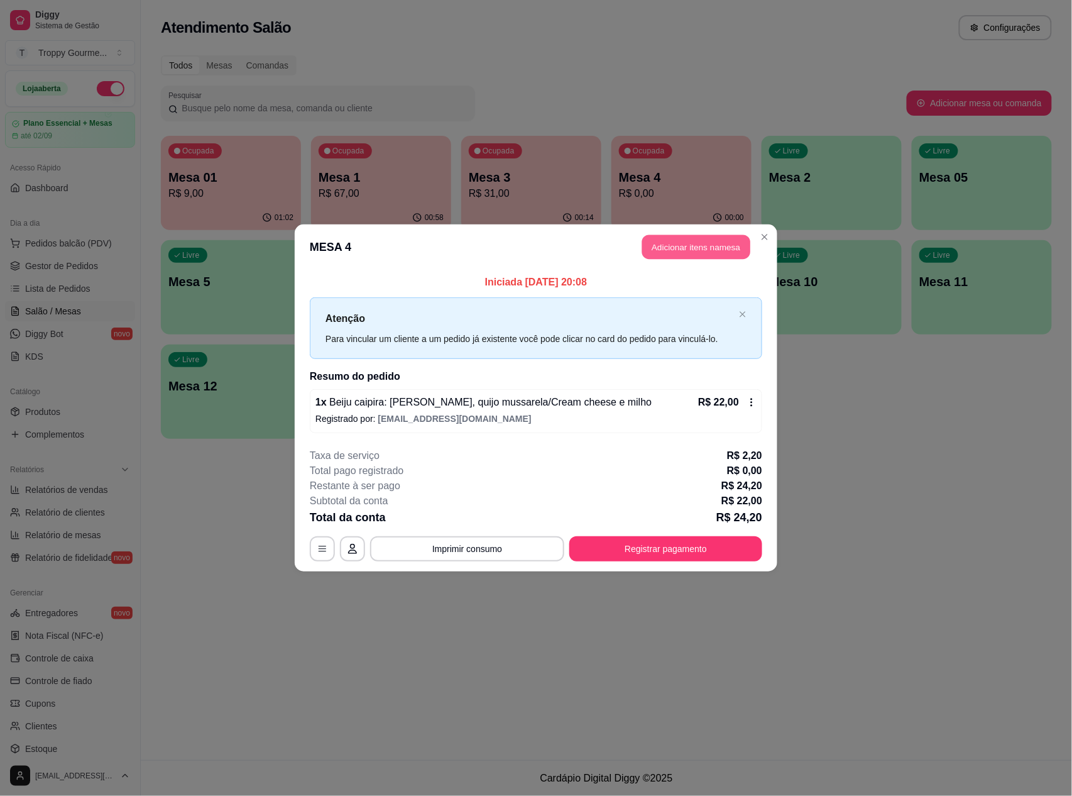
click at [714, 240] on button "Adicionar itens na mesa" at bounding box center [696, 247] width 108 height 25
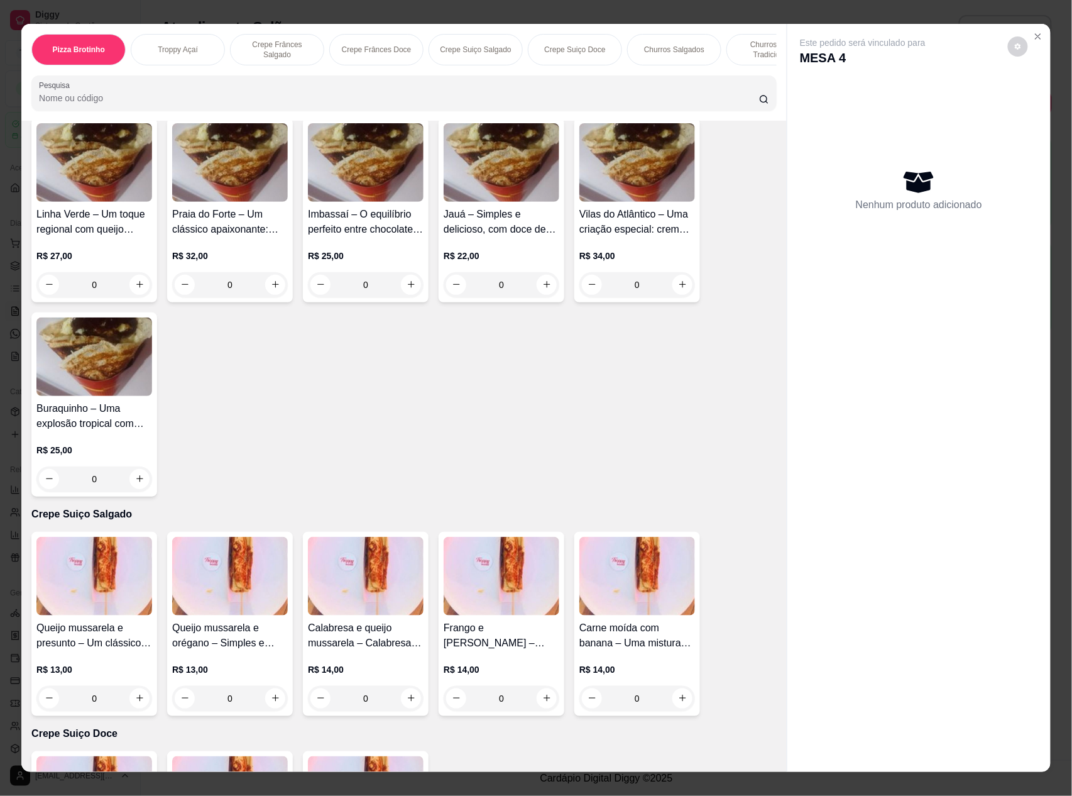
scroll to position [1089, 0]
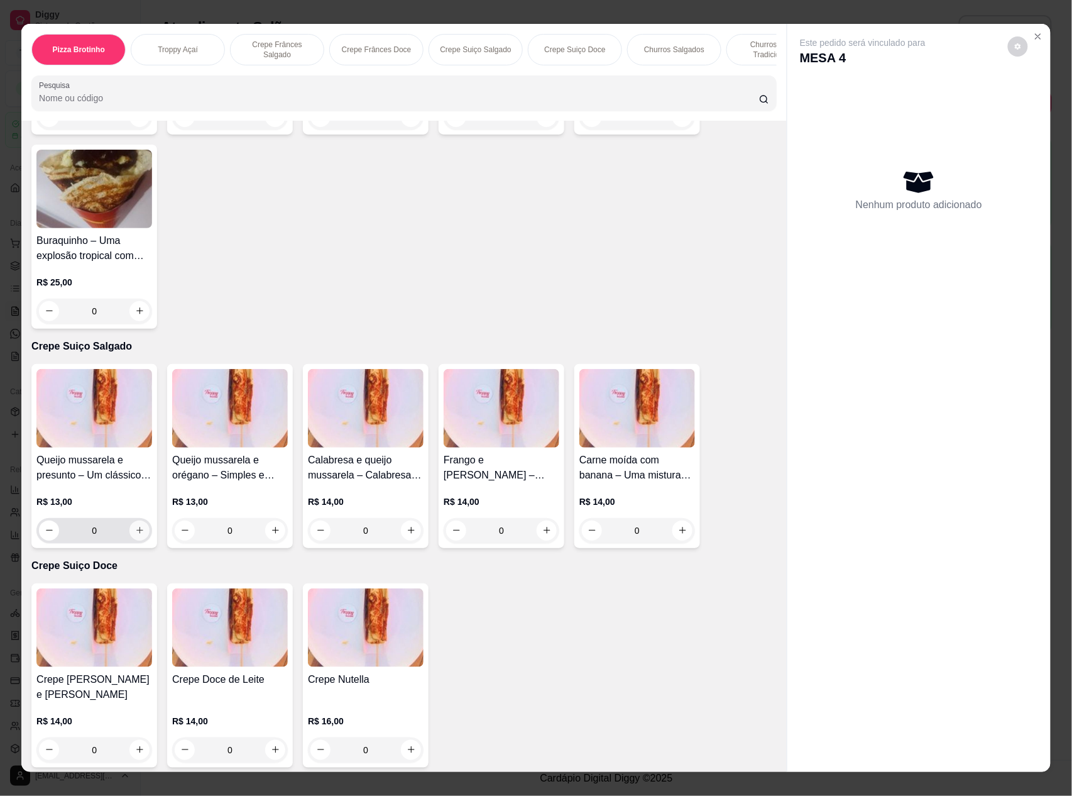
click at [139, 541] on button "increase-product-quantity" at bounding box center [139, 531] width 20 height 20
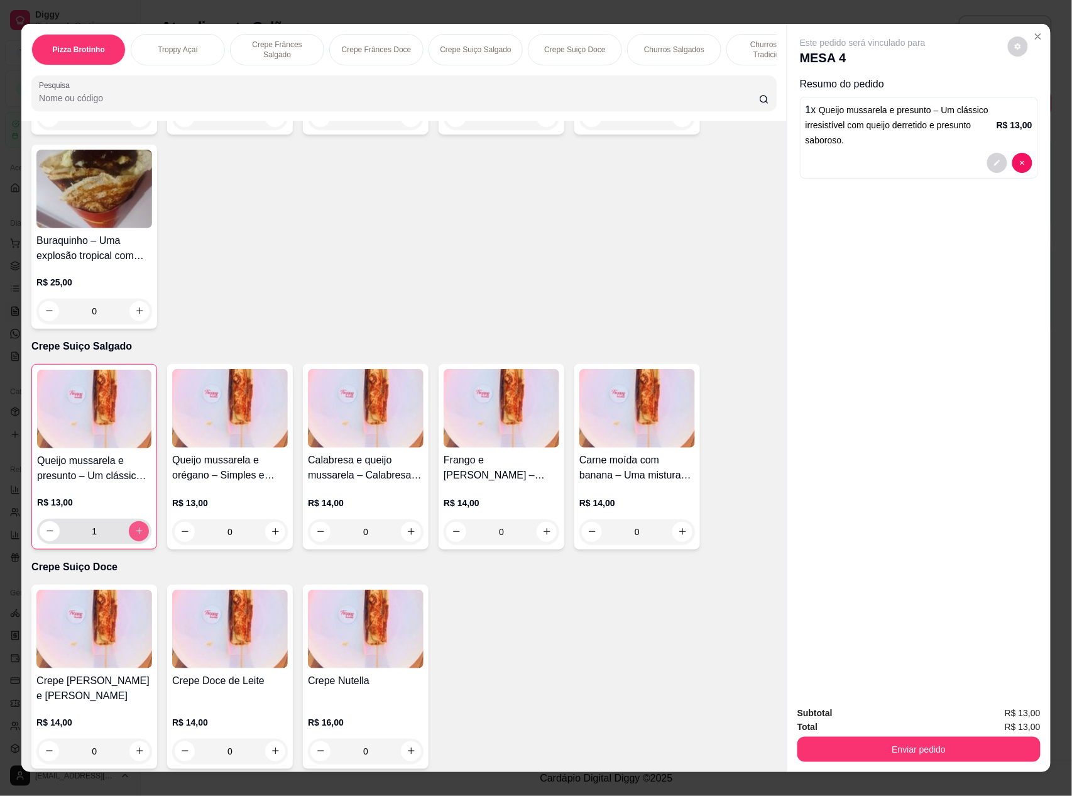
click at [135, 536] on icon "increase-product-quantity" at bounding box center [139, 530] width 9 height 9
type input "2"
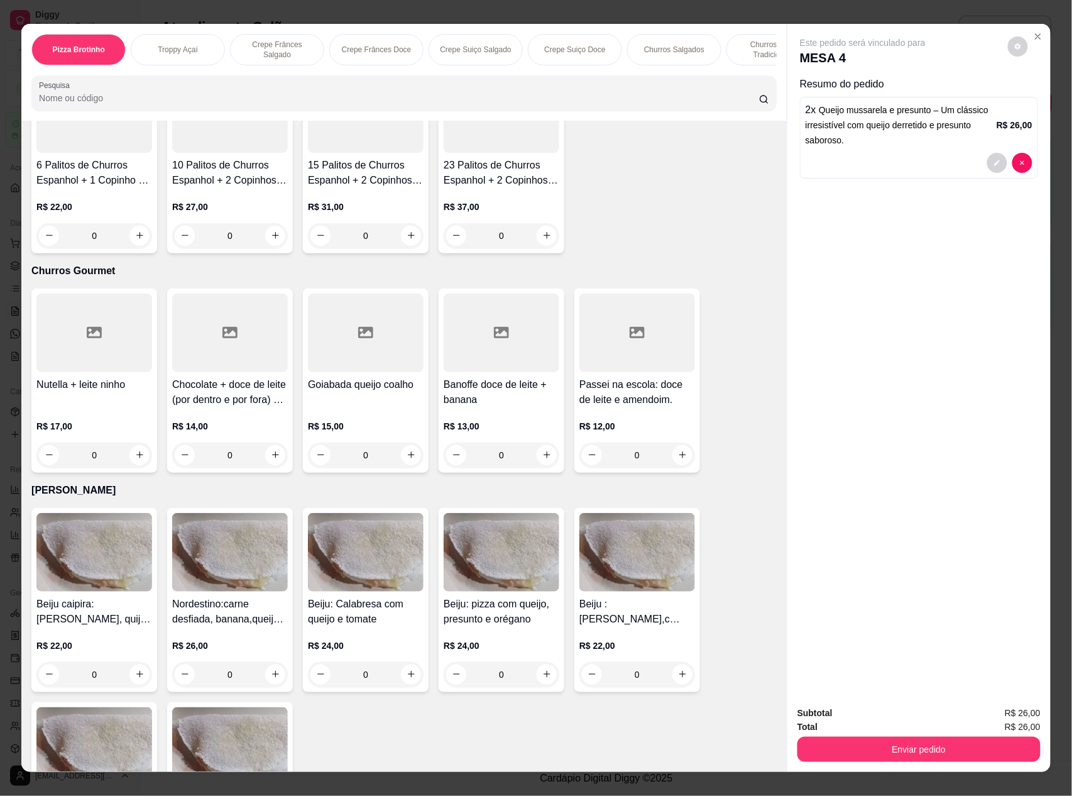
scroll to position [1844, 0]
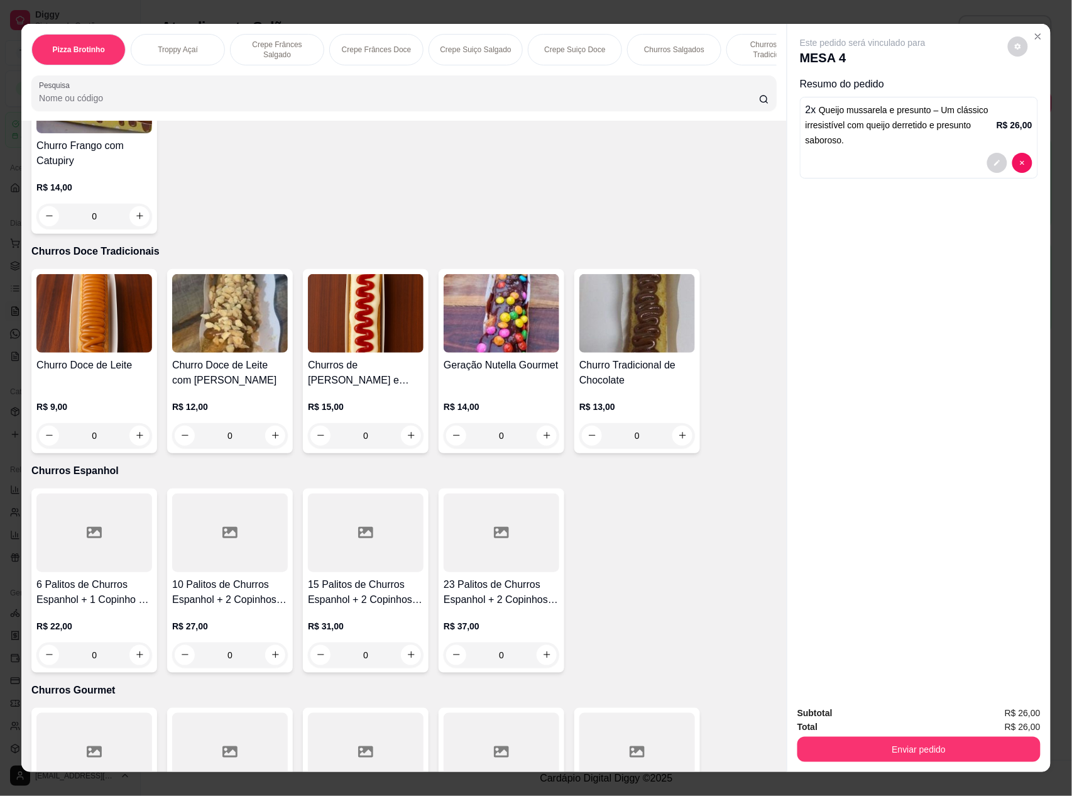
click at [627, 303] on img at bounding box center [638, 313] width 116 height 79
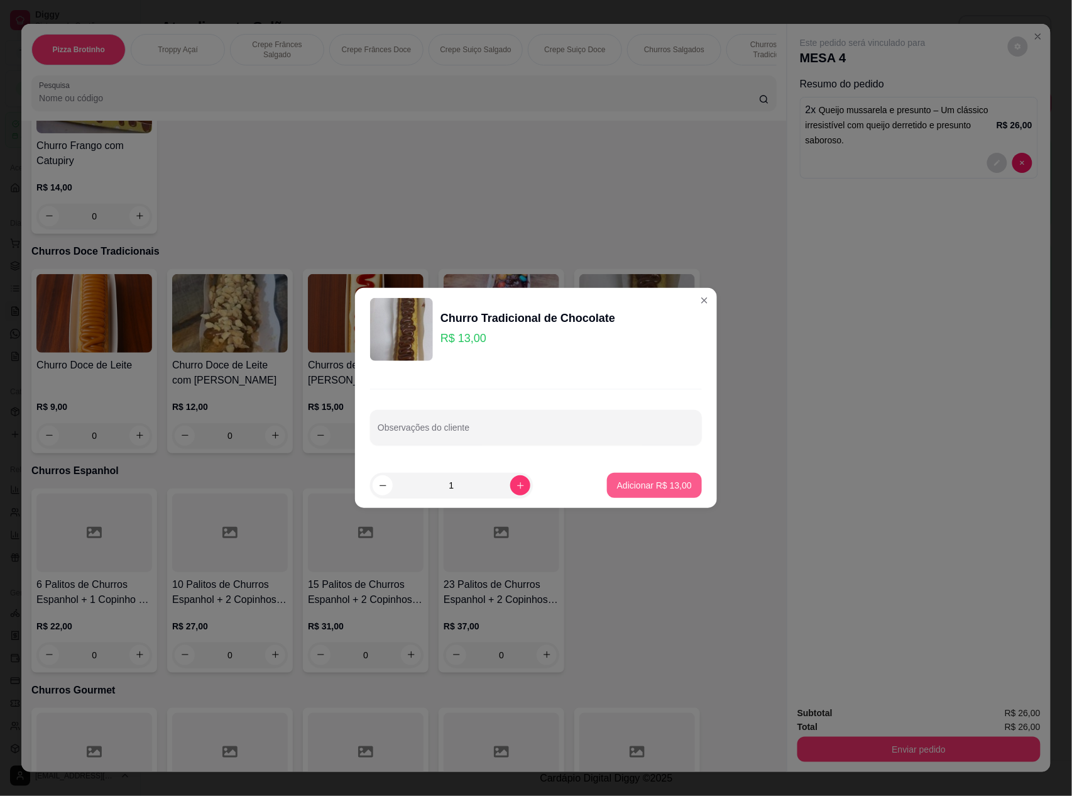
click at [640, 480] on p "Adicionar R$ 13,00" at bounding box center [654, 485] width 75 height 13
type input "1"
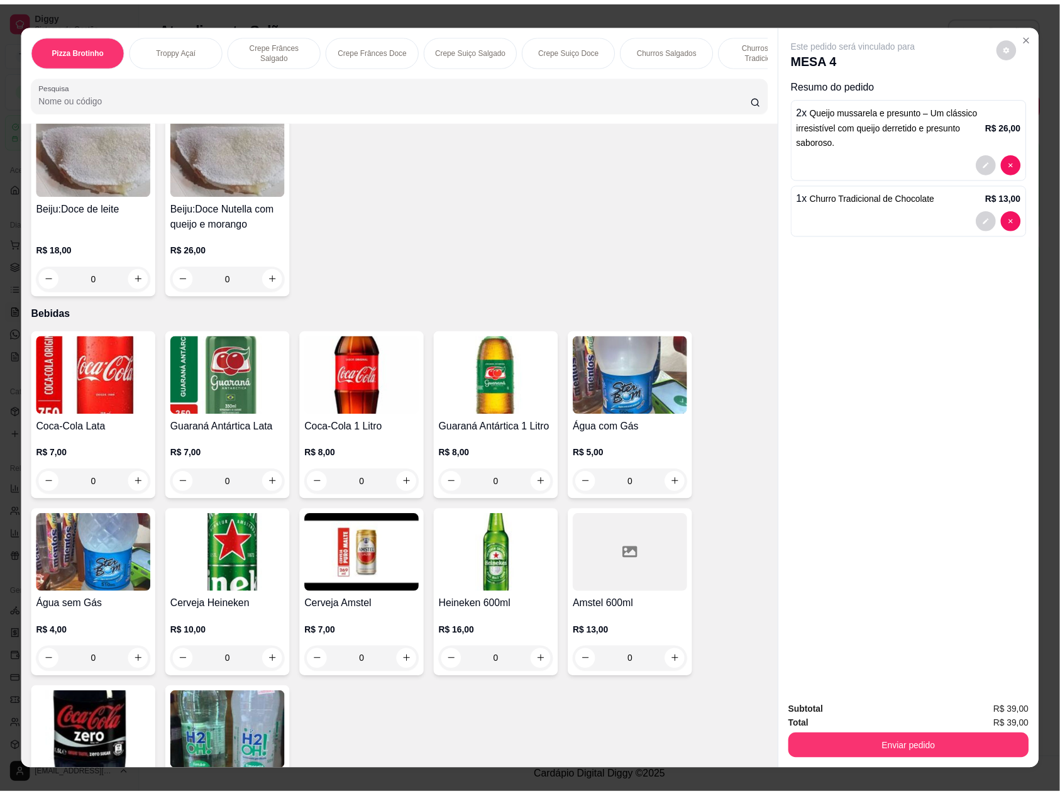
scroll to position [3363, 0]
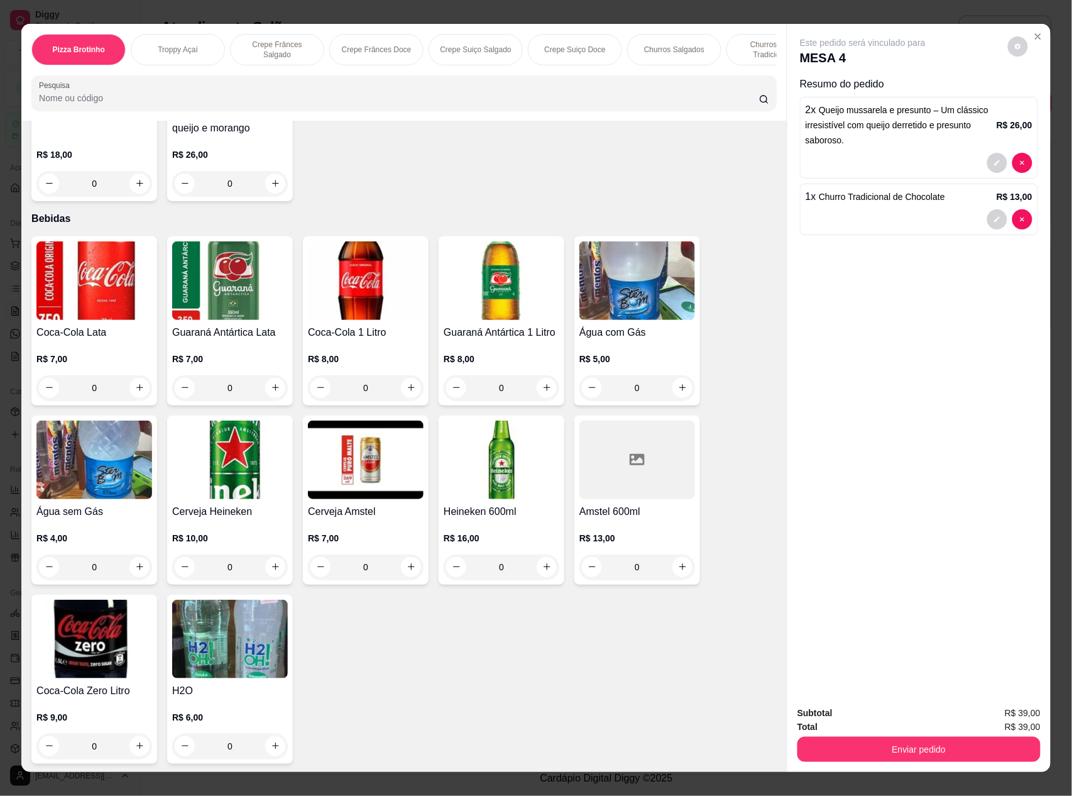
click at [230, 627] on img at bounding box center [230, 639] width 116 height 79
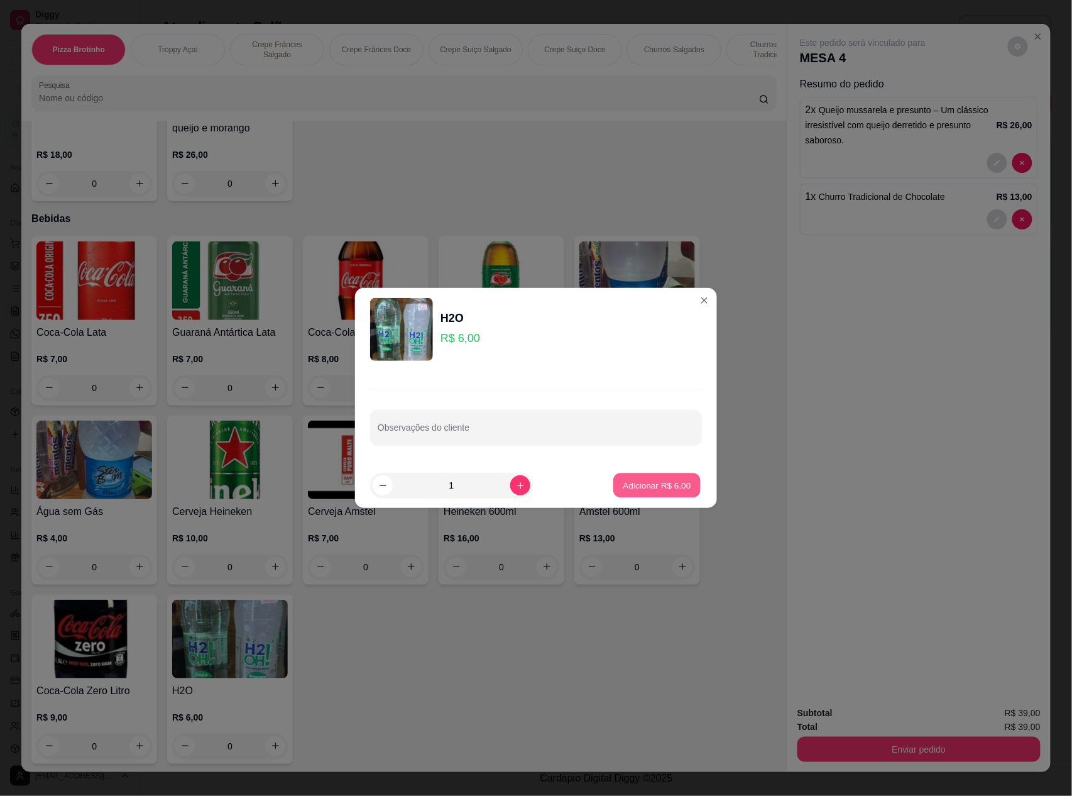
click at [630, 486] on p "Adicionar R$ 6,00" at bounding box center [657, 485] width 68 height 12
type input "1"
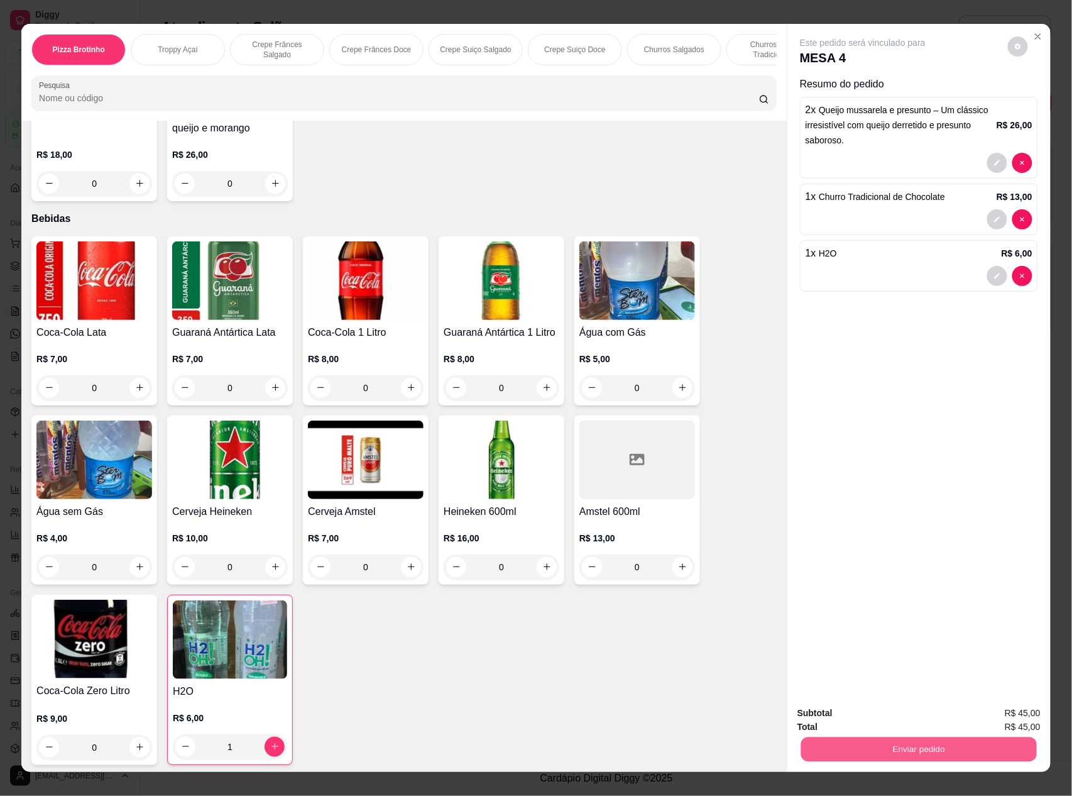
click at [898, 747] on button "Enviar pedido" at bounding box center [919, 749] width 236 height 25
click at [847, 717] on button "Não registrar e enviar pedido" at bounding box center [876, 718] width 127 height 23
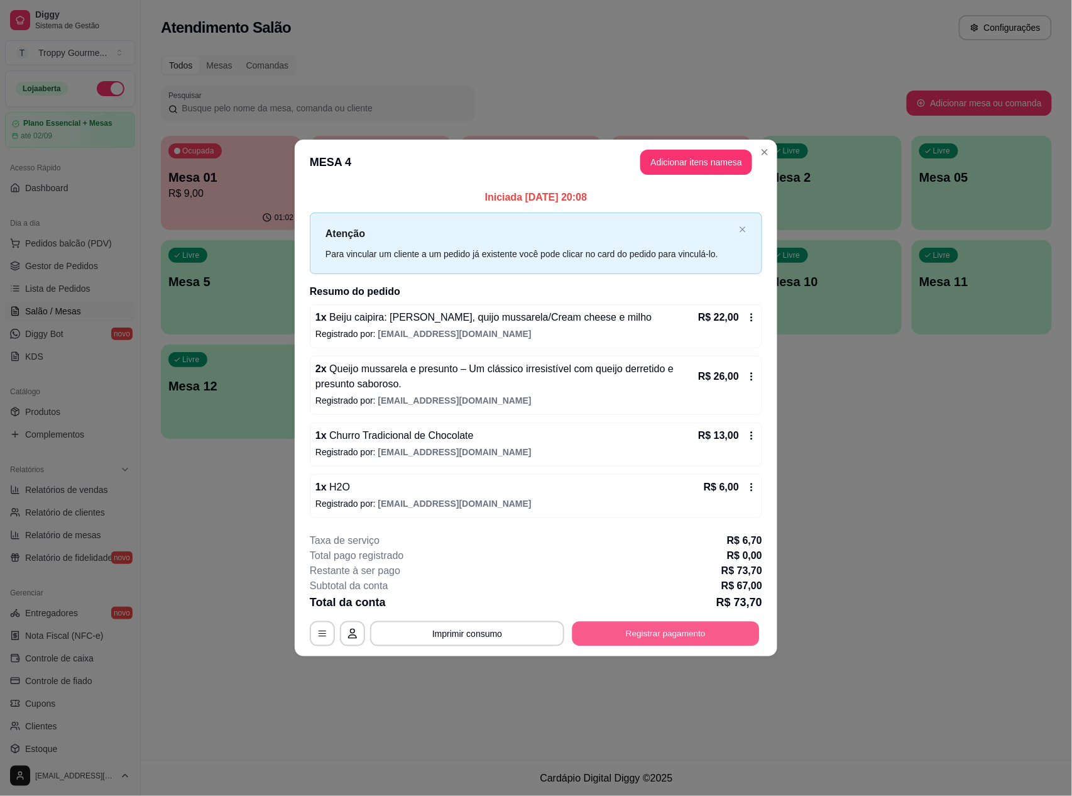
click at [723, 634] on button "Registrar pagamento" at bounding box center [666, 633] width 187 height 25
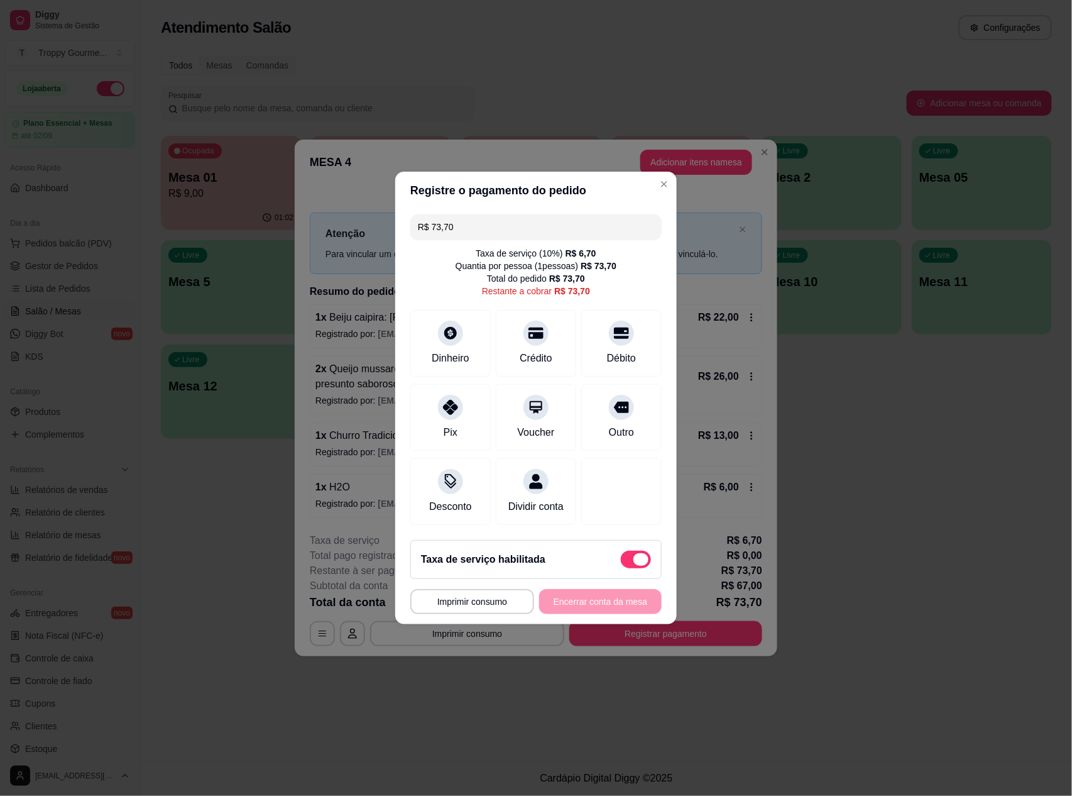
click at [634, 562] on span at bounding box center [641, 559] width 15 height 13
click at [626, 562] on input "checkbox" at bounding box center [624, 566] width 8 height 8
checkbox input "true"
type input "R$ 67,00"
checkbox input "false"
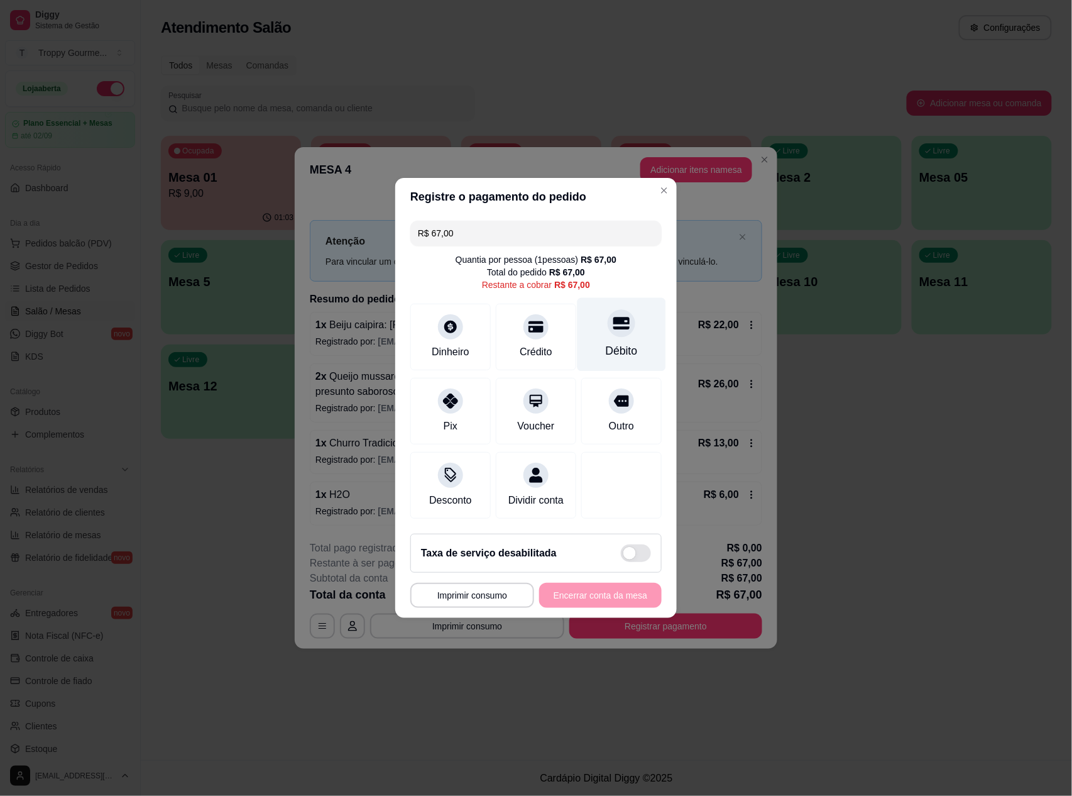
click at [614, 318] on icon at bounding box center [622, 323] width 16 height 16
type input "R$ 0,00"
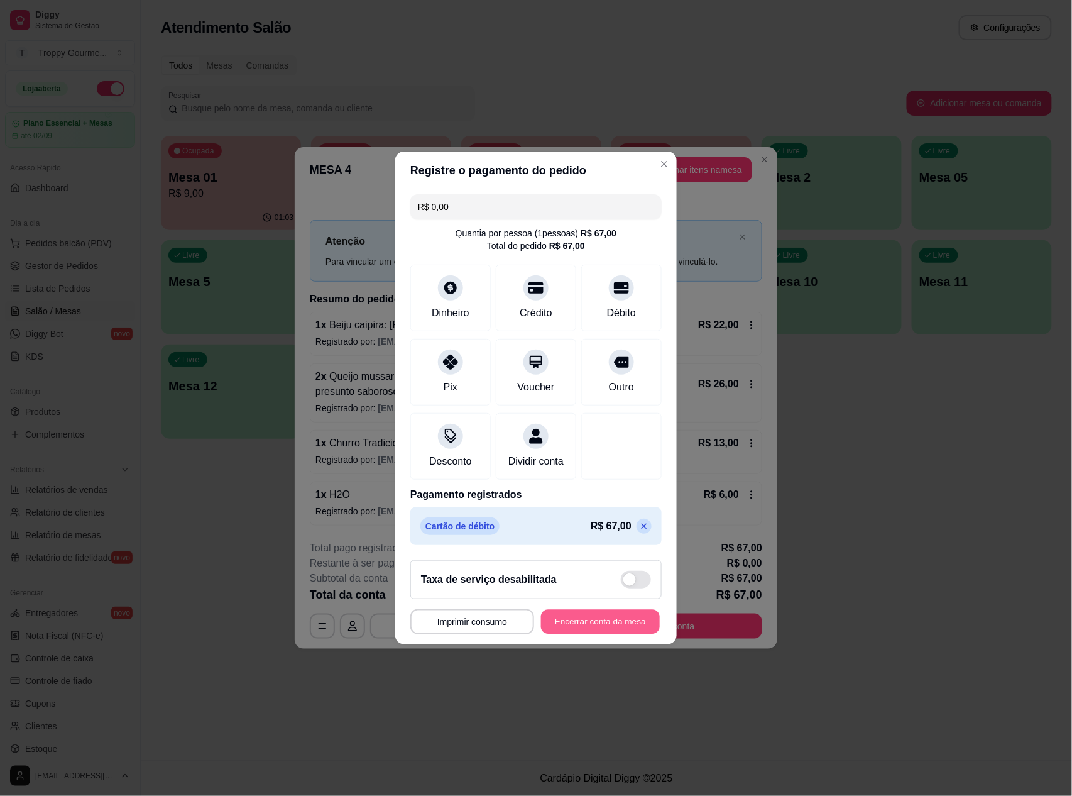
click at [605, 629] on button "Encerrar conta da mesa" at bounding box center [600, 622] width 119 height 25
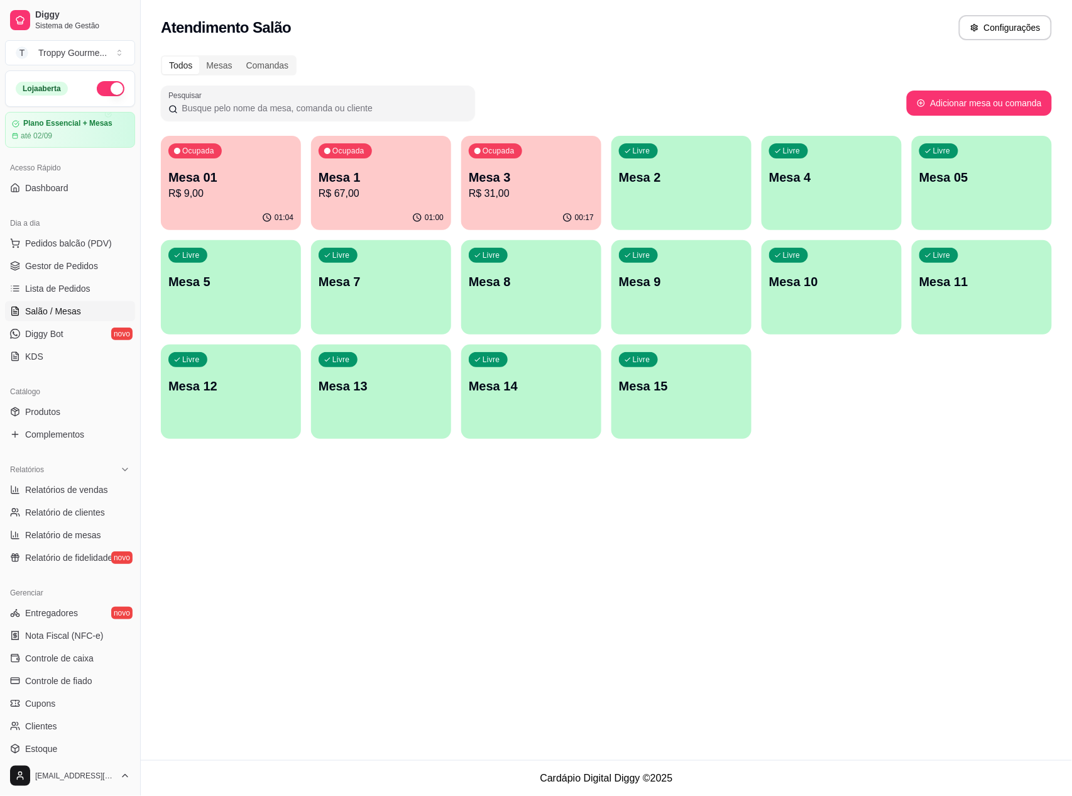
click at [410, 204] on div "Ocupada Mesa 1 R$ 67,00" at bounding box center [381, 171] width 140 height 70
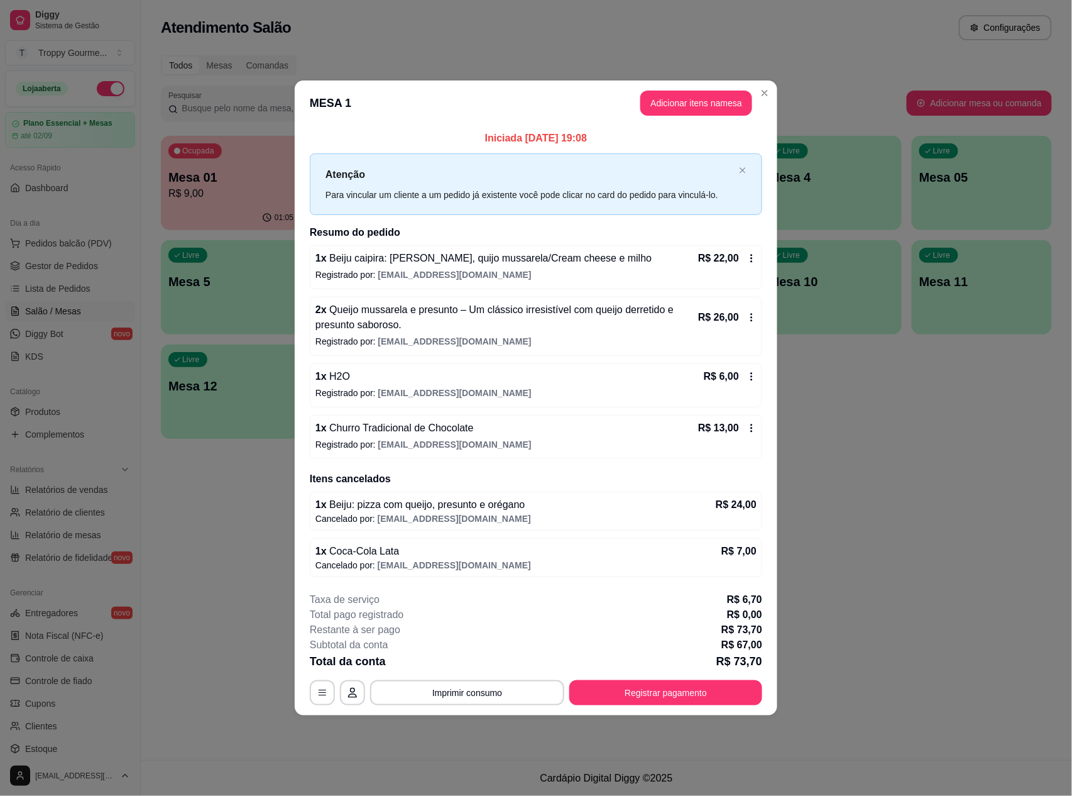
click at [752, 253] on icon at bounding box center [752, 258] width 10 height 10
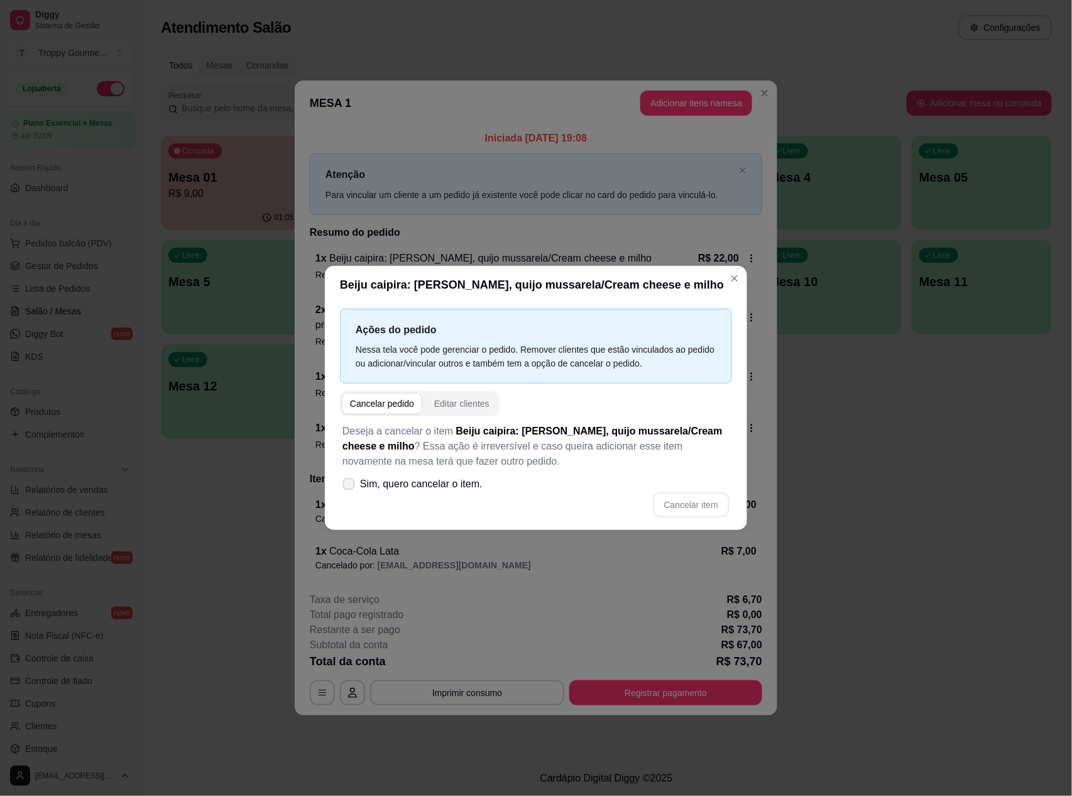
click at [350, 483] on icon at bounding box center [348, 483] width 9 height 7
click at [350, 487] on input "Sim, quero cancelar o item." at bounding box center [346, 491] width 8 height 8
checkbox input "true"
click at [700, 505] on button "Cancelar item" at bounding box center [691, 504] width 77 height 25
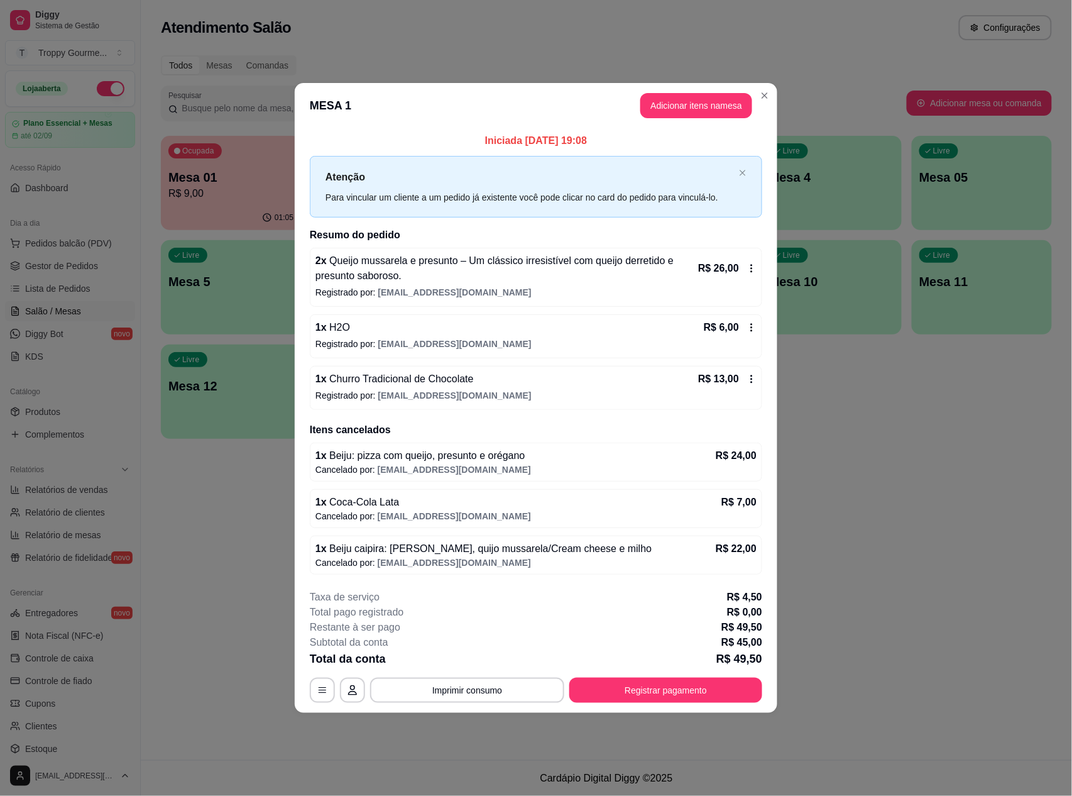
click at [750, 323] on icon at bounding box center [752, 327] width 10 height 10
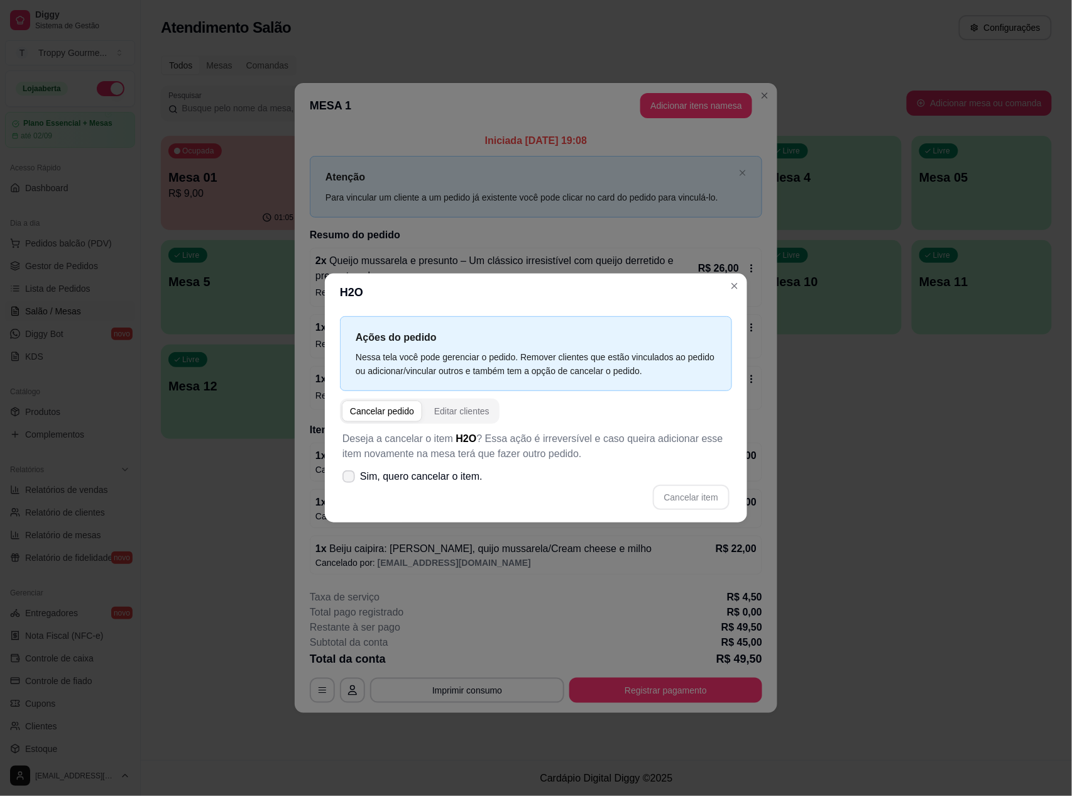
click at [353, 478] on icon at bounding box center [349, 477] width 10 height 8
click at [350, 479] on input "Sim, quero cancelar o item." at bounding box center [346, 483] width 8 height 8
checkbox input "true"
click at [684, 494] on button "Cancelar item" at bounding box center [691, 497] width 75 height 25
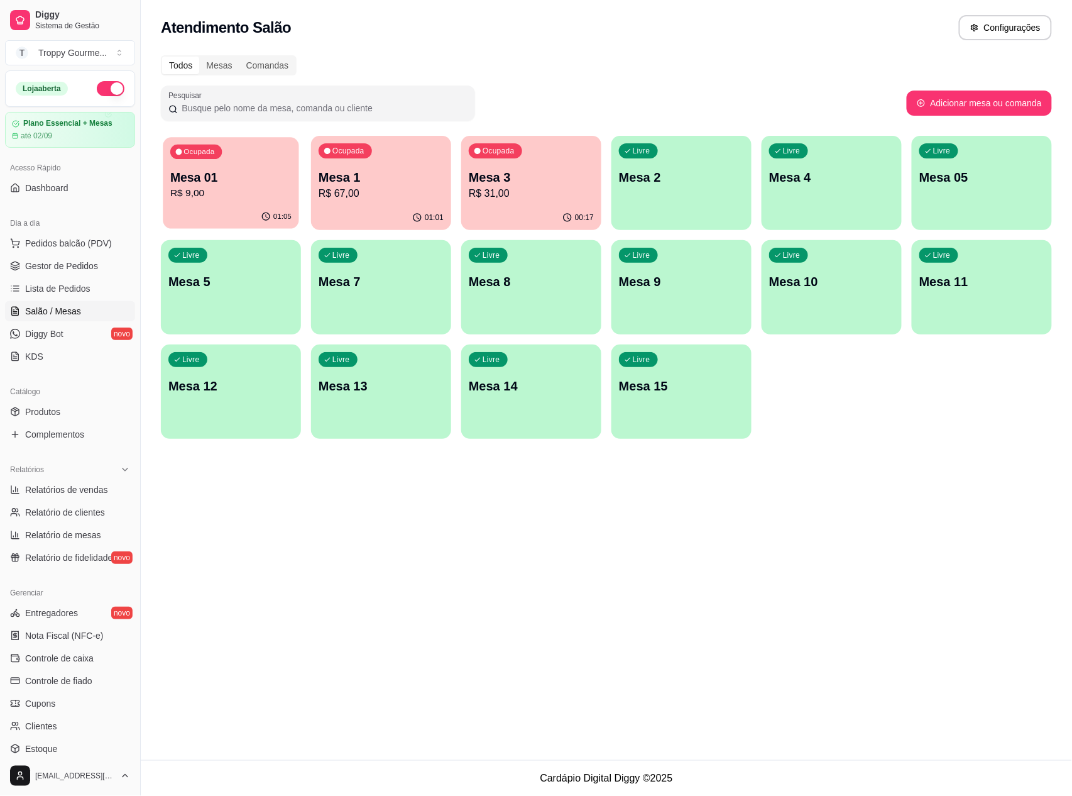
click at [252, 184] on p "Mesa 01" at bounding box center [230, 177] width 121 height 17
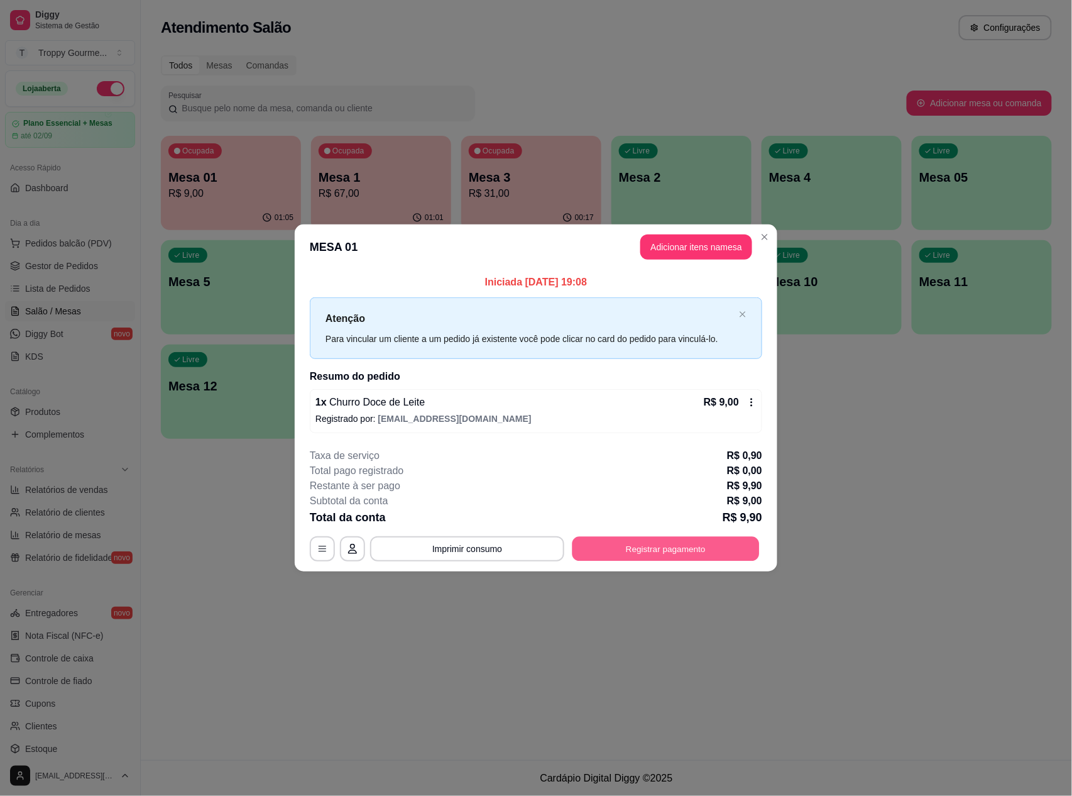
click at [707, 551] on button "Registrar pagamento" at bounding box center [666, 548] width 187 height 25
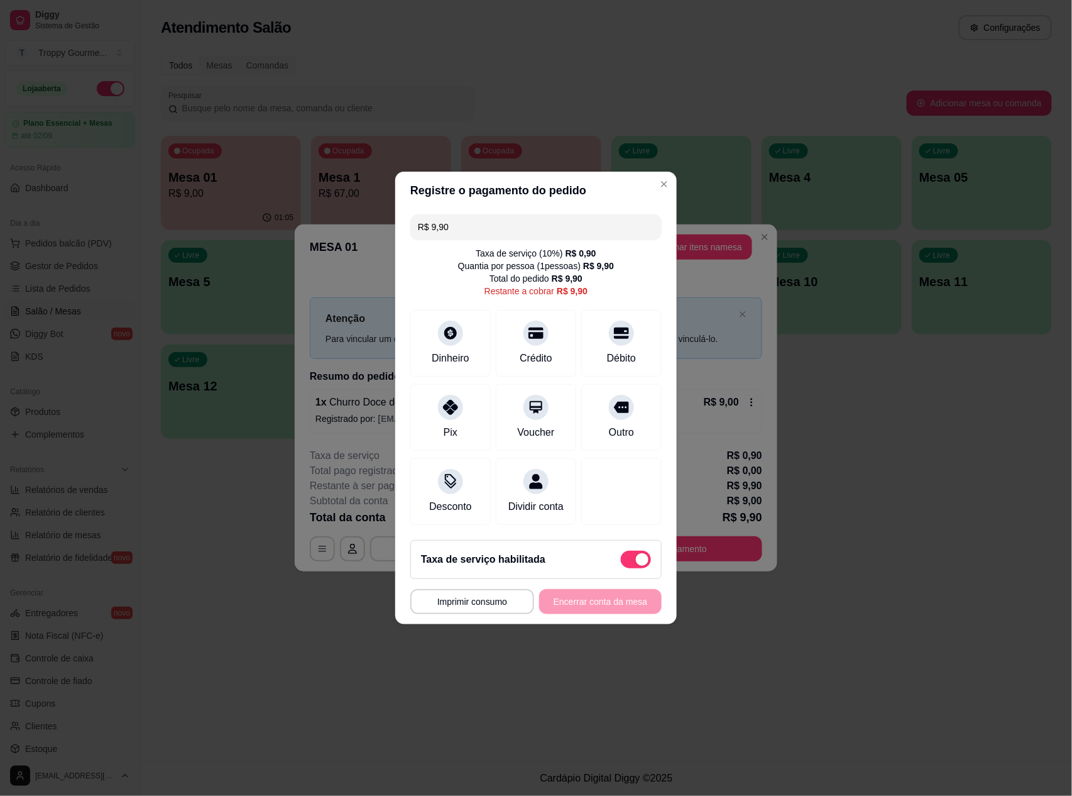
click at [635, 563] on span at bounding box center [636, 560] width 30 height 18
click at [629, 563] on input "checkbox" at bounding box center [624, 566] width 8 height 8
checkbox input "true"
type input "R$ 9,00"
checkbox input "false"
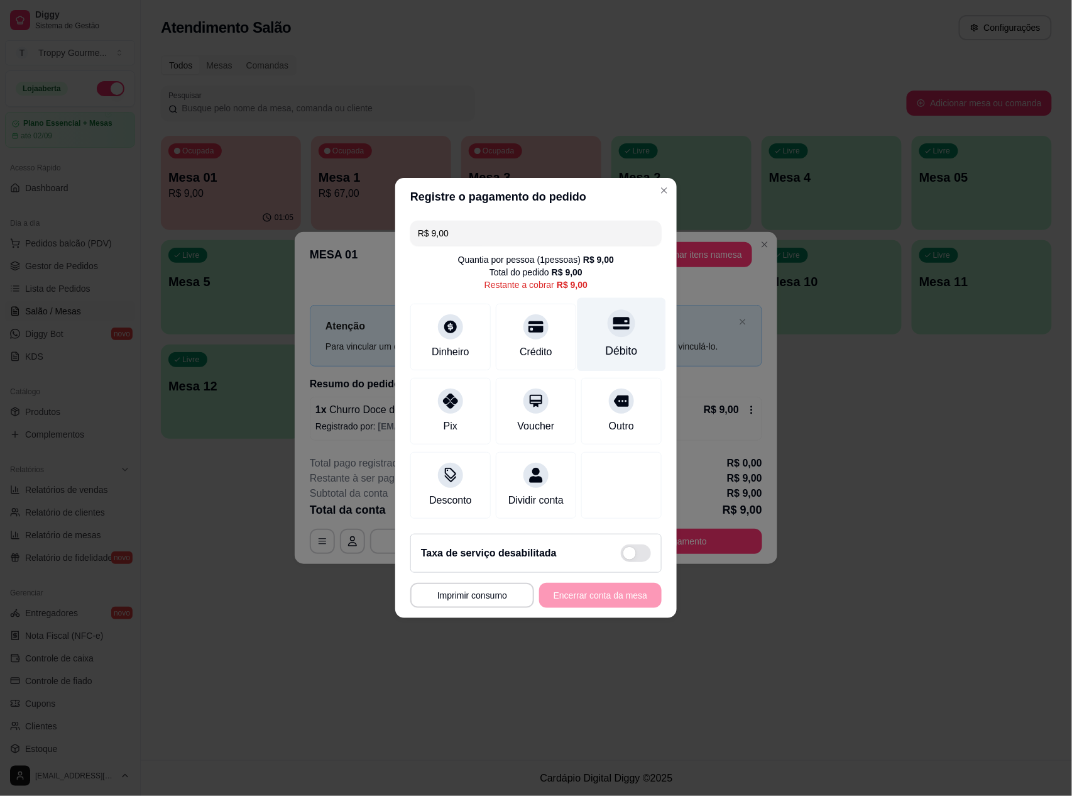
click at [614, 317] on icon at bounding box center [622, 323] width 16 height 13
type input "R$ 0,00"
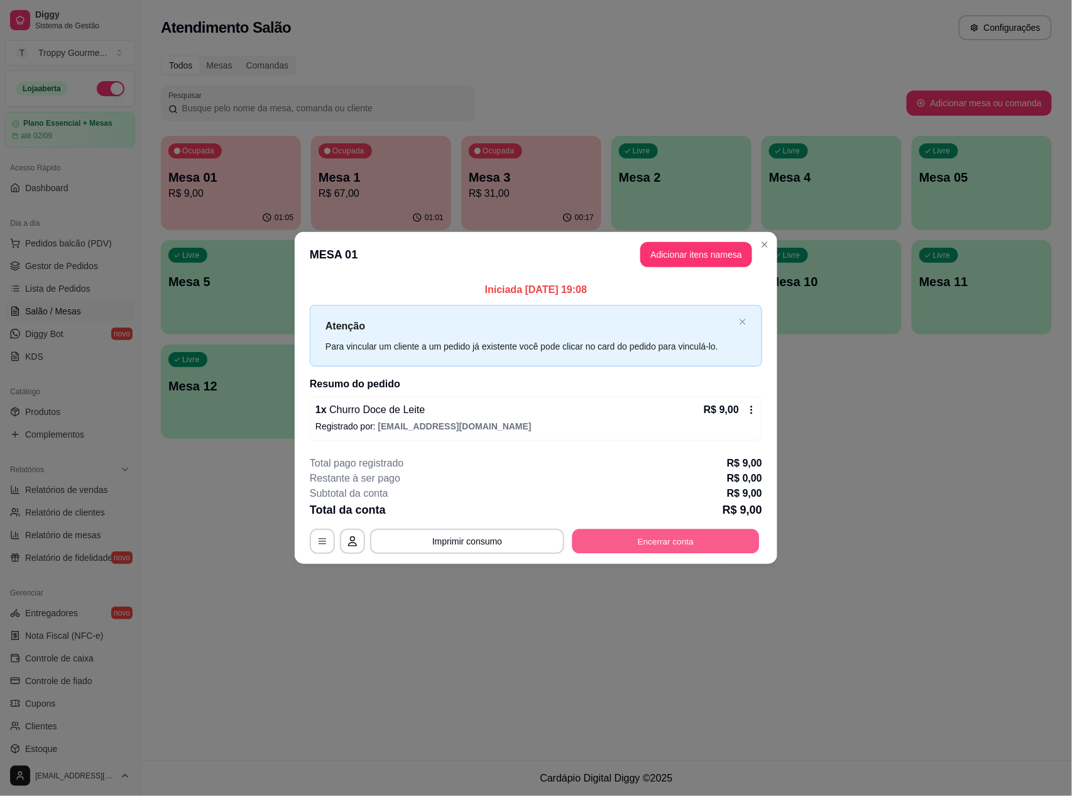
click at [653, 542] on button "Encerrar conta" at bounding box center [666, 541] width 187 height 25
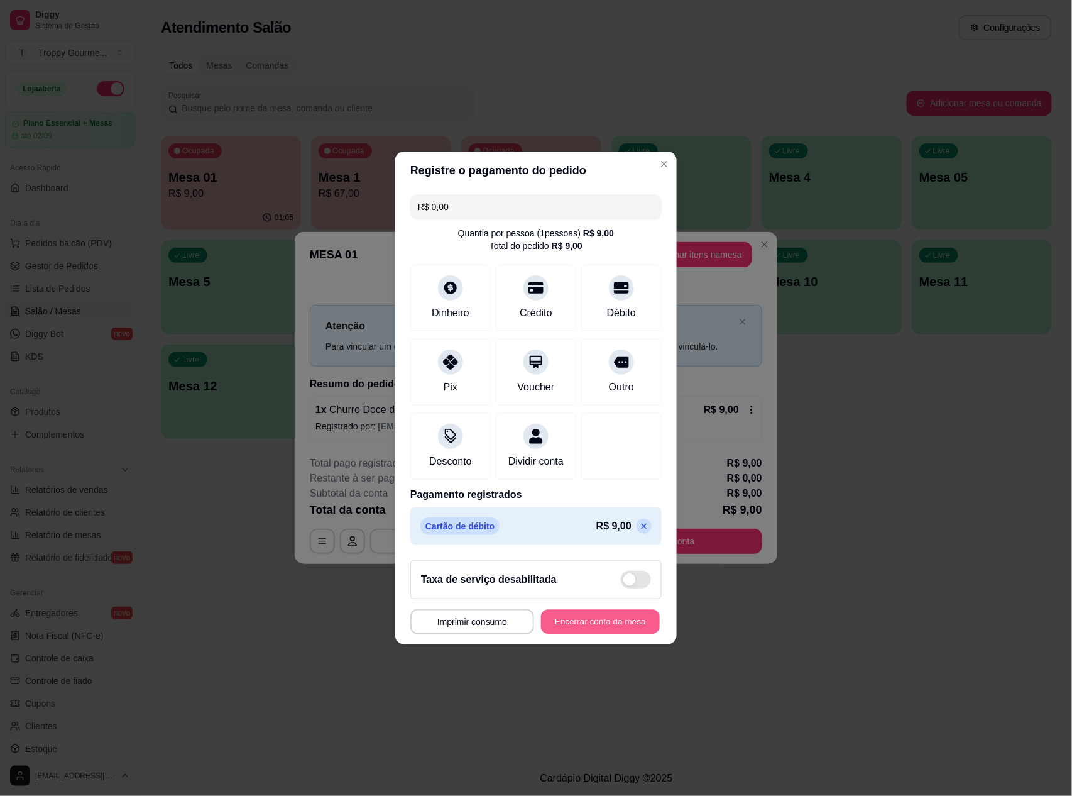
click at [587, 627] on button "Encerrar conta da mesa" at bounding box center [600, 622] width 119 height 25
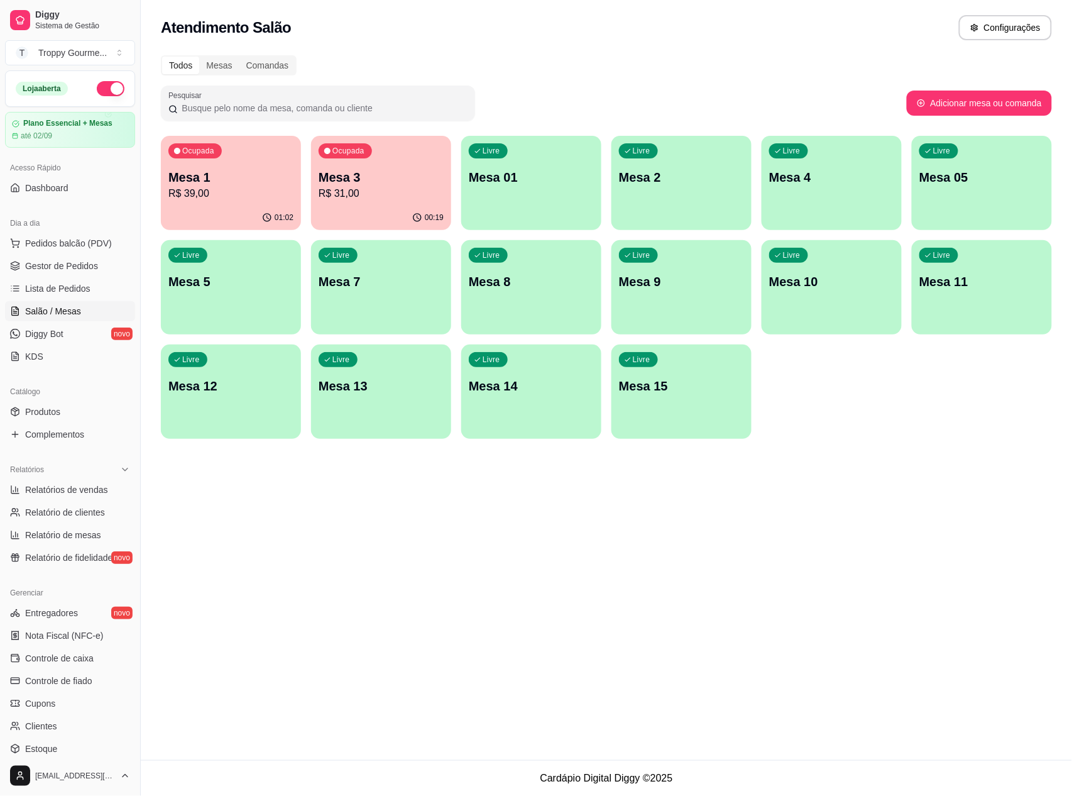
click at [240, 190] on p "R$ 39,00" at bounding box center [230, 193] width 125 height 15
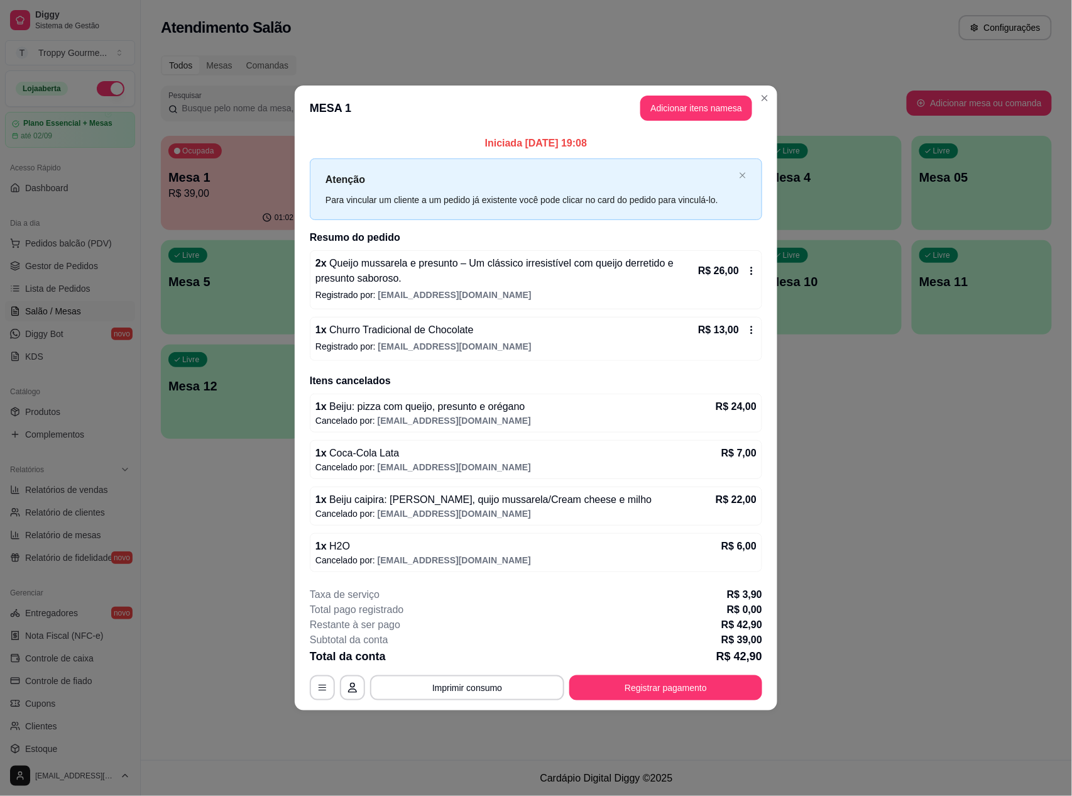
click at [738, 176] on div "Atenção Para vincular um cliente a um pedido já existente você pode clicar no c…" at bounding box center [536, 188] width 453 height 61
click at [745, 174] on icon "close" at bounding box center [743, 176] width 8 height 8
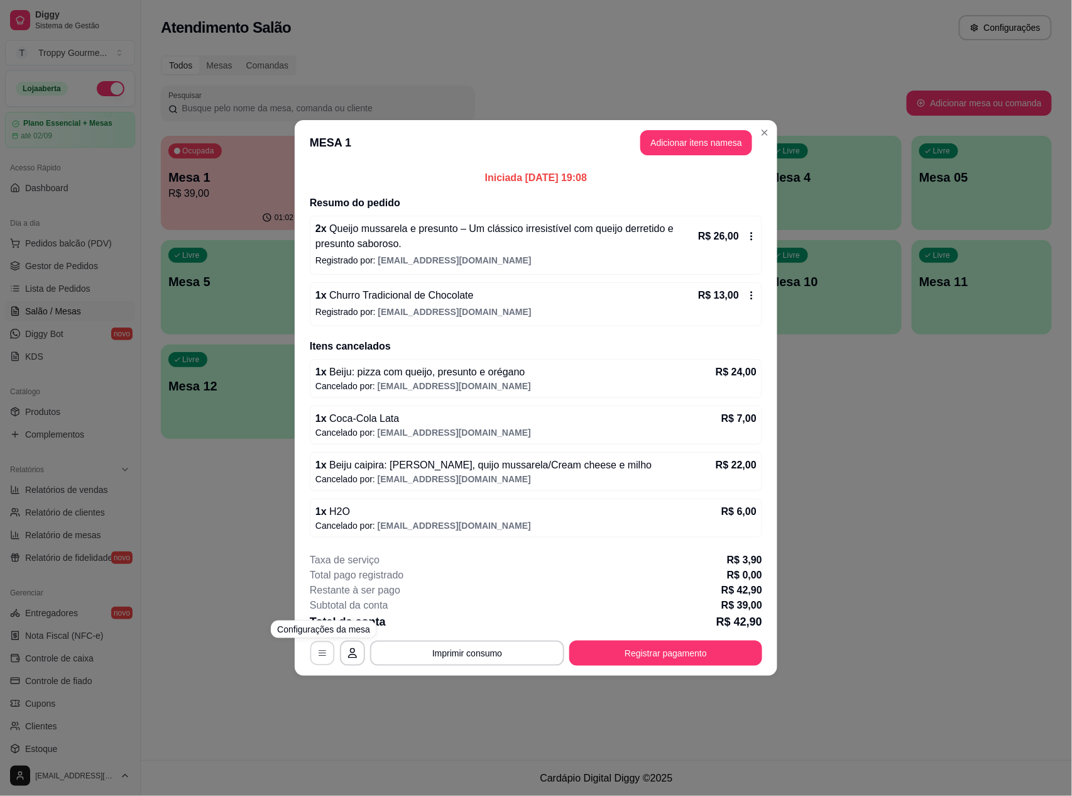
click at [319, 654] on icon "button" at bounding box center [323, 654] width 8 height 6
click at [752, 235] on icon at bounding box center [752, 237] width 2 height 8
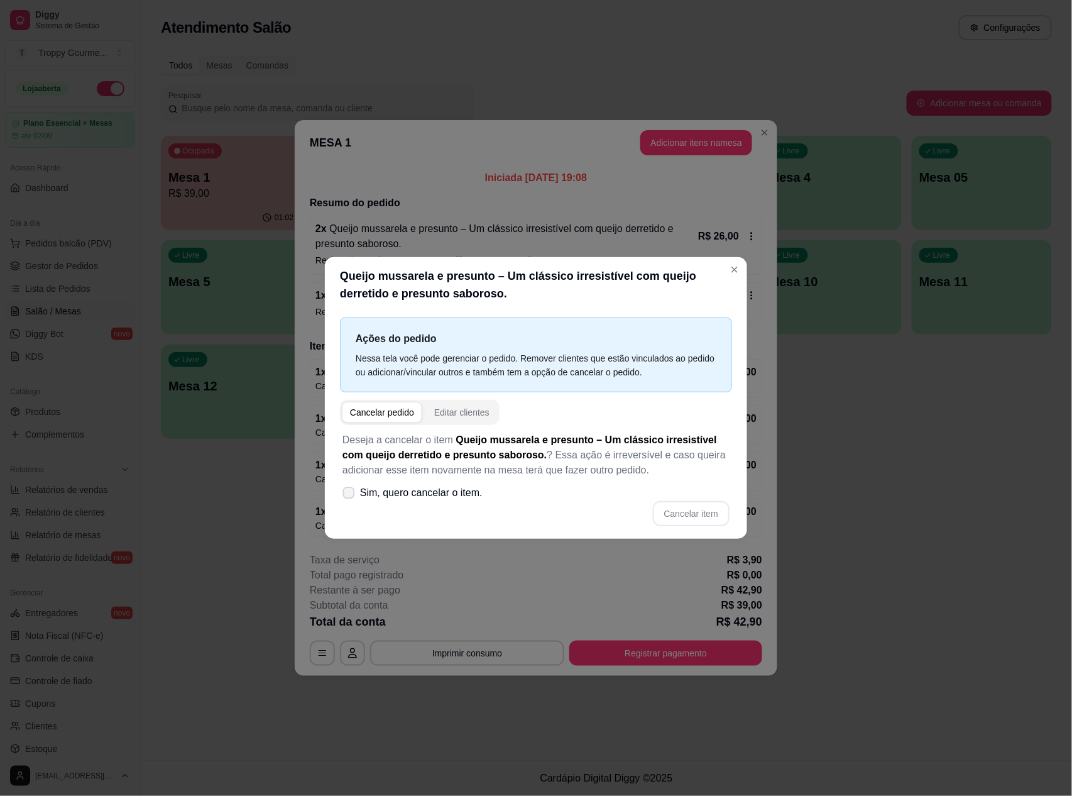
click at [351, 493] on icon at bounding box center [348, 492] width 9 height 7
click at [350, 495] on input "Sim, quero cancelar o item." at bounding box center [346, 499] width 8 height 8
checkbox input "true"
click at [693, 511] on button "Cancelar item" at bounding box center [691, 514] width 75 height 25
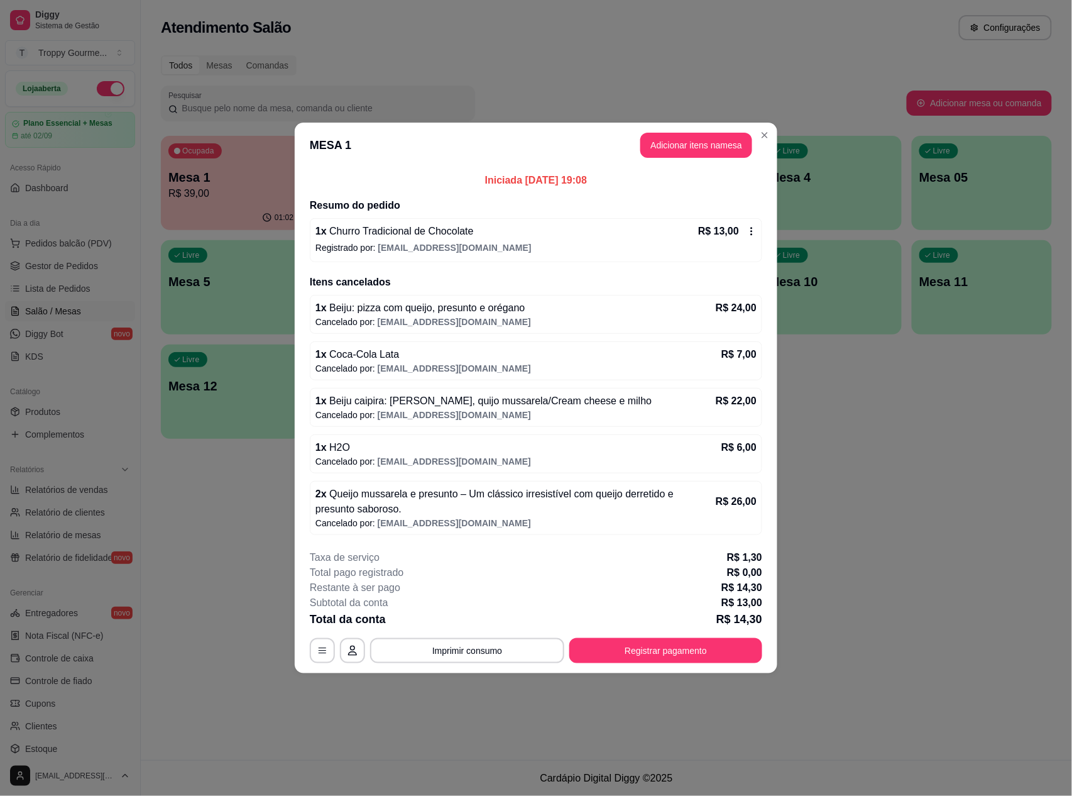
click at [747, 229] on icon at bounding box center [752, 231] width 10 height 10
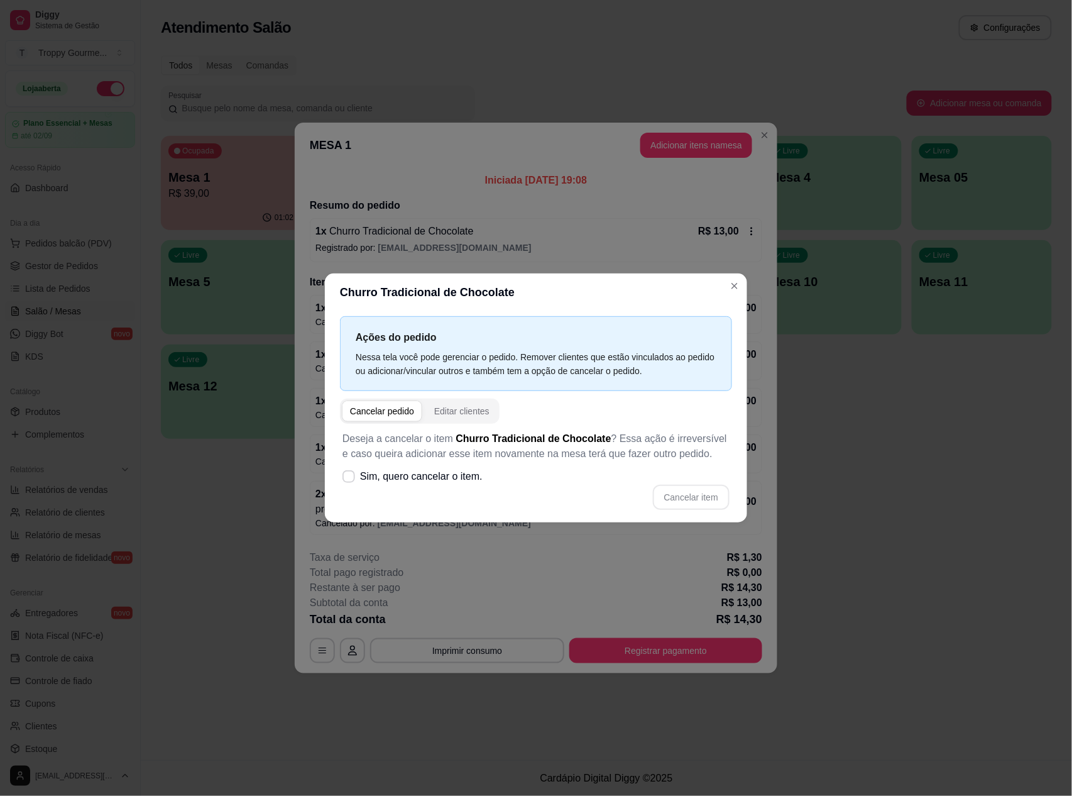
click at [370, 411] on div "Cancelar pedido" at bounding box center [382, 411] width 64 height 13
click at [347, 475] on icon at bounding box center [348, 476] width 9 height 7
click at [347, 479] on input "Sim, quero cancelar o item." at bounding box center [346, 483] width 8 height 8
checkbox input "true"
click at [376, 410] on div "Cancelar pedido" at bounding box center [382, 411] width 64 height 13
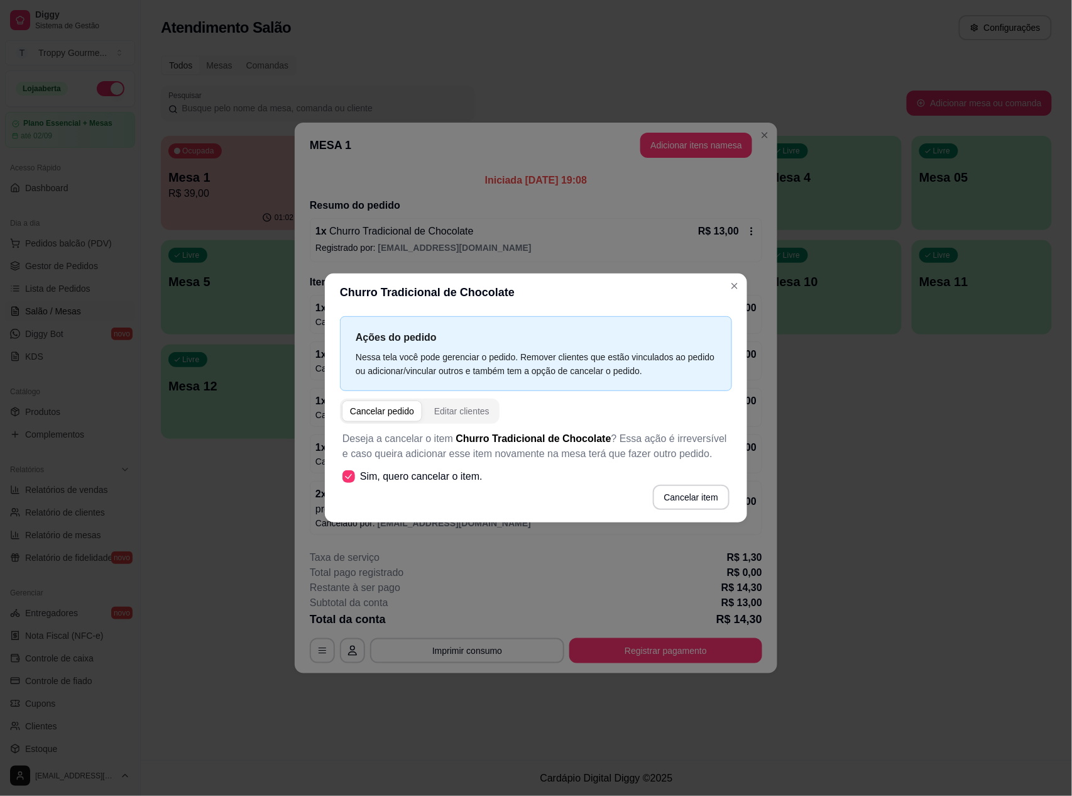
click at [376, 410] on div "Cancelar pedido" at bounding box center [382, 411] width 64 height 13
click at [699, 499] on button "Cancelar item" at bounding box center [691, 497] width 77 height 25
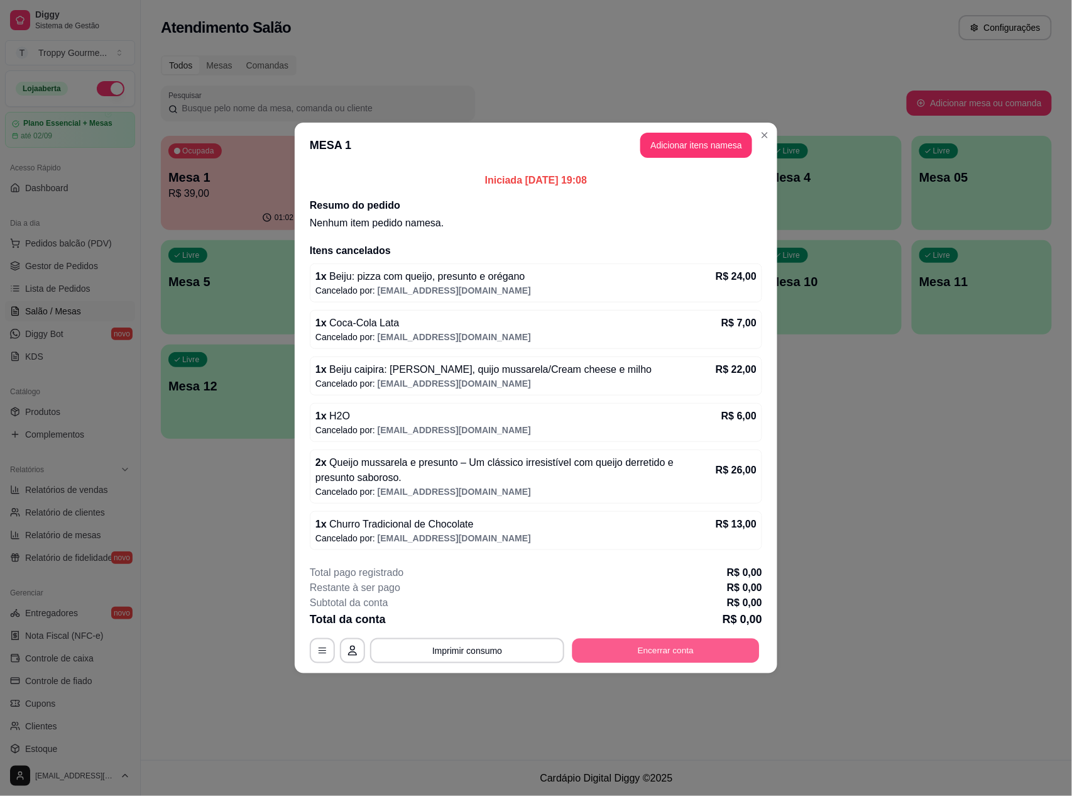
click at [660, 653] on button "Encerrar conta" at bounding box center [666, 651] width 187 height 25
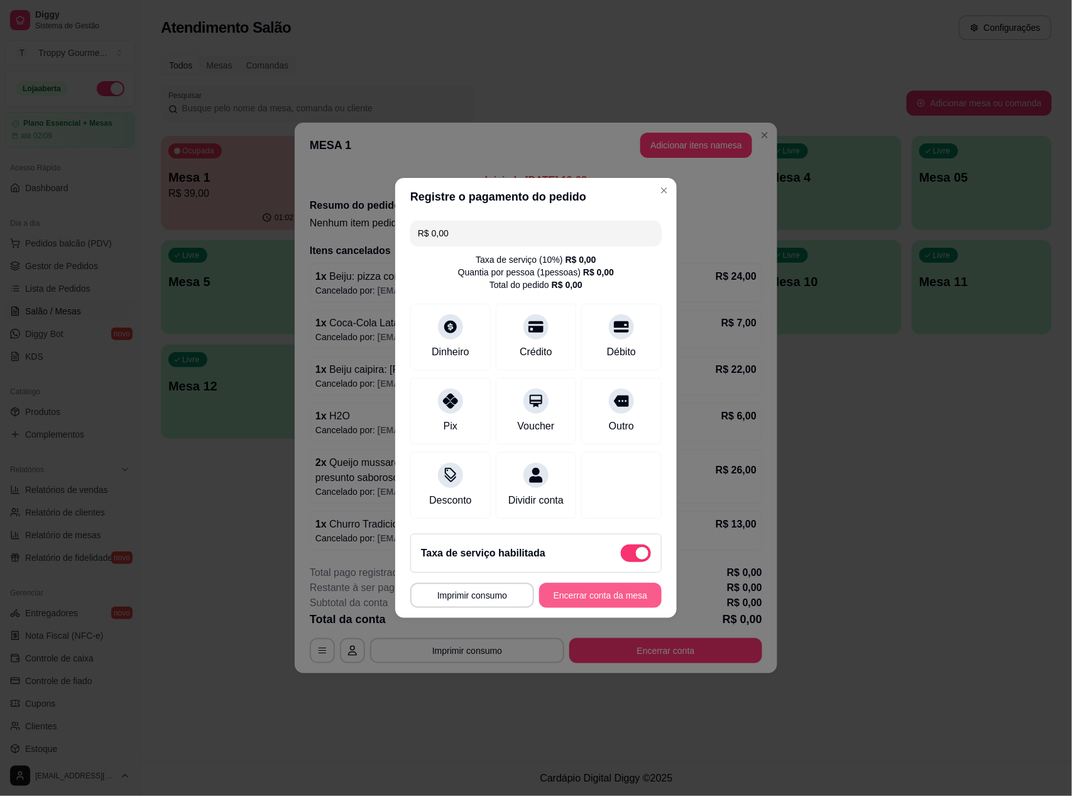
click at [600, 594] on button "Encerrar conta da mesa" at bounding box center [600, 595] width 123 height 25
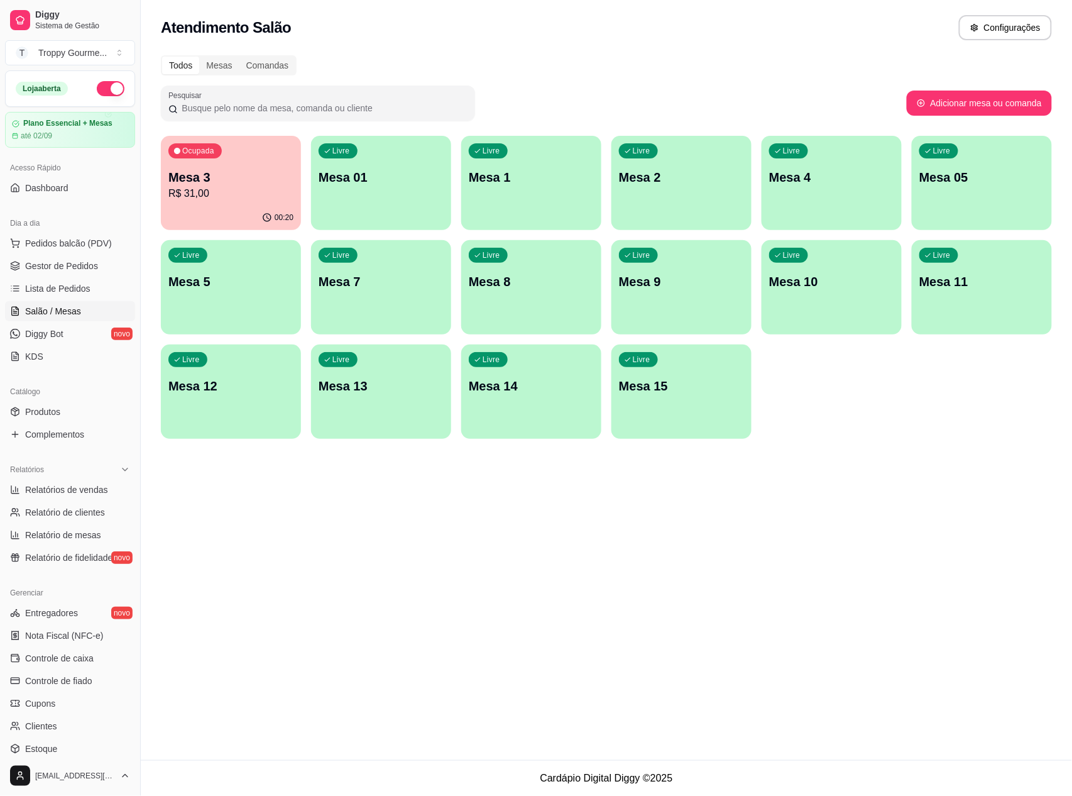
click at [251, 184] on p "Mesa 3" at bounding box center [230, 177] width 125 height 18
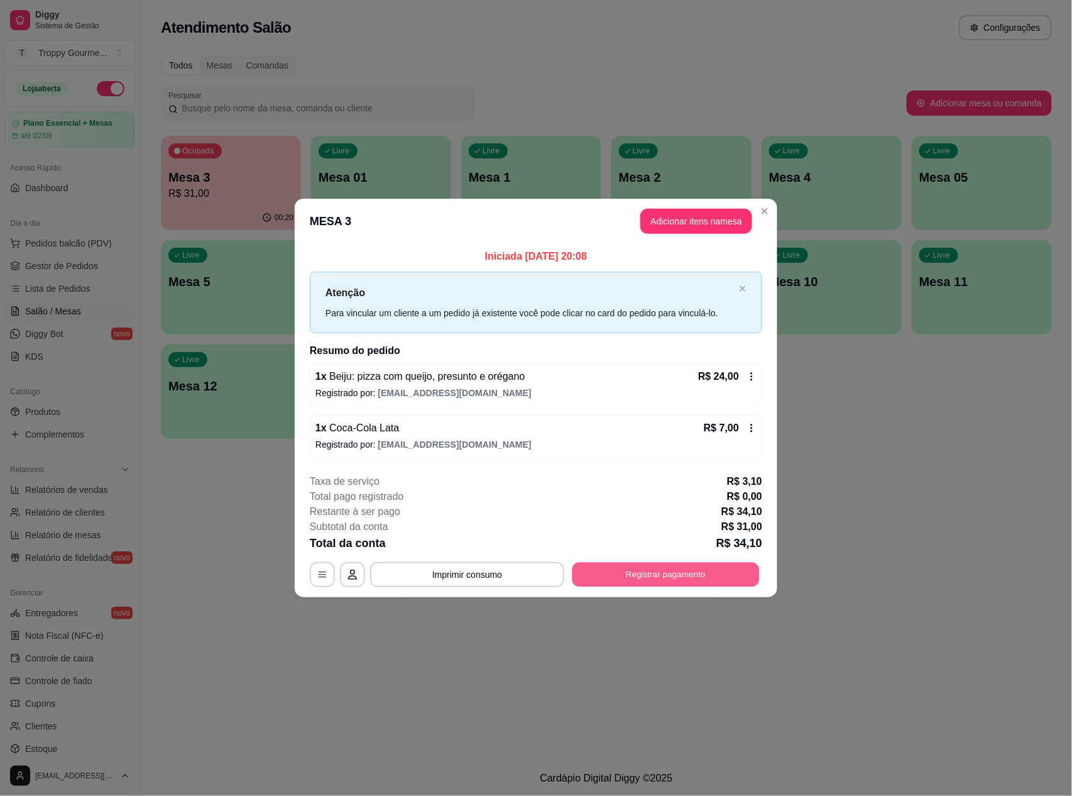
click at [732, 568] on button "Registrar pagamento" at bounding box center [666, 574] width 187 height 25
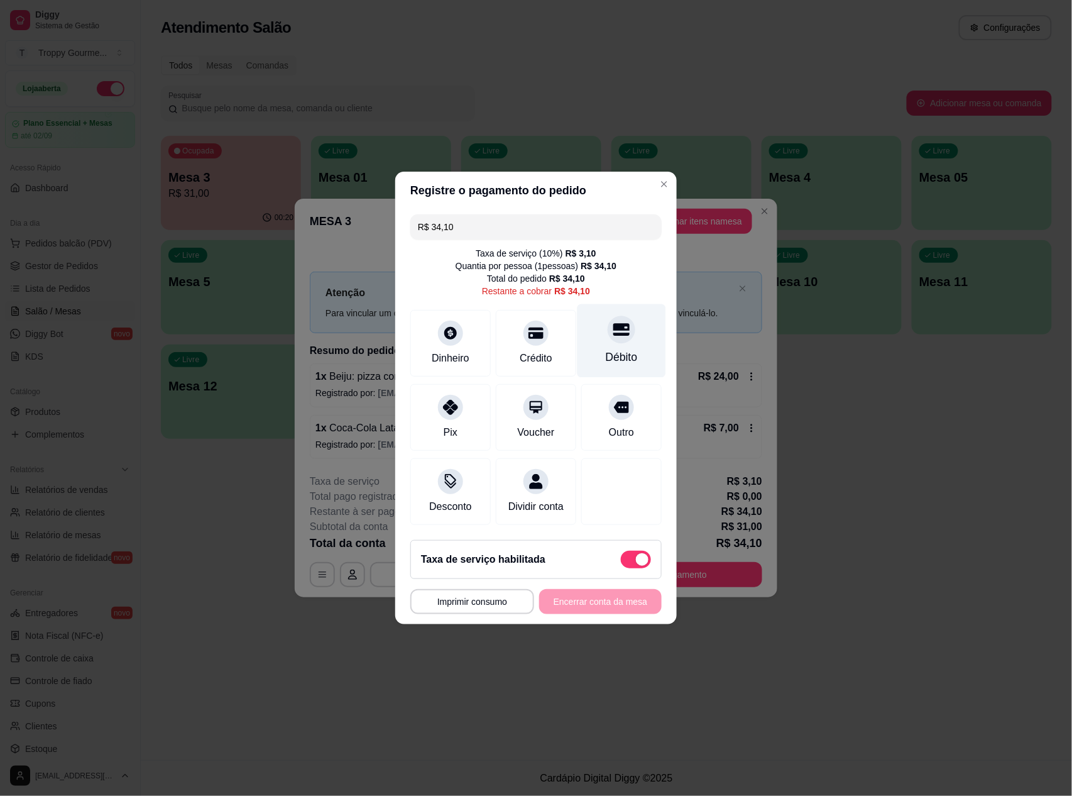
click at [614, 324] on icon at bounding box center [622, 330] width 16 height 13
type input "R$ 0,00"
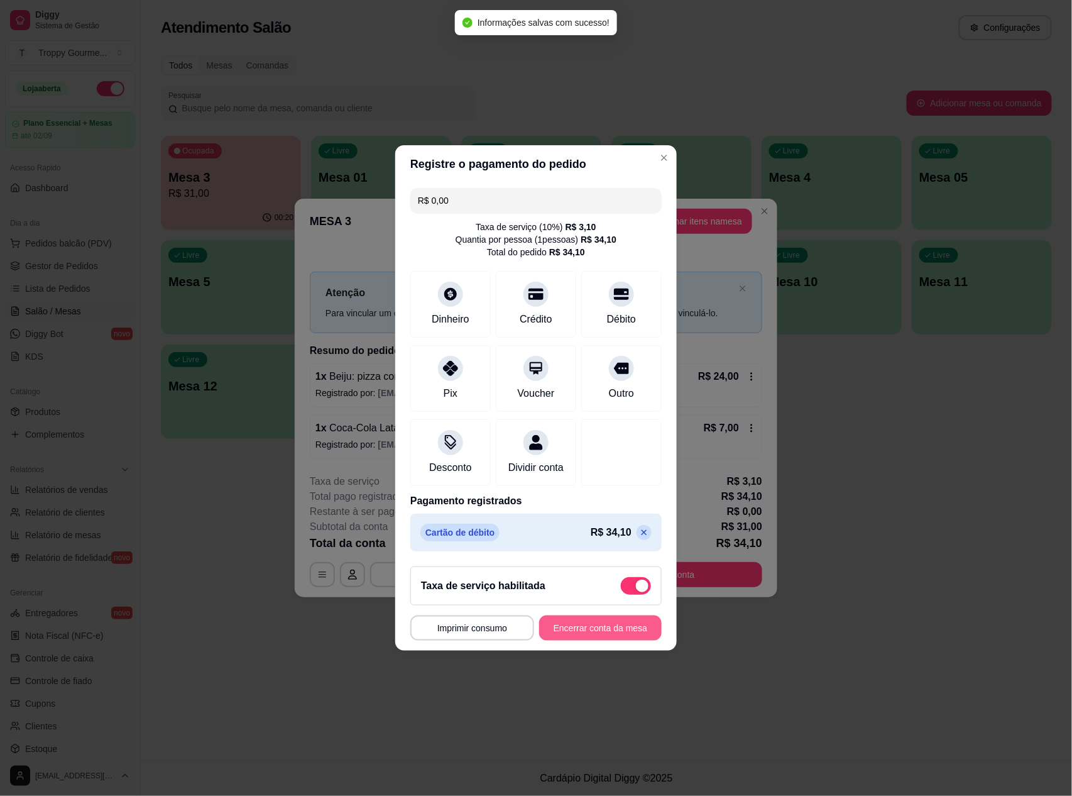
click at [575, 629] on button "Encerrar conta da mesa" at bounding box center [600, 627] width 123 height 25
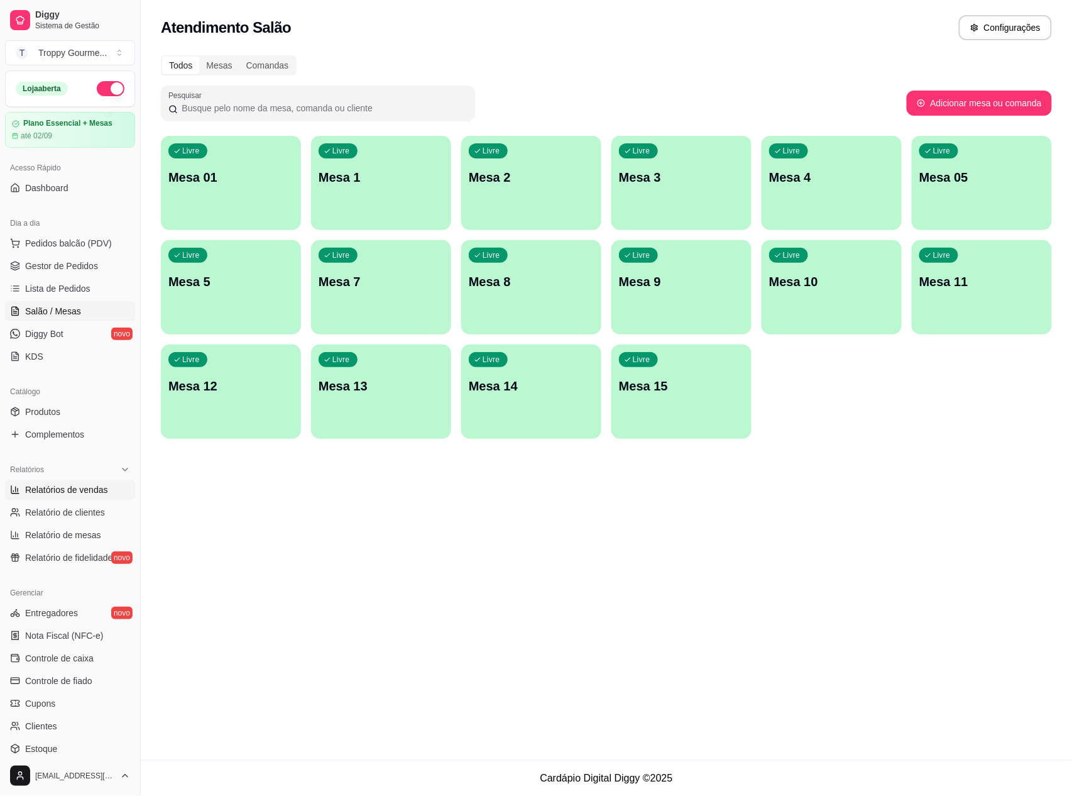
click at [57, 492] on span "Relatórios de vendas" at bounding box center [66, 489] width 83 height 13
select select "ALL"
select select "0"
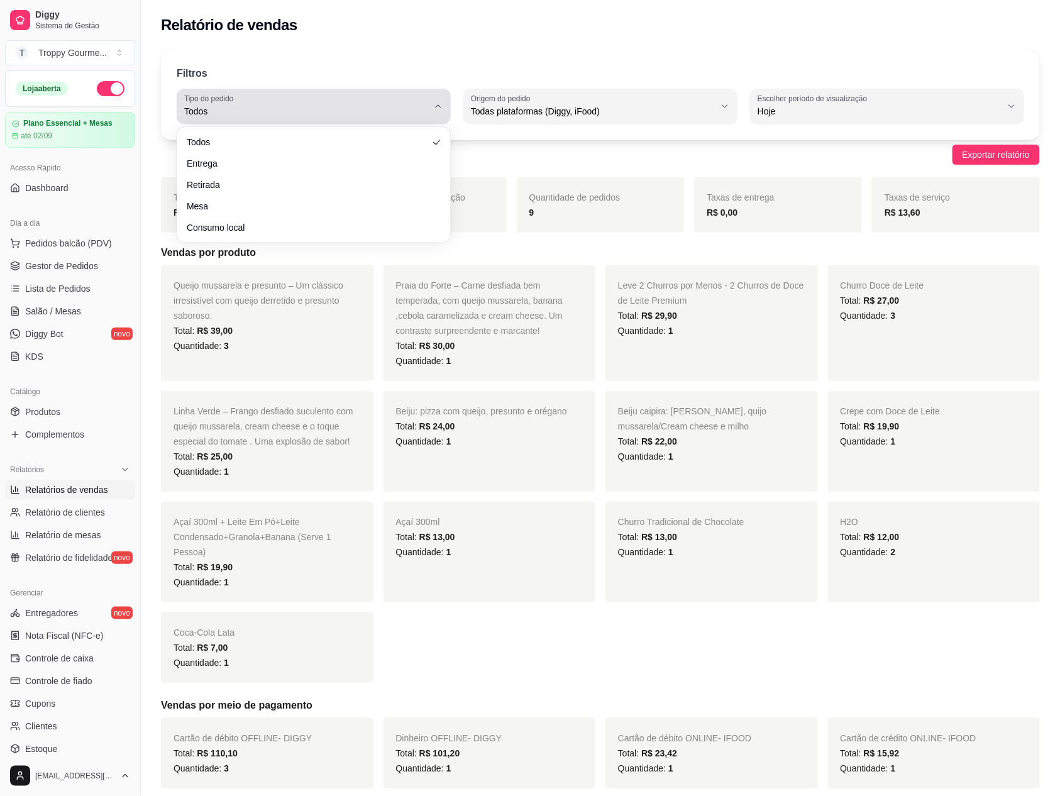
click at [424, 98] on div "Todos" at bounding box center [306, 106] width 244 height 25
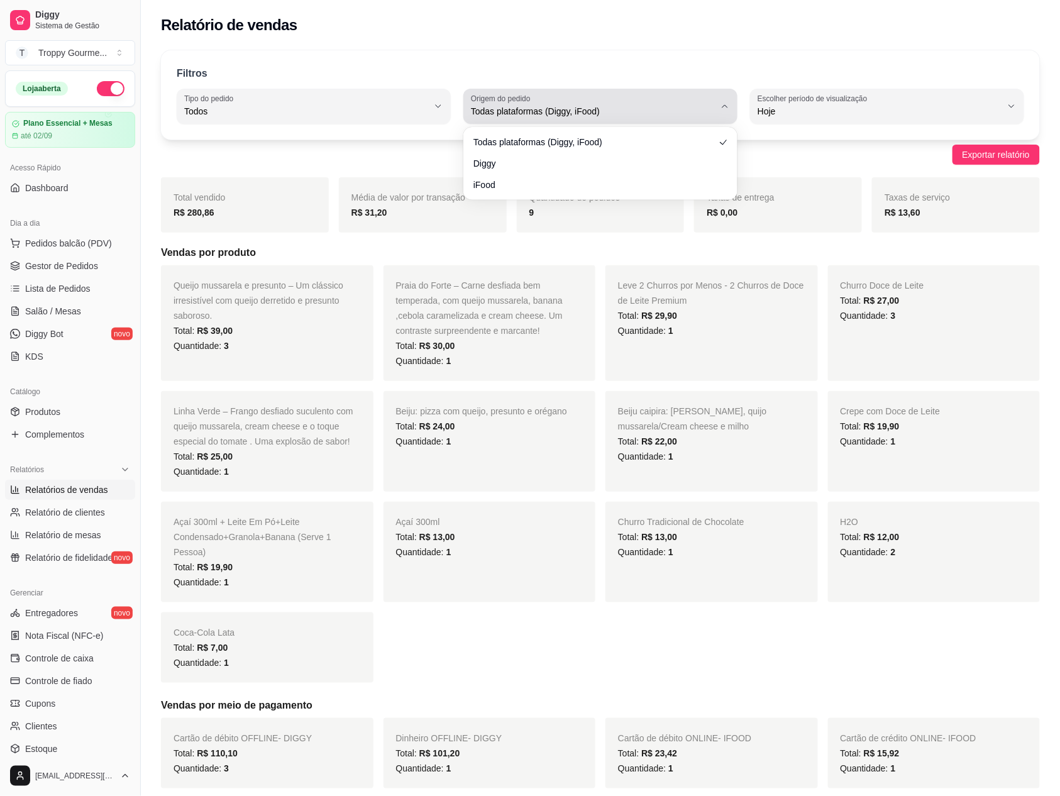
click at [661, 119] on button "Origem do pedido Todas plataformas (Diggy, iFood)" at bounding box center [600, 106] width 274 height 35
click at [607, 199] on div "Todas plataformas (Diggy, iFood) Diggy iFood" at bounding box center [600, 163] width 274 height 73
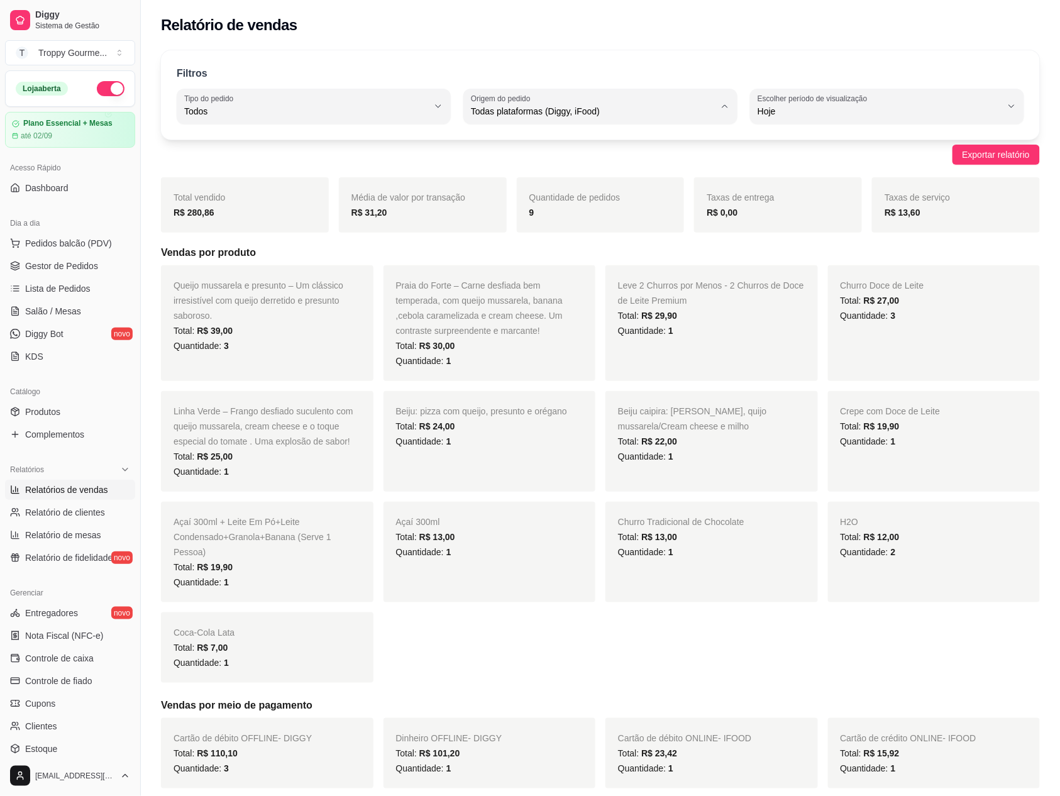
click at [476, 191] on li "iFood" at bounding box center [600, 182] width 253 height 19
type input "IFOOD"
select select "IFOOD"
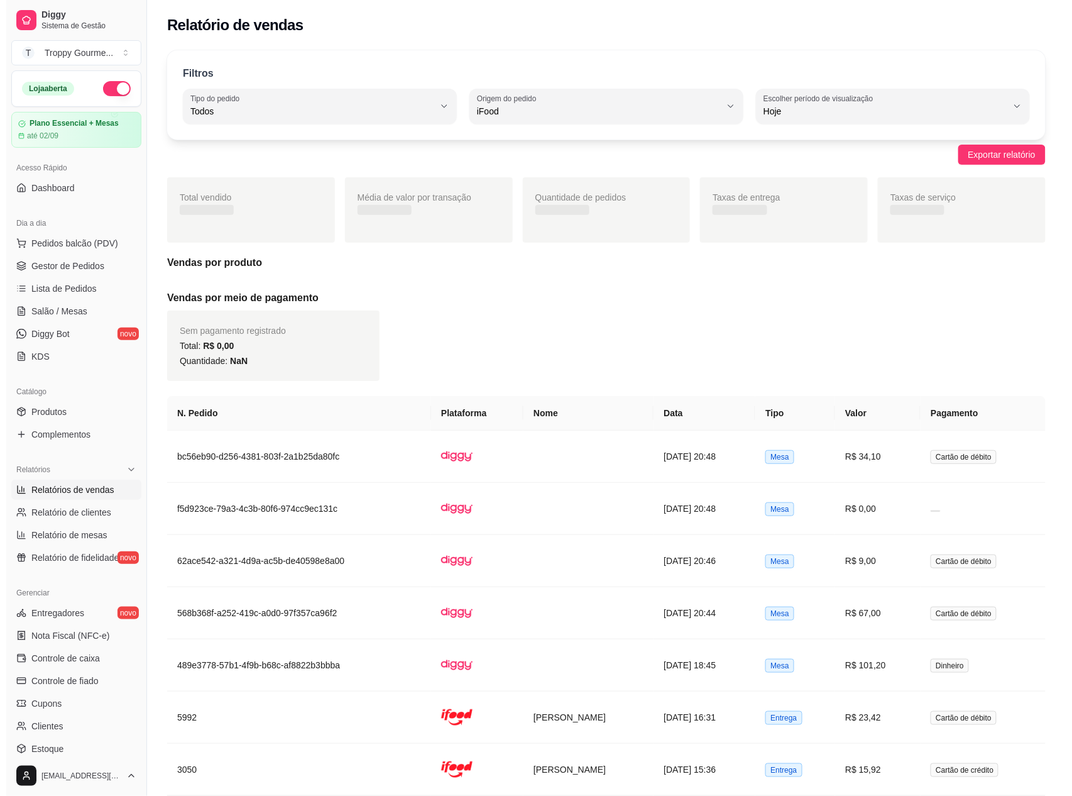
scroll to position [11, 0]
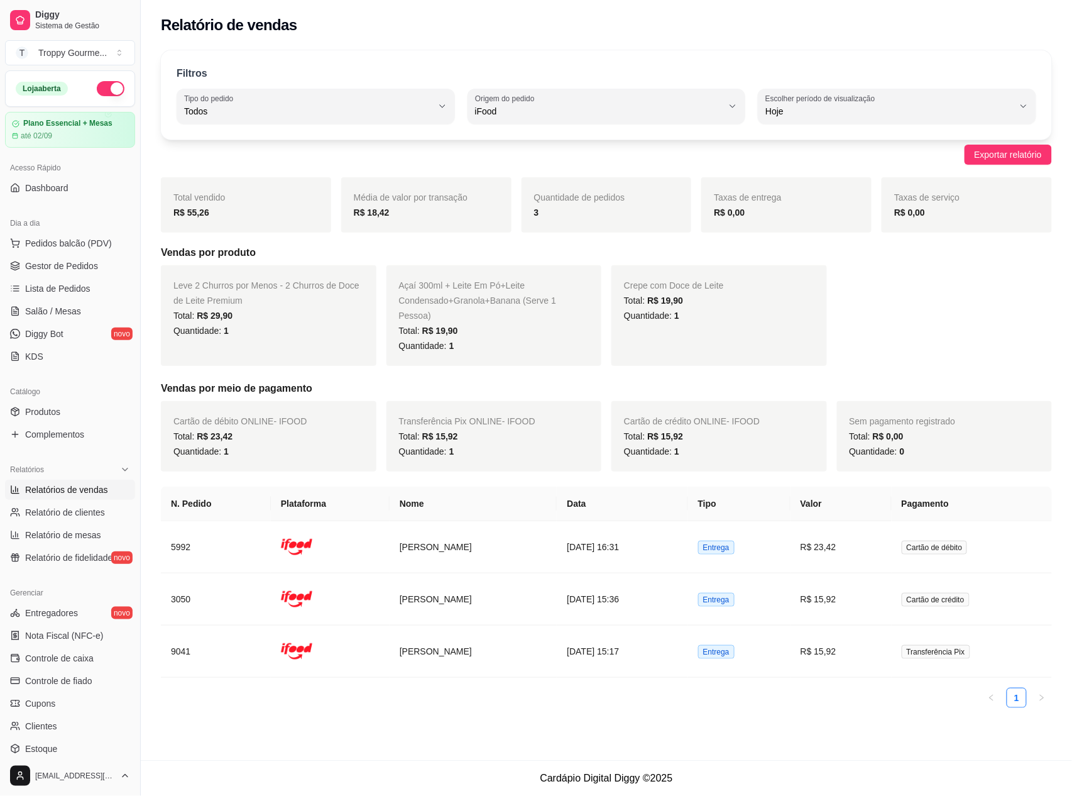
click at [671, 87] on div "Filtros ALL Tipo do pedido Todos Entrega Retirada Mesa Consumo local Tipo do pe…" at bounding box center [606, 94] width 891 height 89
click at [719, 99] on div "iFood" at bounding box center [599, 106] width 248 height 25
click at [547, 157] on span "Diggy" at bounding box center [601, 162] width 236 height 12
type input "DIGGY"
select select "DIGGY"
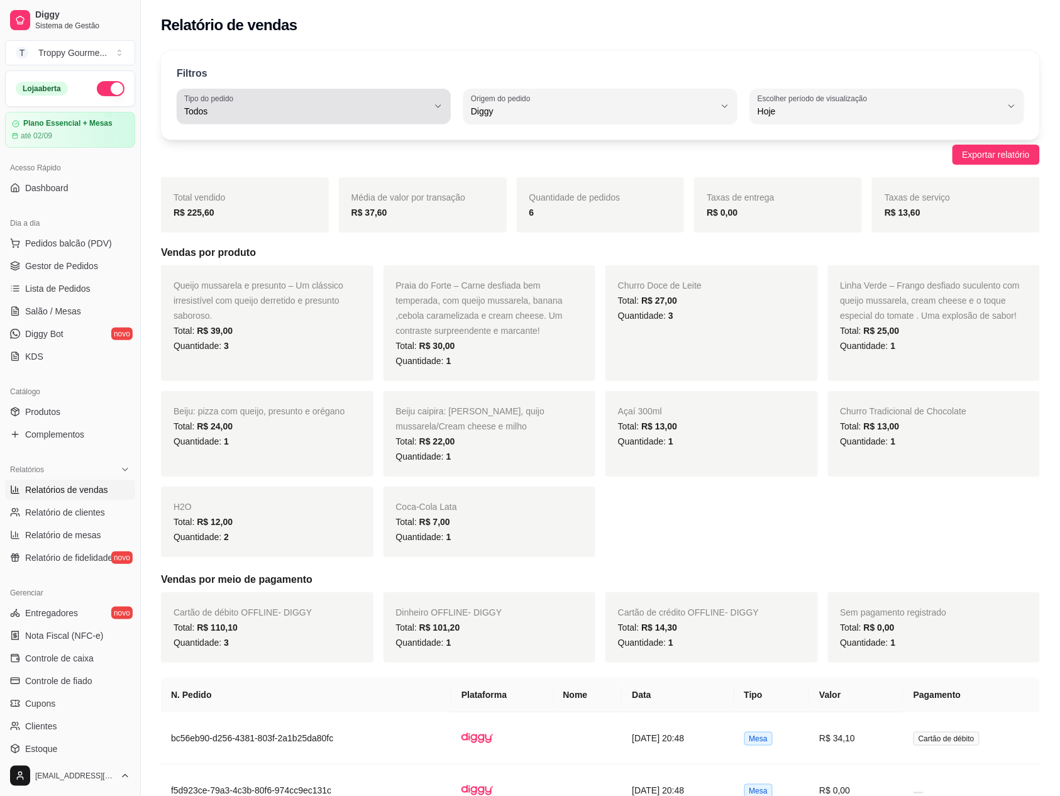
click at [328, 109] on span "Todos" at bounding box center [306, 111] width 244 height 13
click at [325, 143] on span "Todos" at bounding box center [308, 141] width 232 height 12
click at [38, 313] on span "Salão / Mesas" at bounding box center [53, 311] width 56 height 13
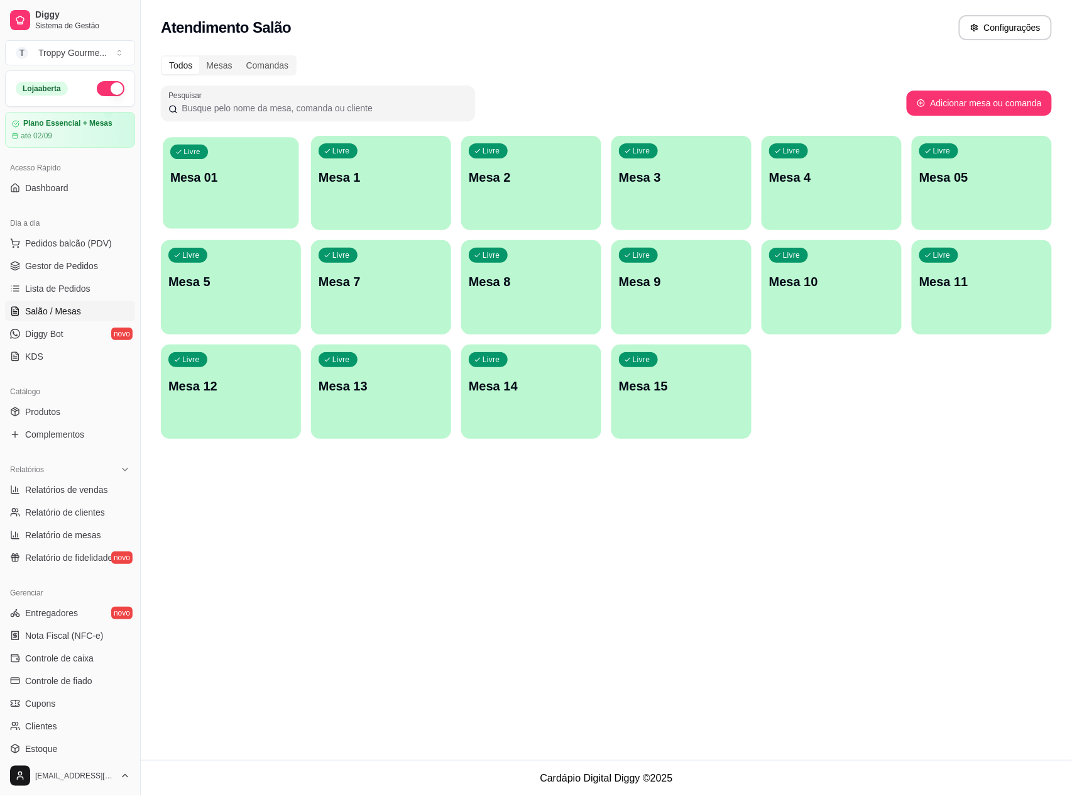
click at [255, 180] on p "Mesa 01" at bounding box center [230, 177] width 121 height 17
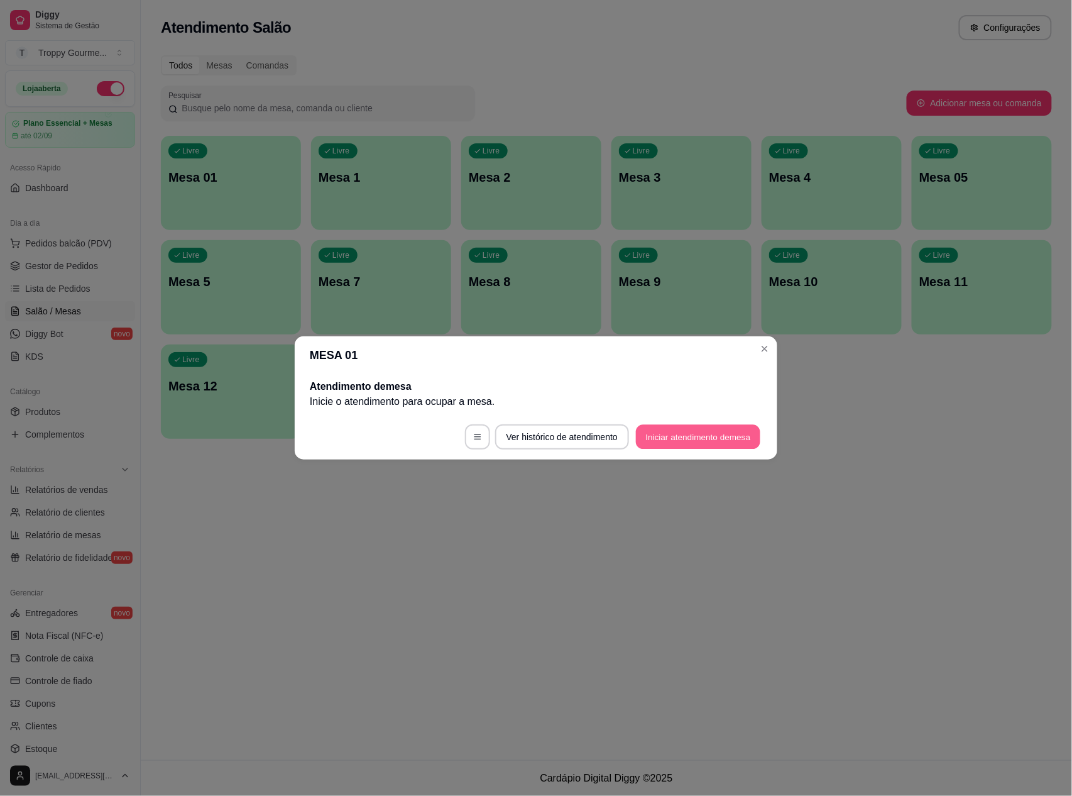
click at [676, 433] on button "Iniciar atendimento de mesa" at bounding box center [698, 437] width 124 height 25
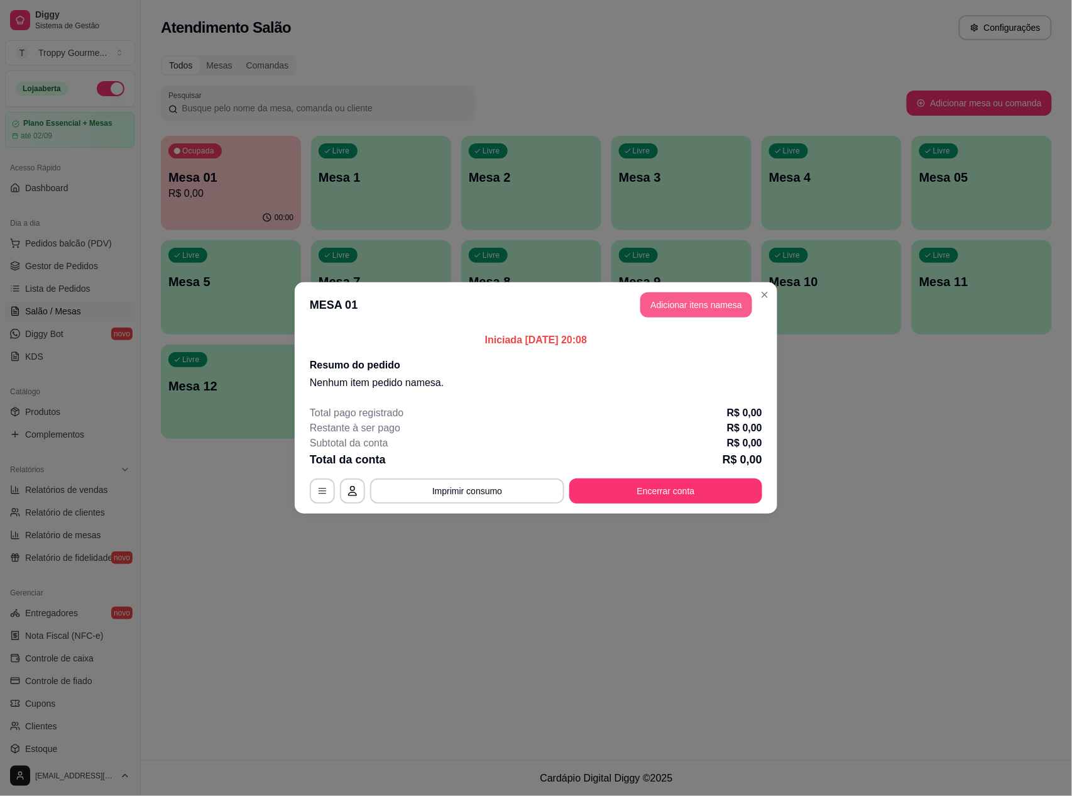
click at [681, 310] on button "Adicionar itens na mesa" at bounding box center [697, 304] width 112 height 25
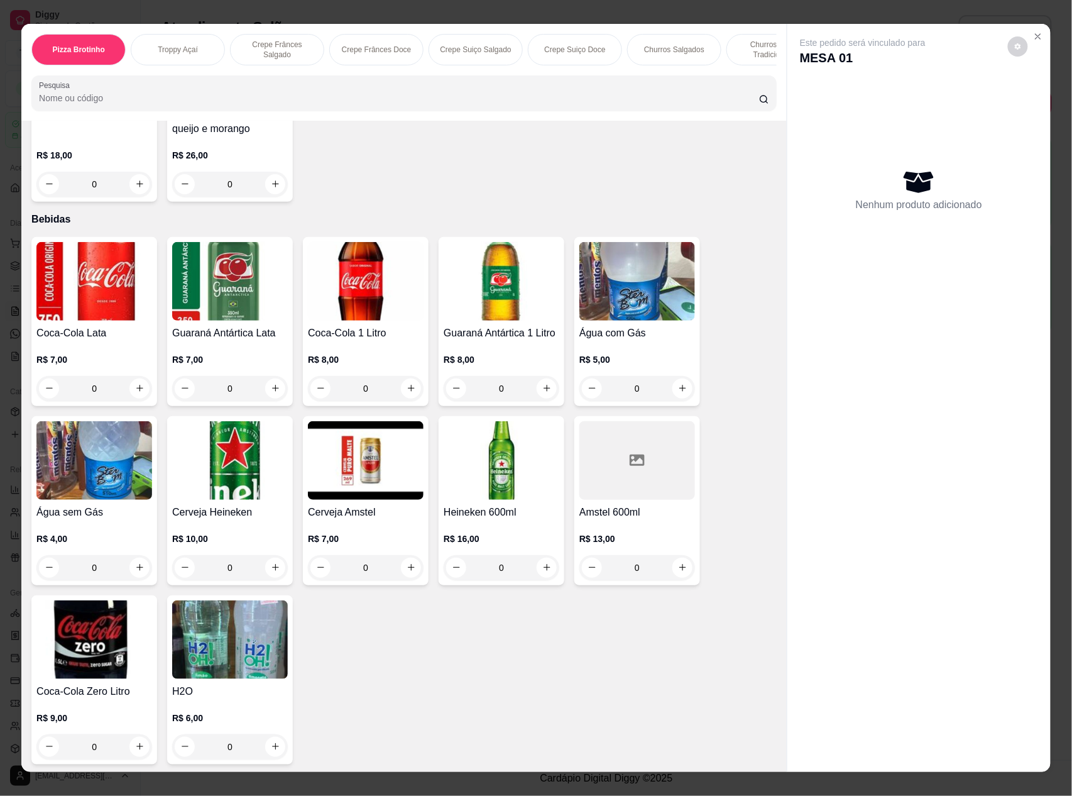
scroll to position [16, 0]
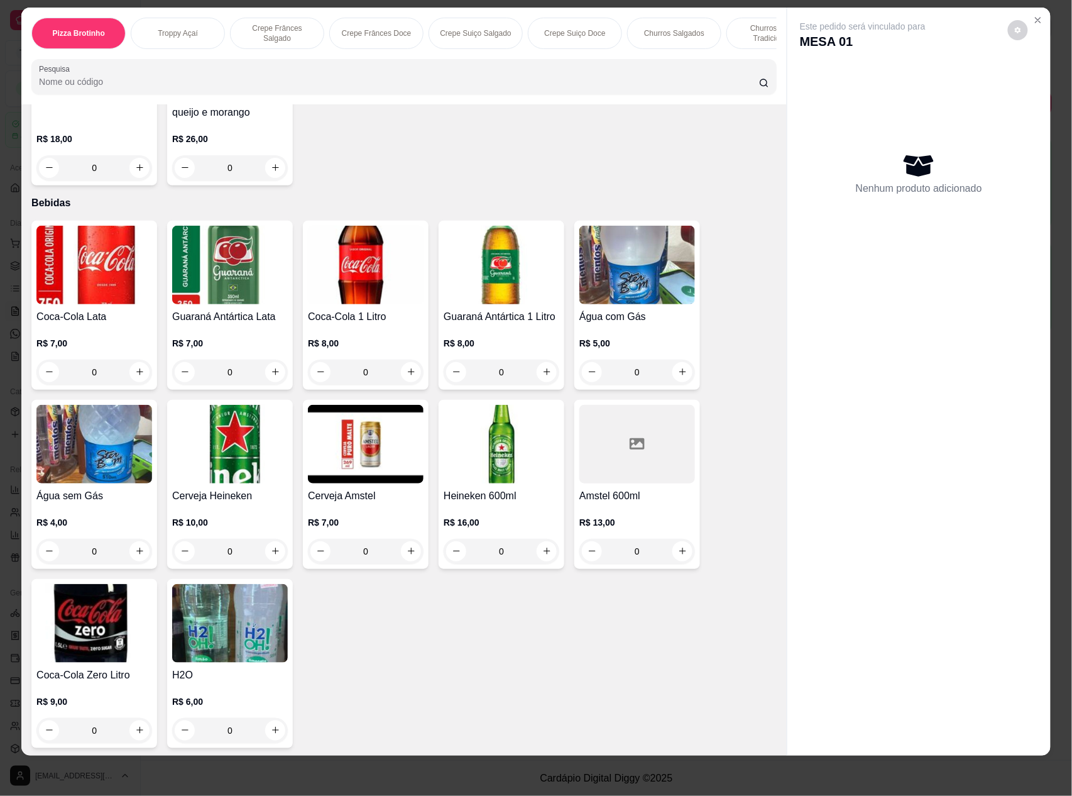
click at [509, 441] on img at bounding box center [502, 444] width 116 height 79
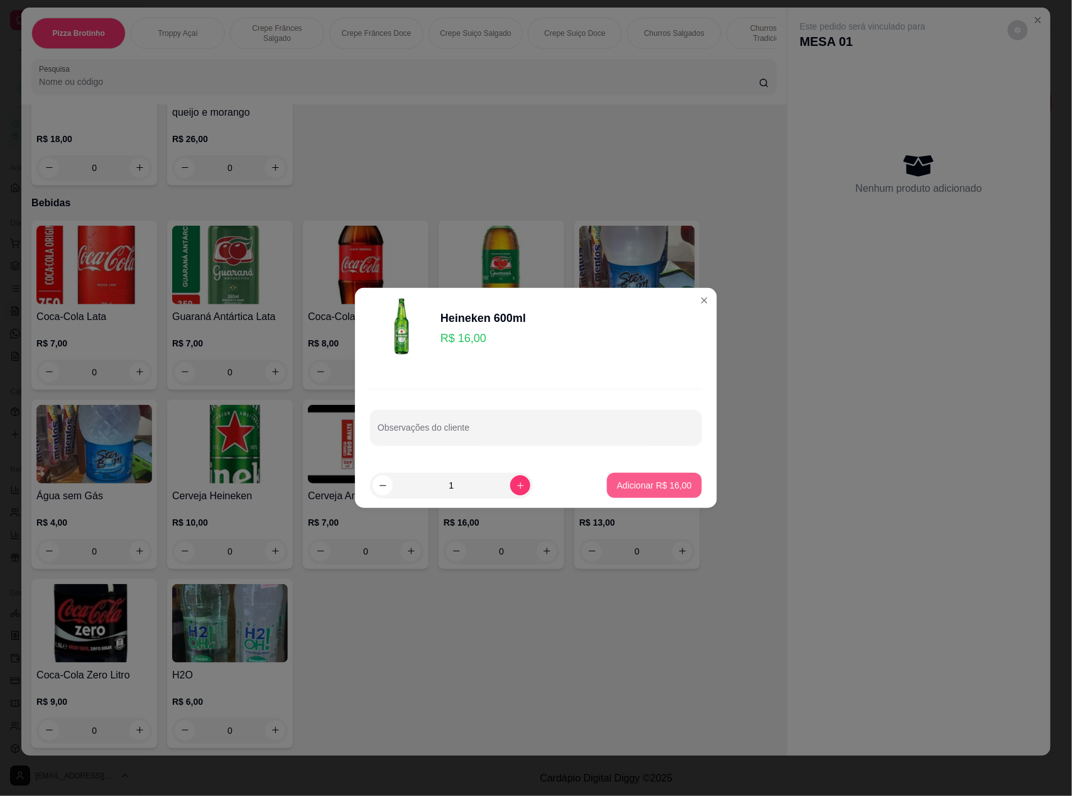
click at [652, 481] on p "Adicionar R$ 16,00" at bounding box center [654, 485] width 75 height 13
type input "1"
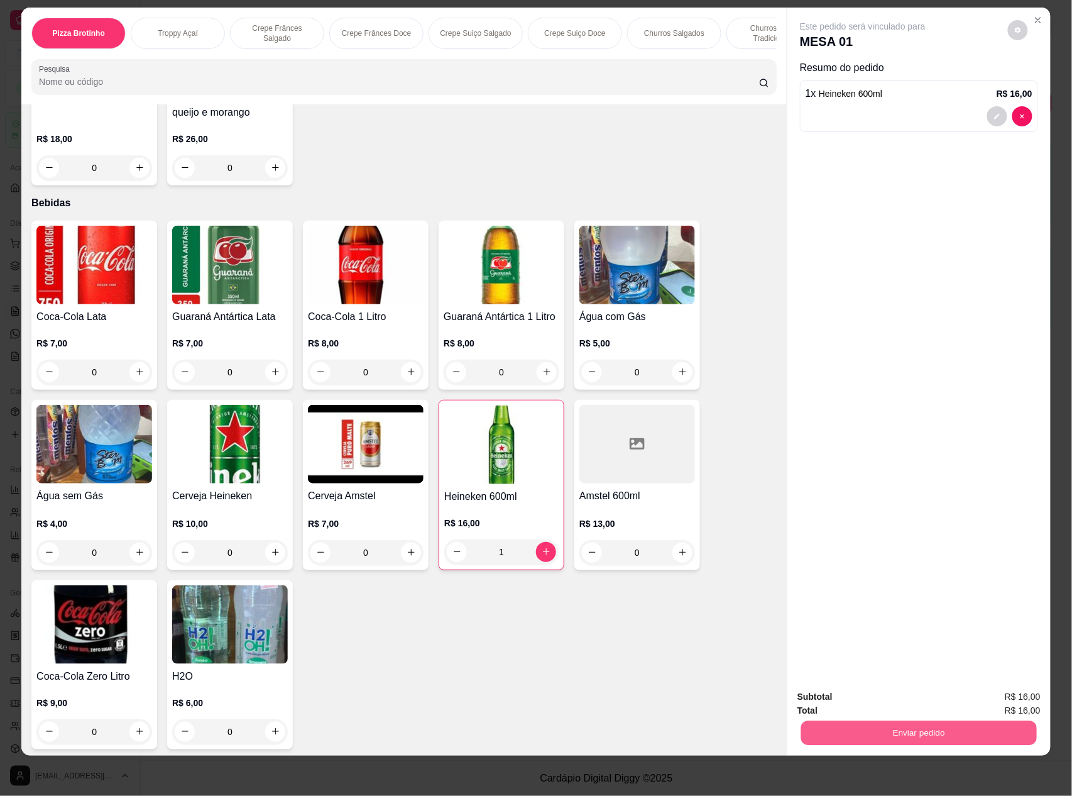
click at [853, 725] on button "Enviar pedido" at bounding box center [919, 733] width 236 height 25
click at [852, 705] on button "Não registrar e enviar pedido" at bounding box center [876, 701] width 127 height 23
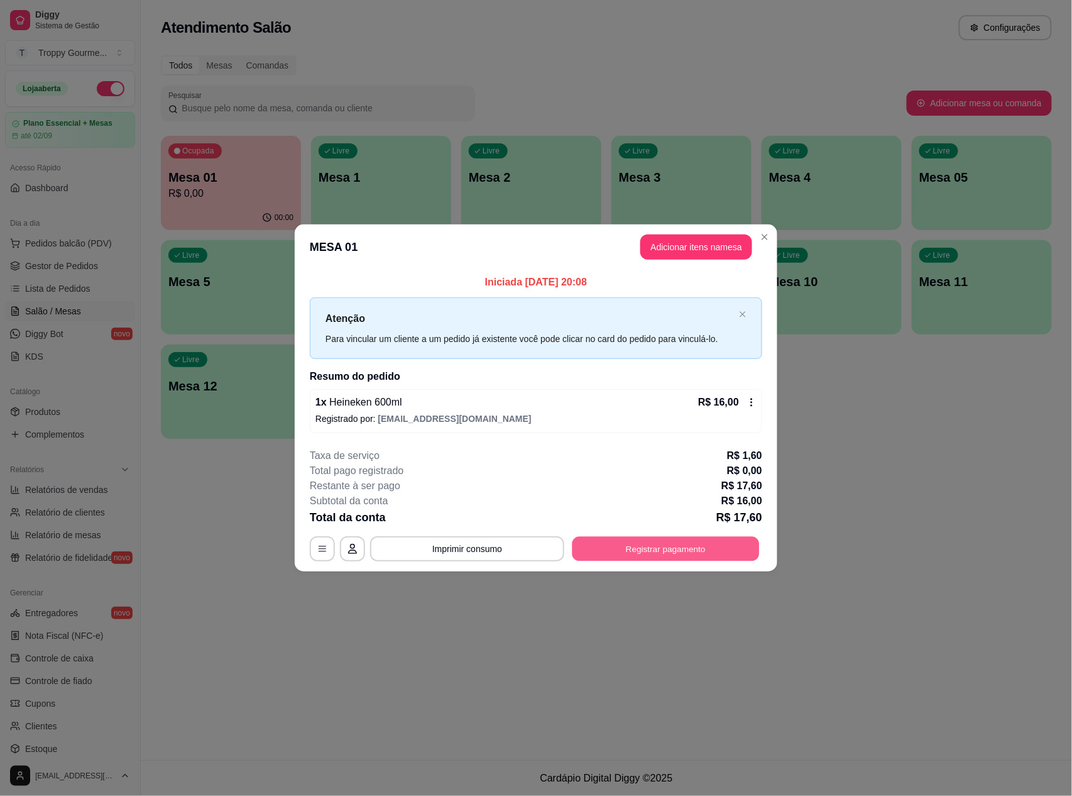
click at [723, 544] on button "Registrar pagamento" at bounding box center [666, 548] width 187 height 25
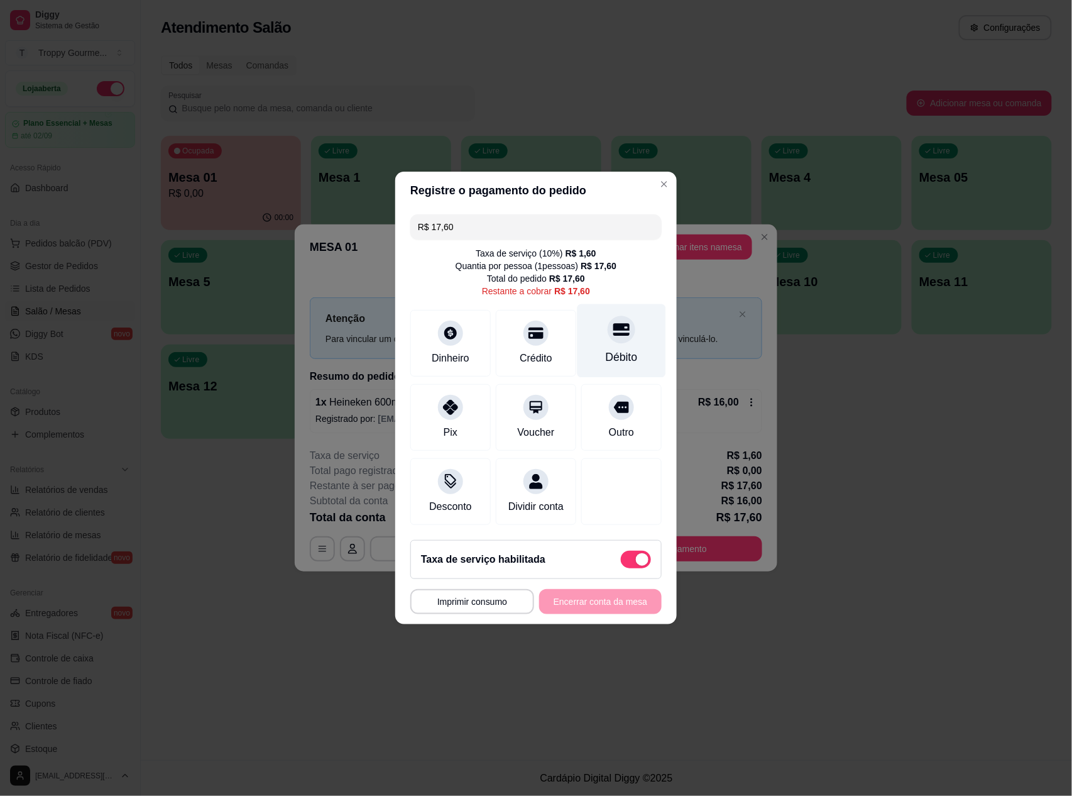
click at [615, 329] on icon at bounding box center [622, 329] width 16 height 16
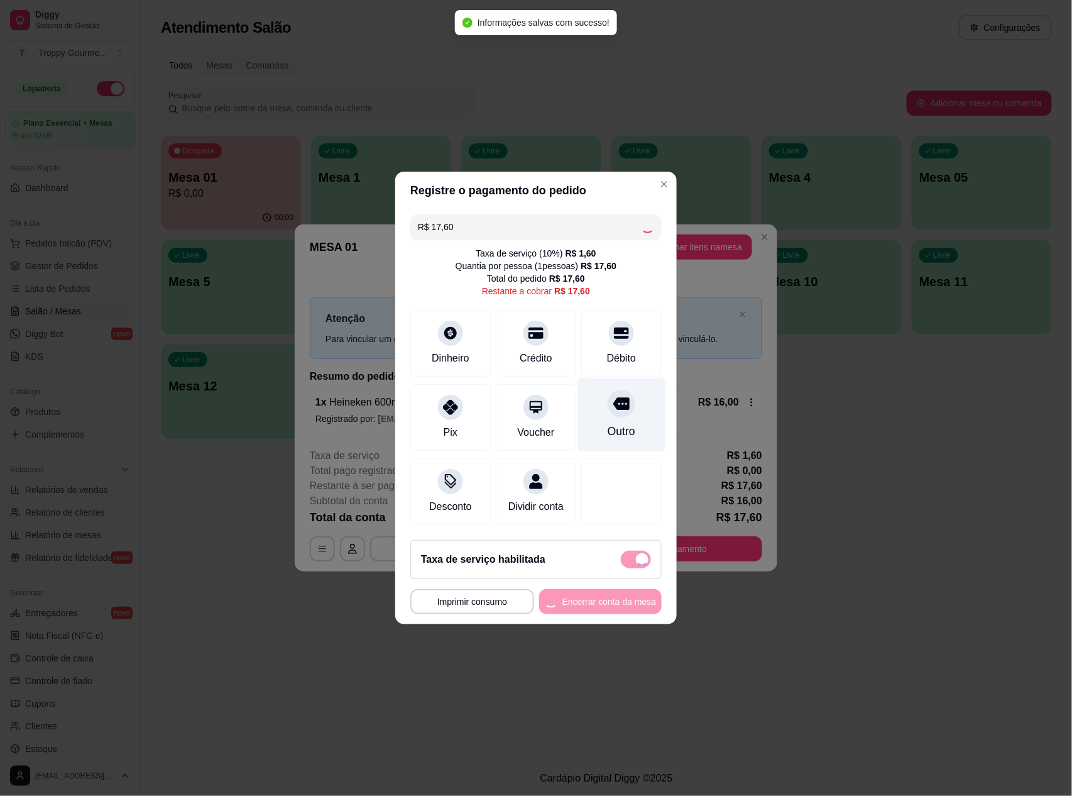
type input "R$ 0,00"
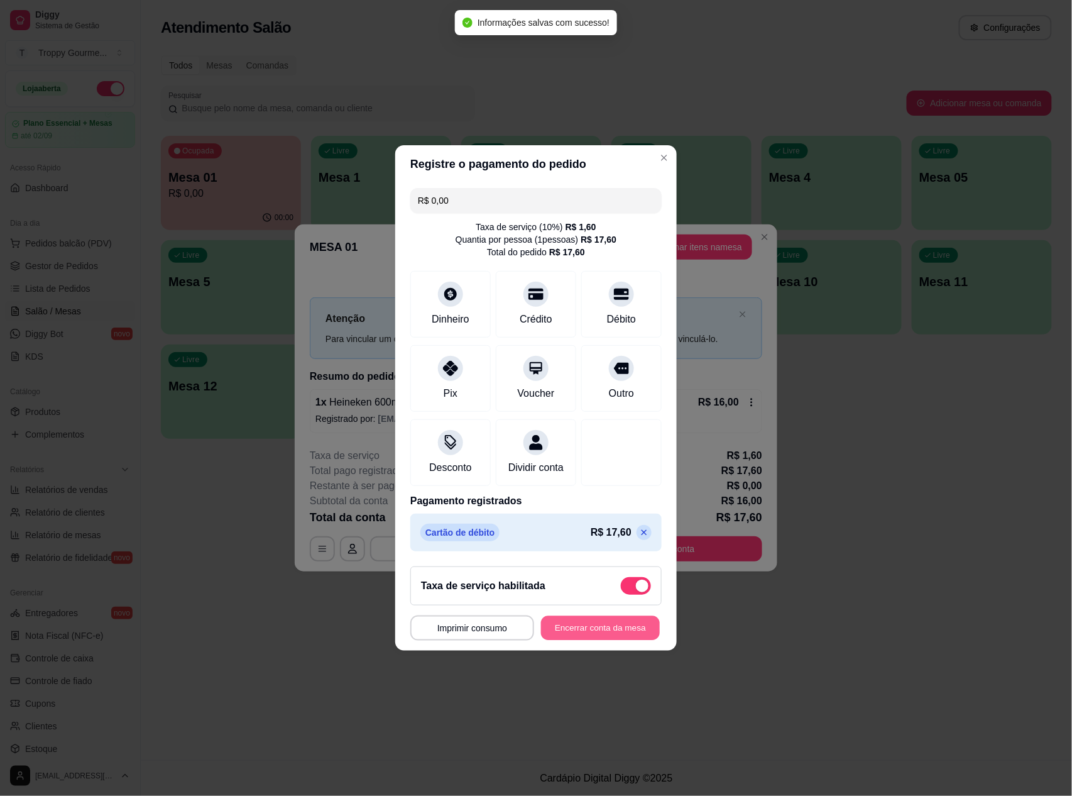
click at [581, 631] on button "Encerrar conta da mesa" at bounding box center [600, 628] width 119 height 25
